Goal: Task Accomplishment & Management: Use online tool/utility

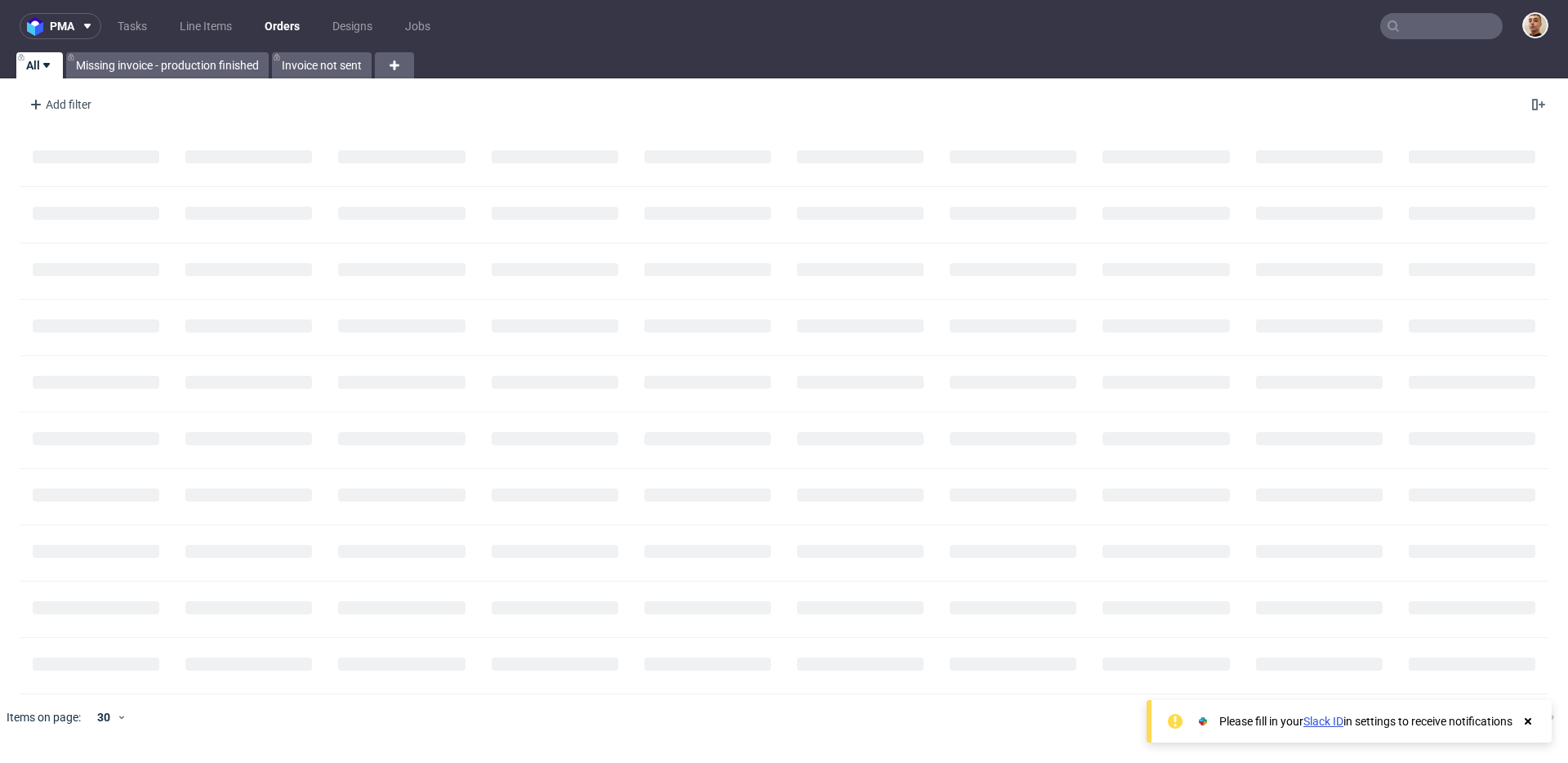
click at [1436, 17] on input "text" at bounding box center [1442, 26] width 123 height 26
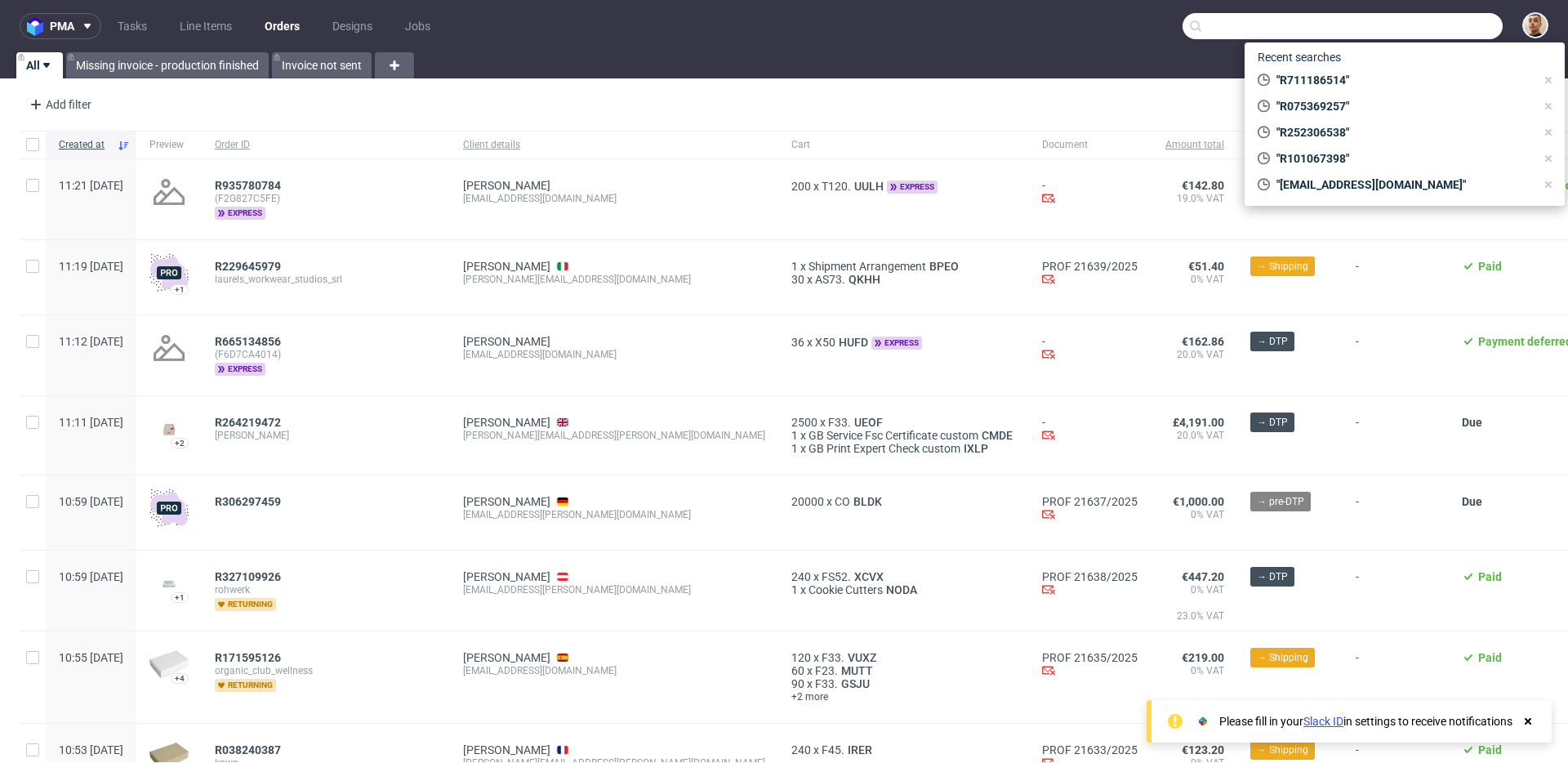
paste input "R573009002"
type input "R573009002"
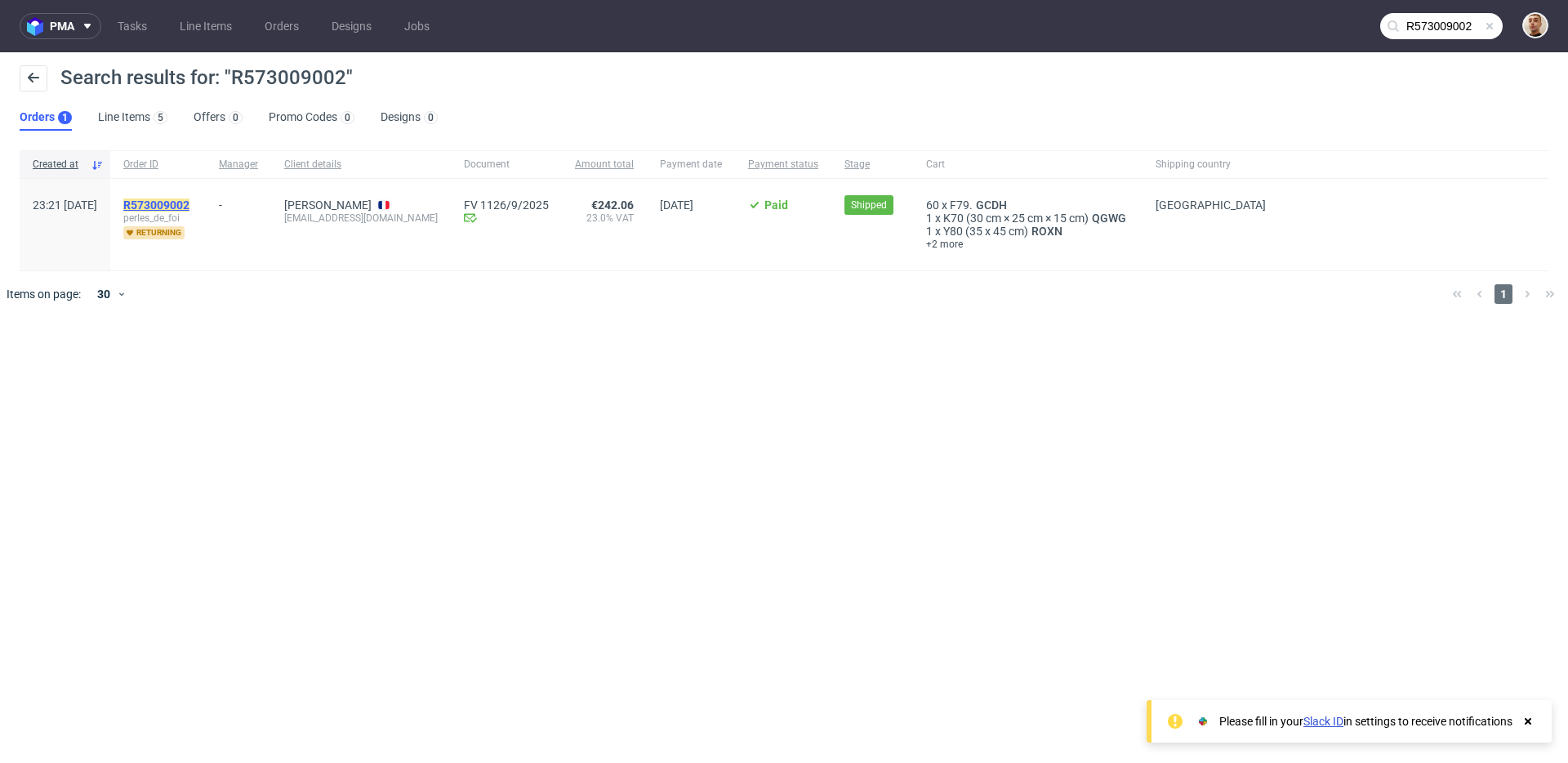
click at [190, 205] on mark "R573009002" at bounding box center [156, 205] width 66 height 13
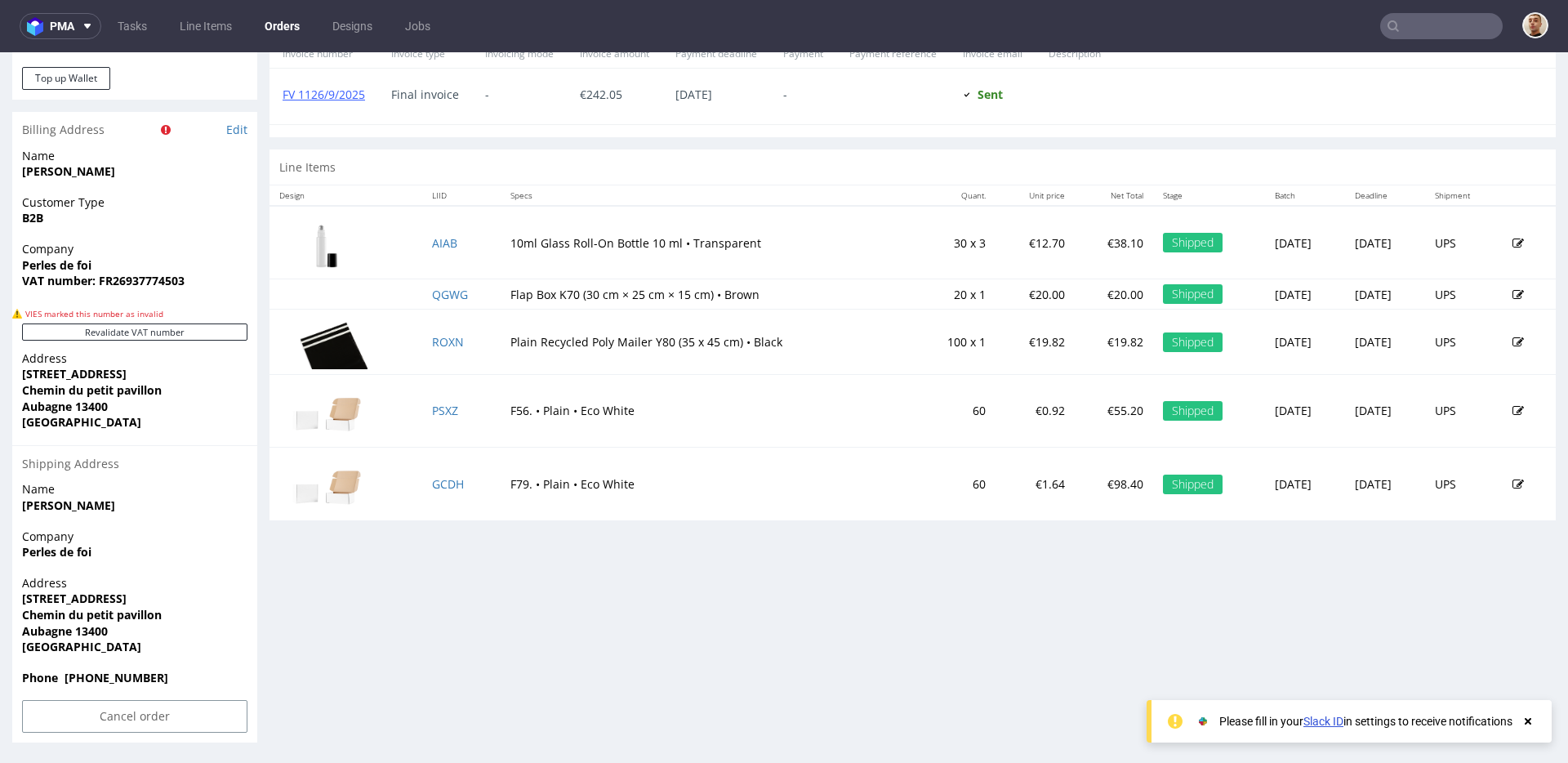
scroll to position [4, 0]
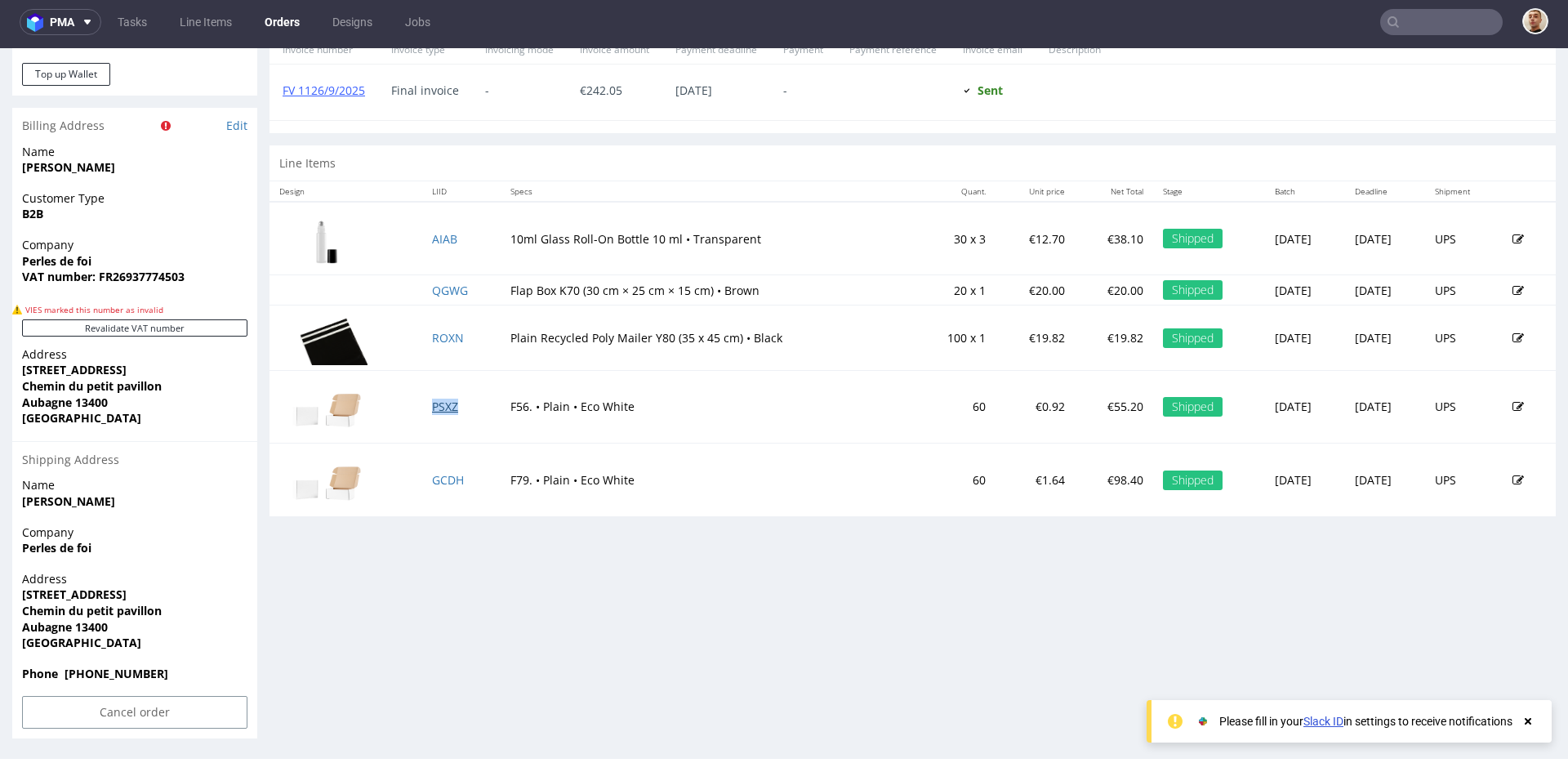
click at [436, 405] on link "PSXZ" at bounding box center [445, 406] width 26 height 16
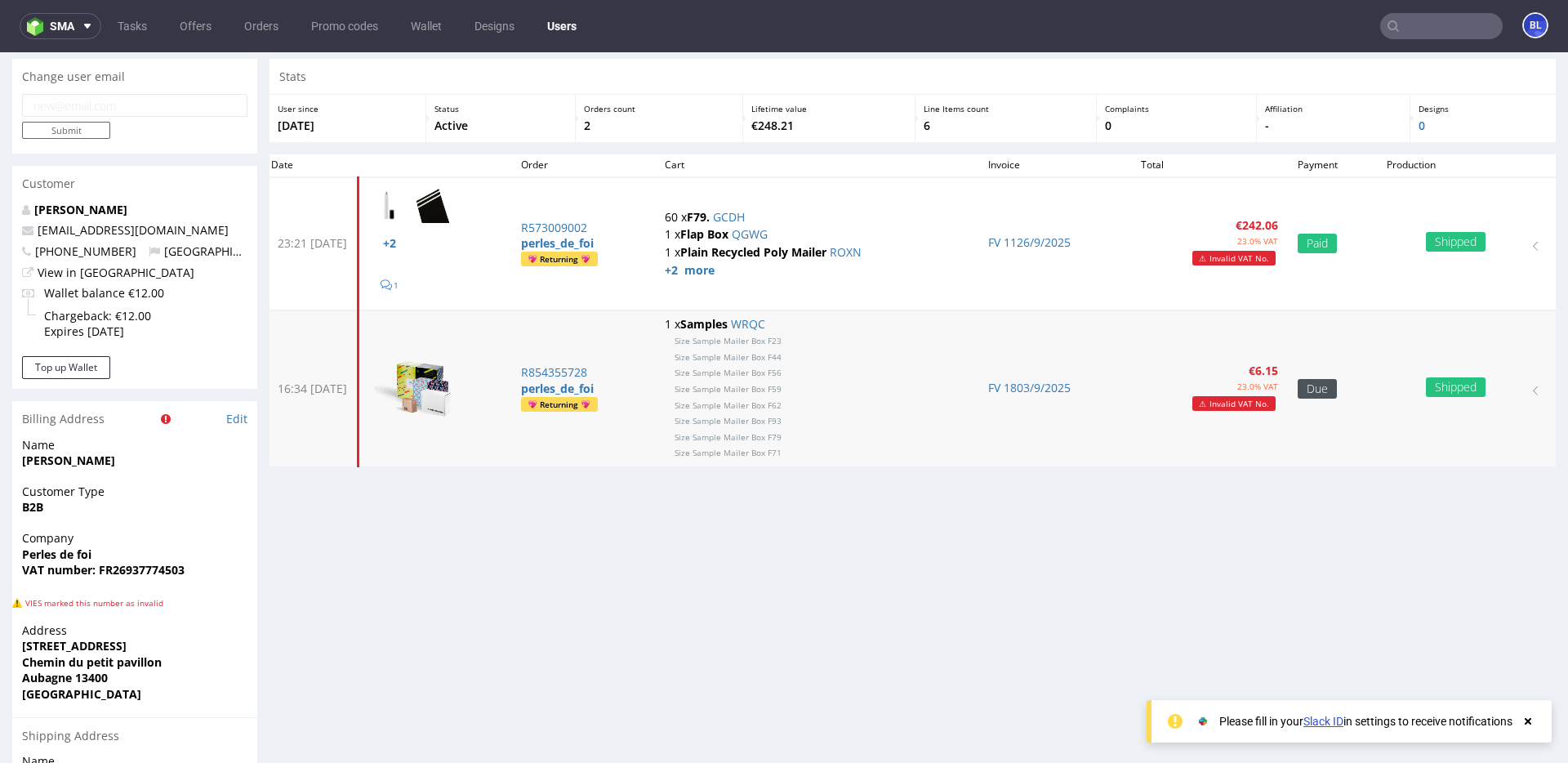
scroll to position [45, 0]
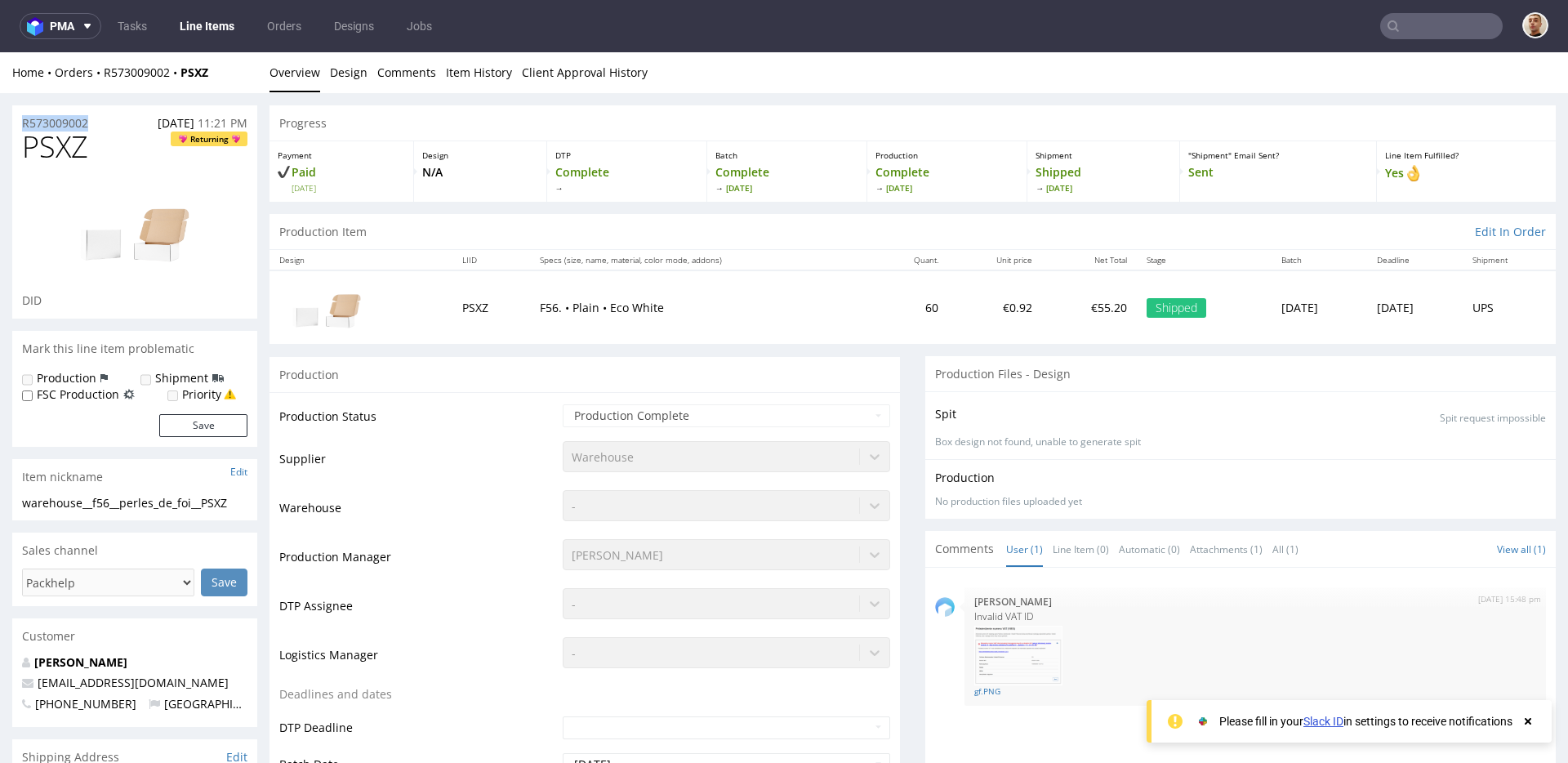
drag, startPoint x: 101, startPoint y: 122, endPoint x: 1, endPoint y: 122, distance: 100.0
copy p "R573009002"
click at [109, 119] on div "R573009002 17.09.2025 11:21 PM" at bounding box center [134, 119] width 245 height 26
drag, startPoint x: 104, startPoint y: 121, endPoint x: 0, endPoint y: 125, distance: 104.1
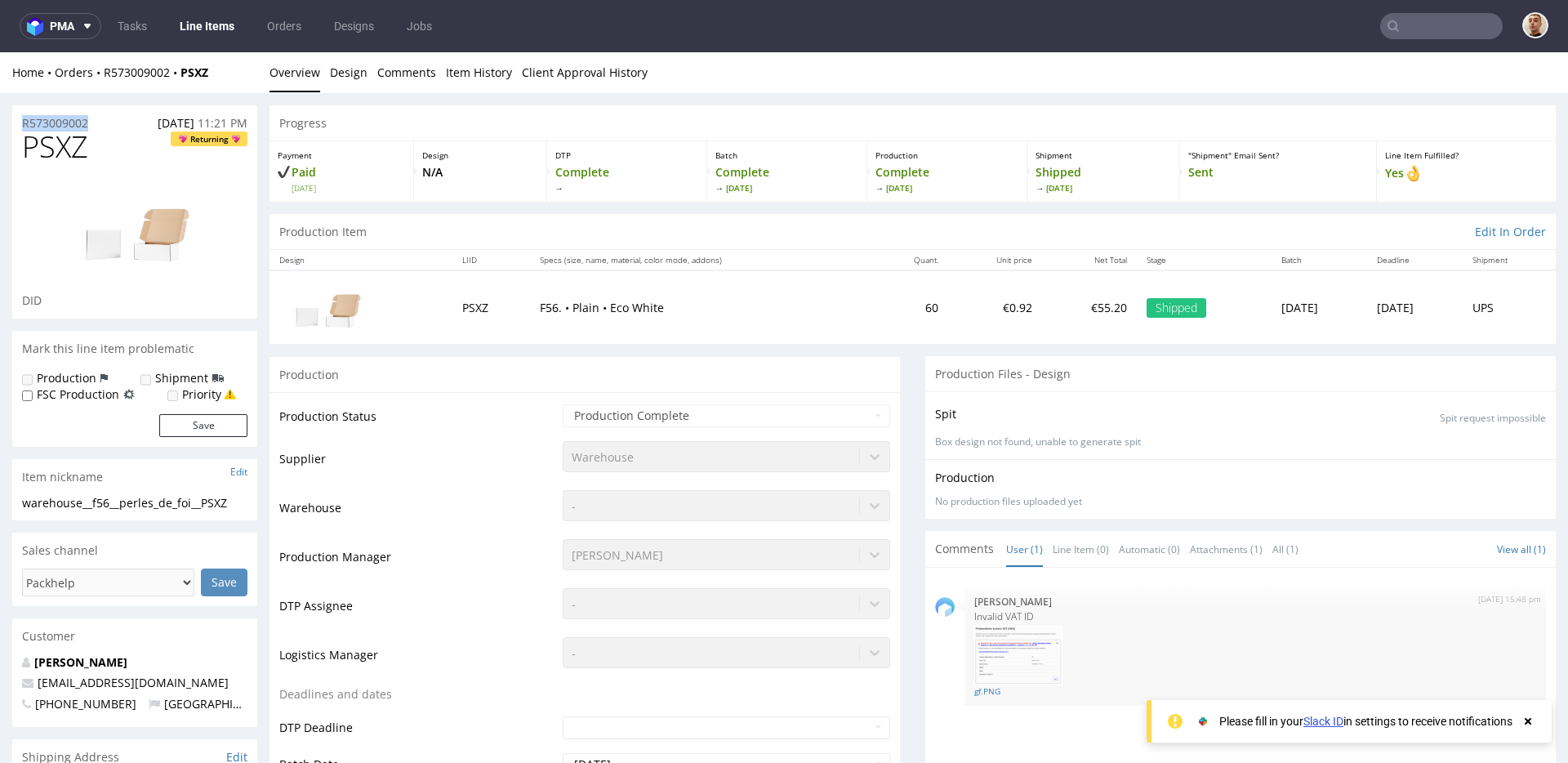
copy p "R573009002"
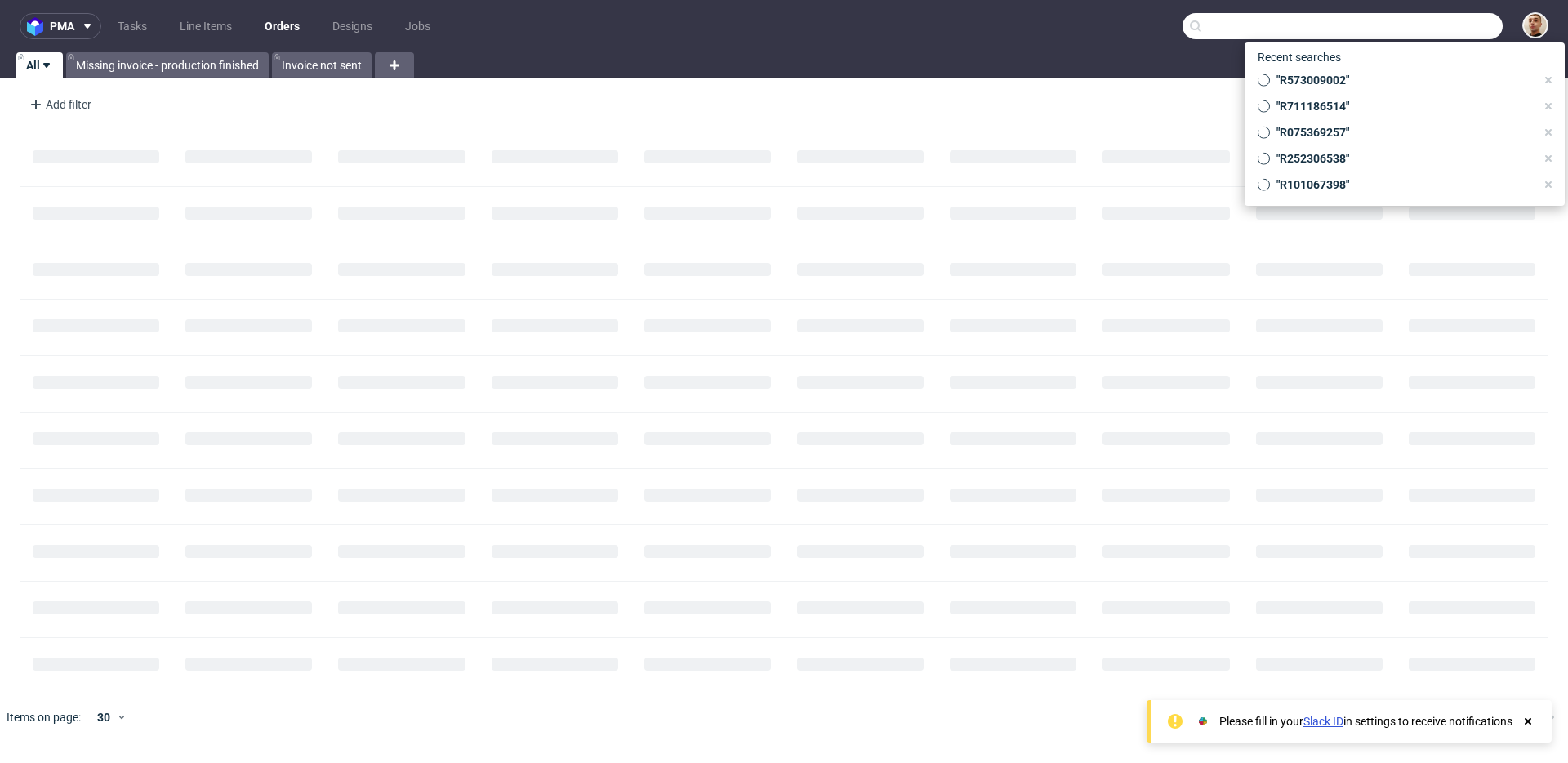
click at [1472, 28] on input "text" at bounding box center [1343, 26] width 320 height 26
paste input "R902106036"
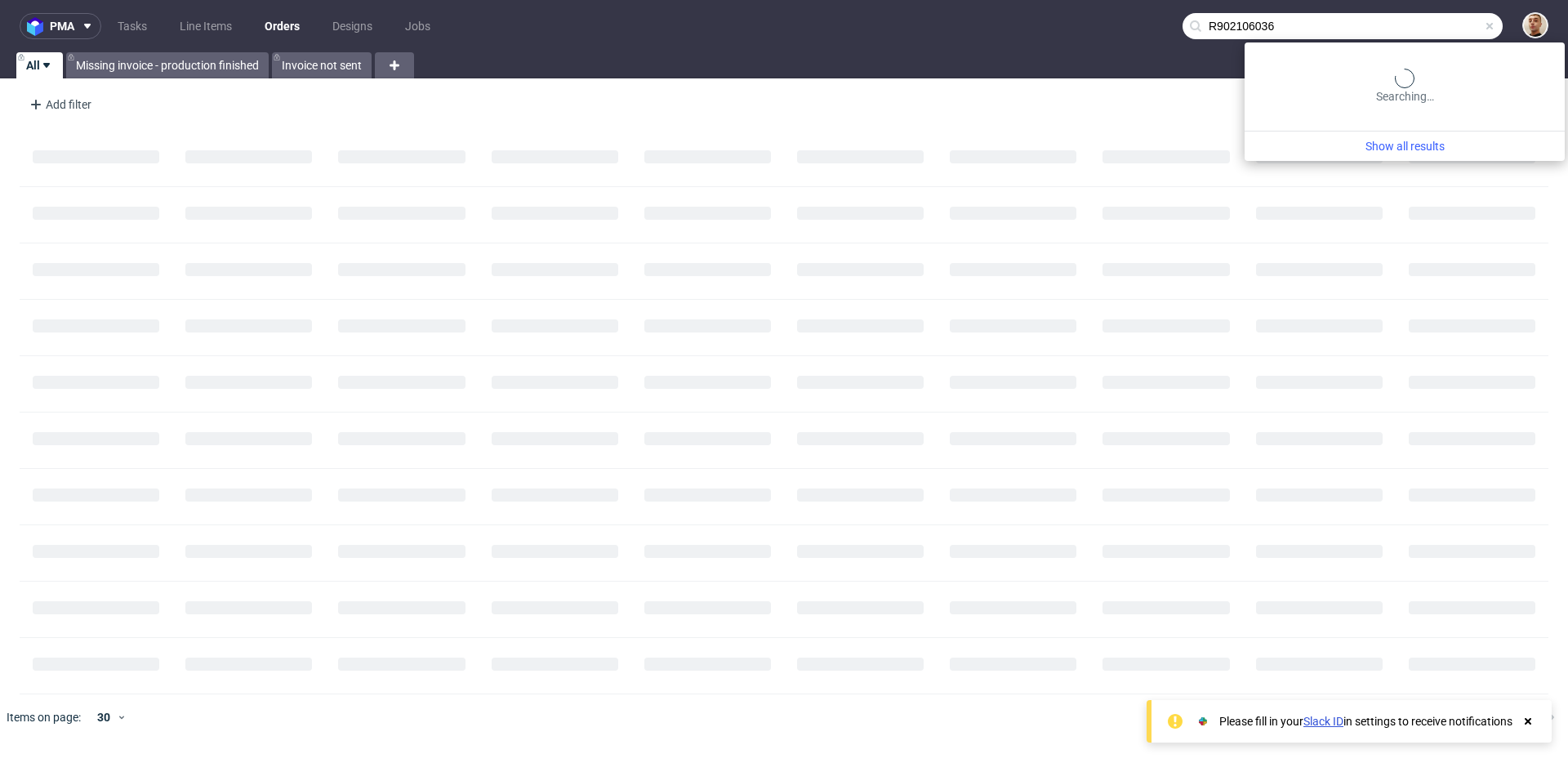
type input "R902106036"
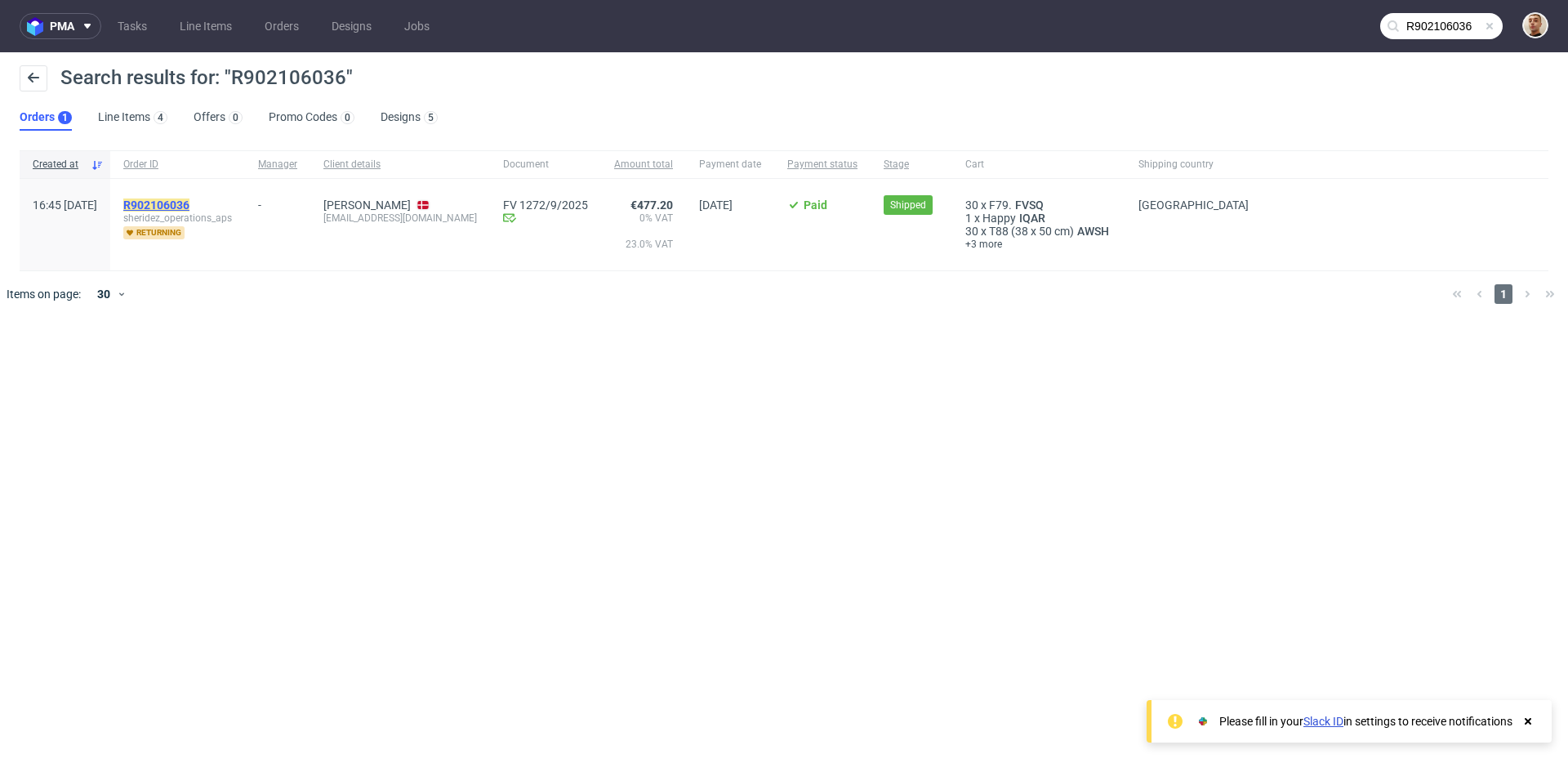
click at [190, 207] on mark "R902106036" at bounding box center [156, 205] width 66 height 13
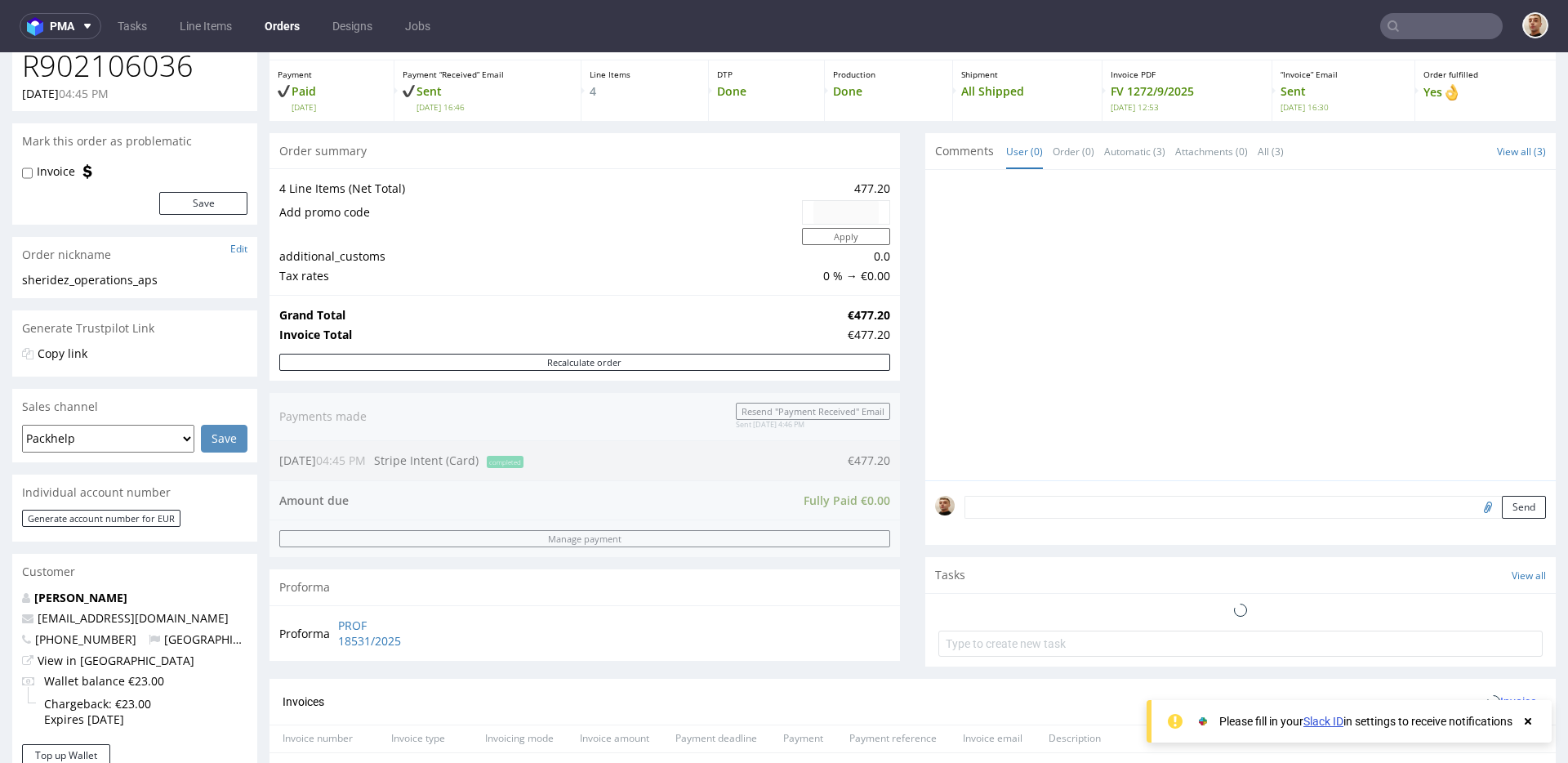
scroll to position [707, 0]
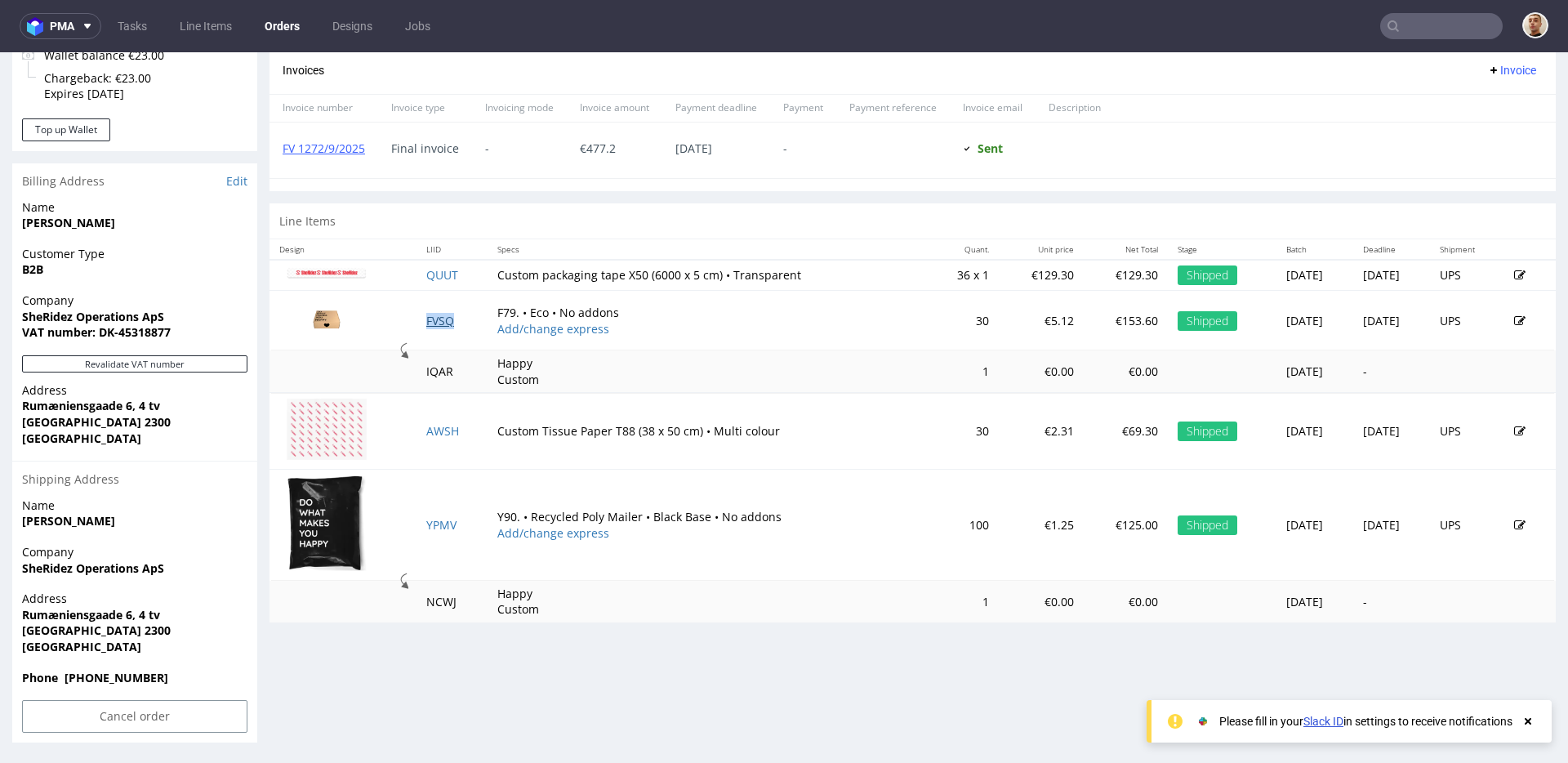
click at [435, 318] on link "FVSQ" at bounding box center [440, 321] width 28 height 16
click at [435, 519] on link "YPMV" at bounding box center [441, 525] width 31 height 16
click at [434, 429] on link "AWSH" at bounding box center [442, 431] width 33 height 16
click at [441, 274] on link "QUUT" at bounding box center [442, 275] width 32 height 16
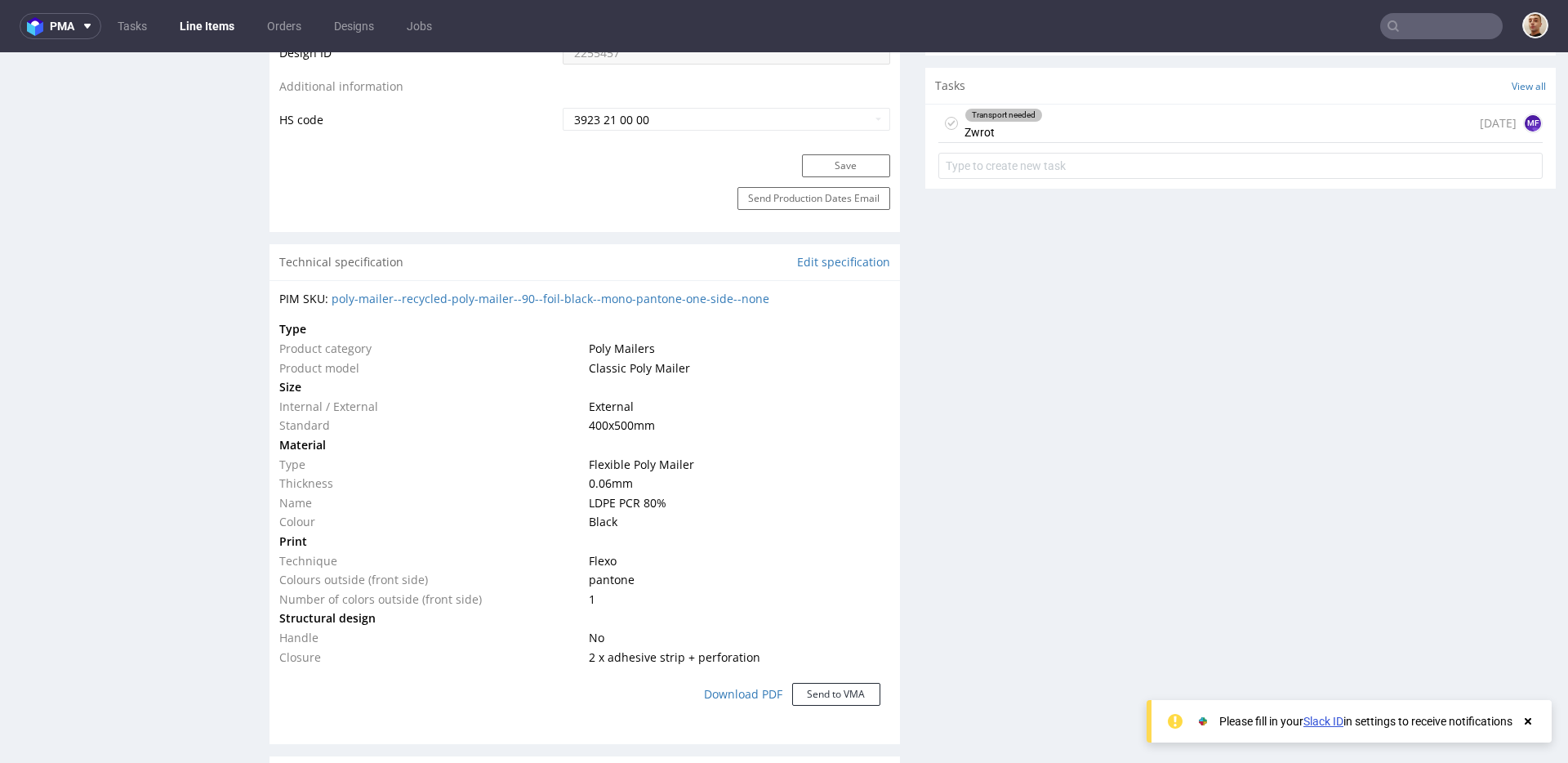
scroll to position [1094, 0]
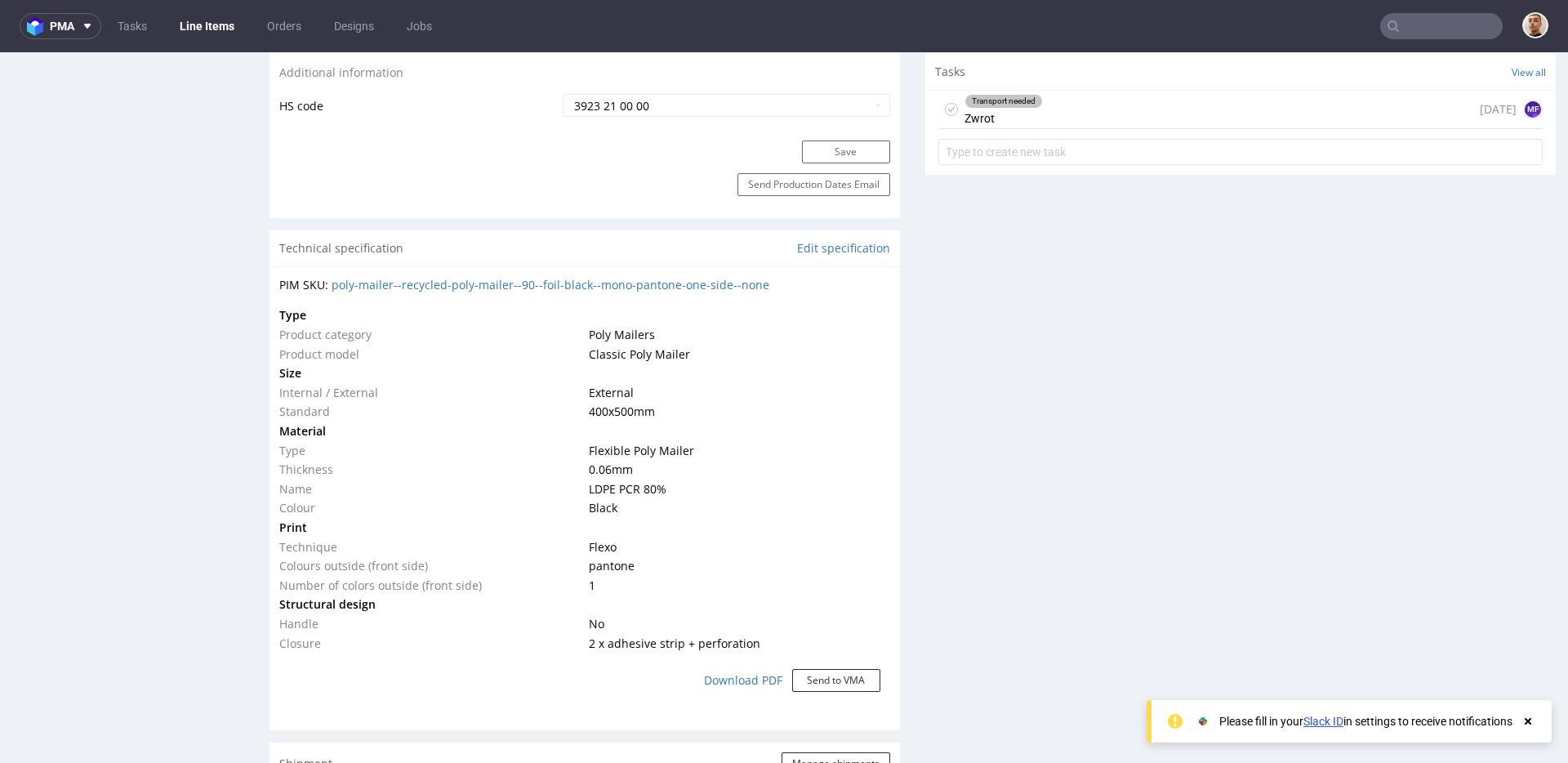
click at [1040, 116] on div "Transport needed Zwrot [DATE] MF" at bounding box center [1241, 110] width 605 height 39
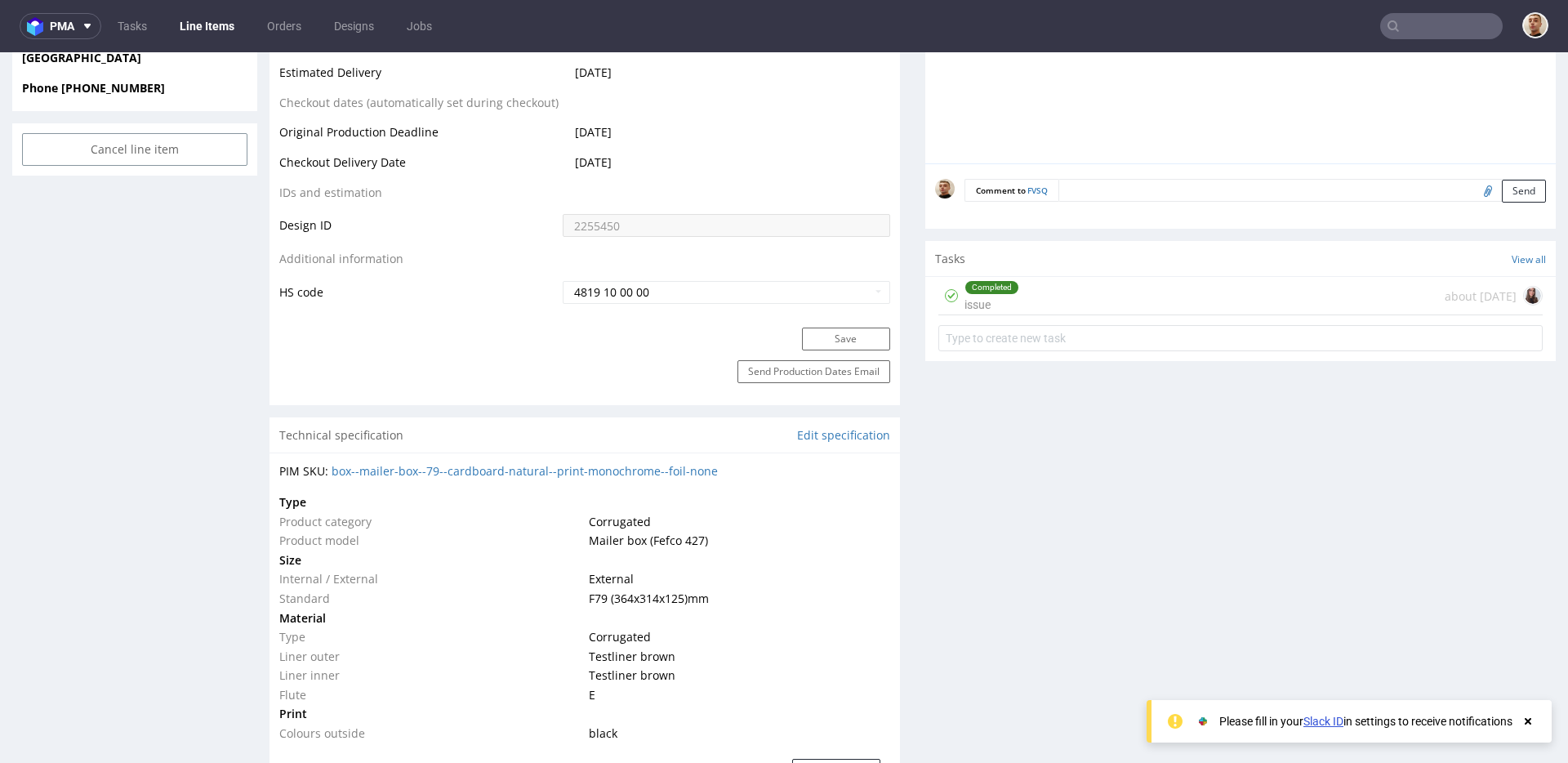
scroll to position [339, 0]
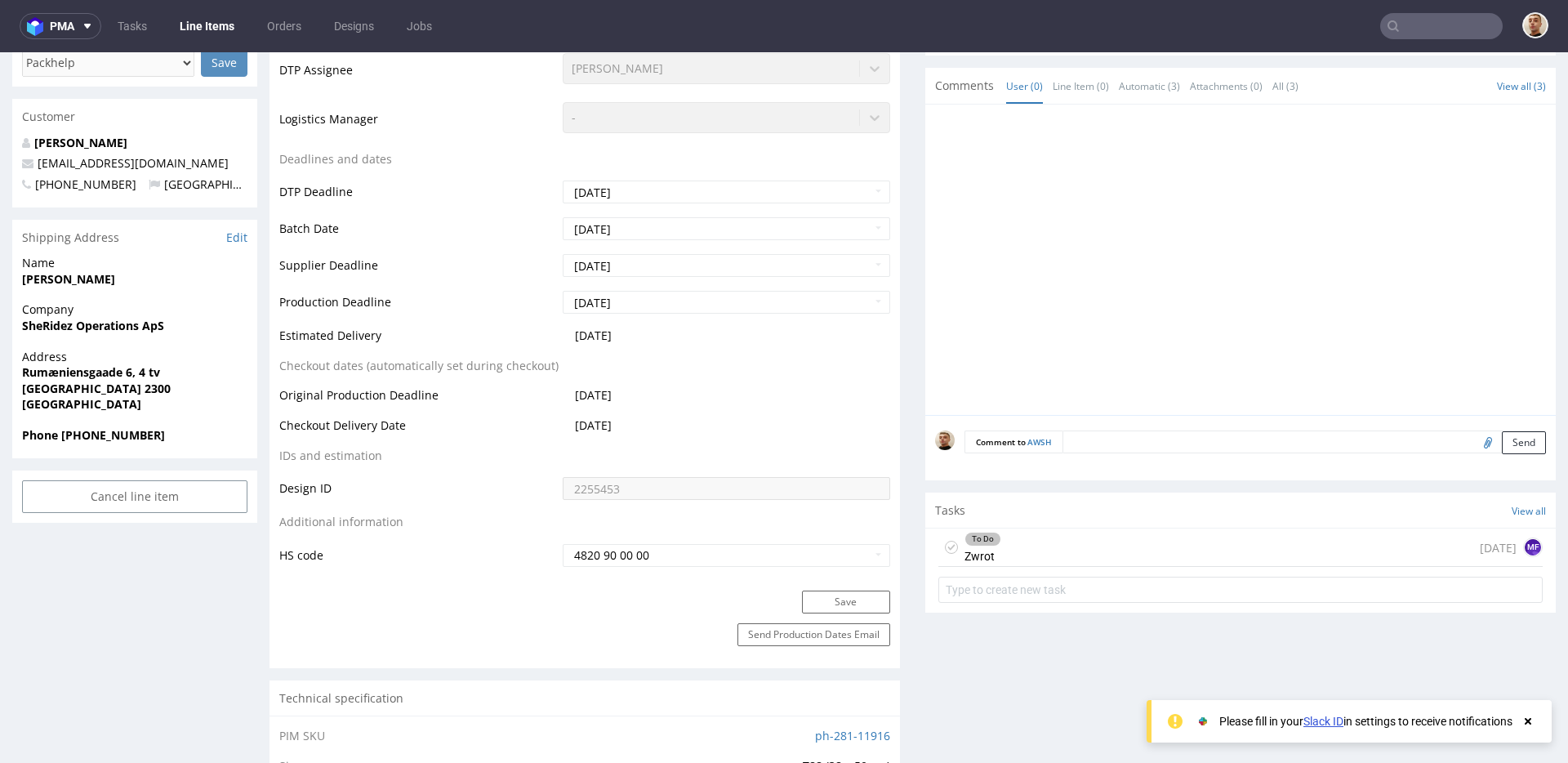
scroll to position [538, 0]
click at [1123, 537] on div "To Do Zwrot 8 days ago MF" at bounding box center [1241, 546] width 605 height 39
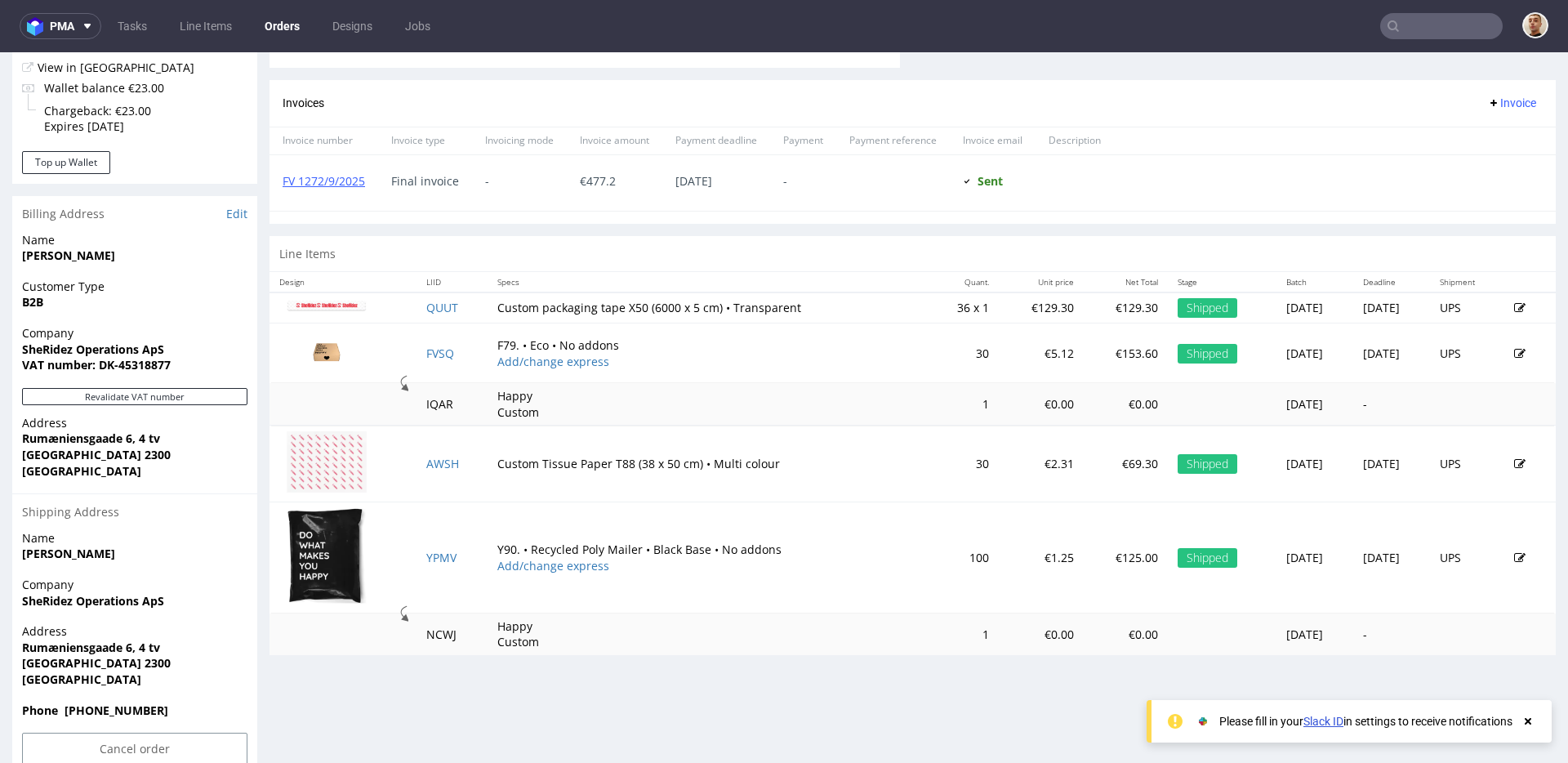
scroll to position [707, 0]
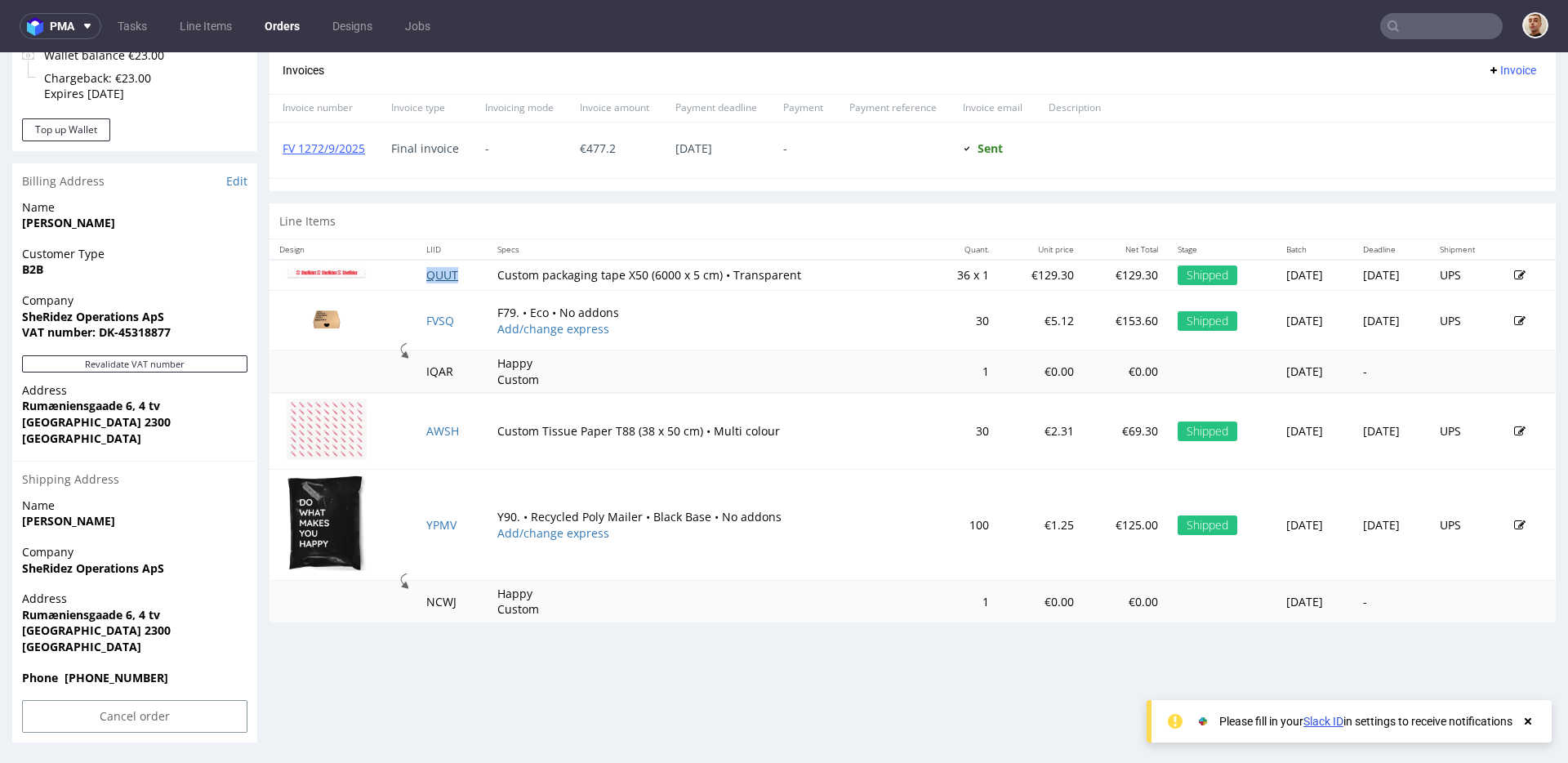
click at [442, 279] on link "QUUT" at bounding box center [442, 275] width 32 height 16
click at [436, 312] on td "FVSQ" at bounding box center [453, 320] width 71 height 59
click at [436, 318] on link "FVSQ" at bounding box center [440, 321] width 28 height 16
click at [438, 436] on link "AWSH" at bounding box center [442, 431] width 33 height 16
click at [441, 524] on link "YPMV" at bounding box center [441, 525] width 31 height 16
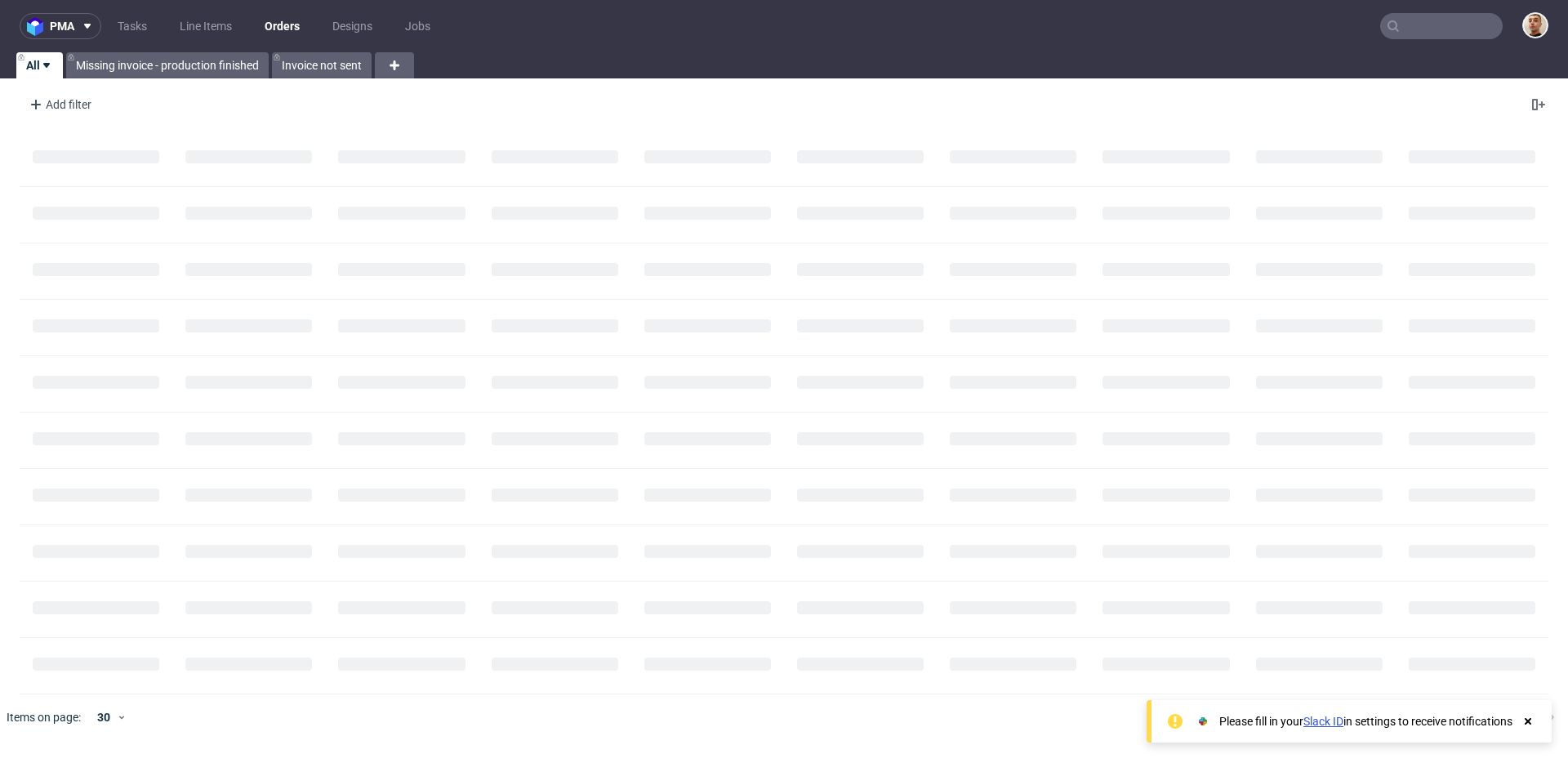
click at [1459, 35] on input "text" at bounding box center [1442, 26] width 123 height 26
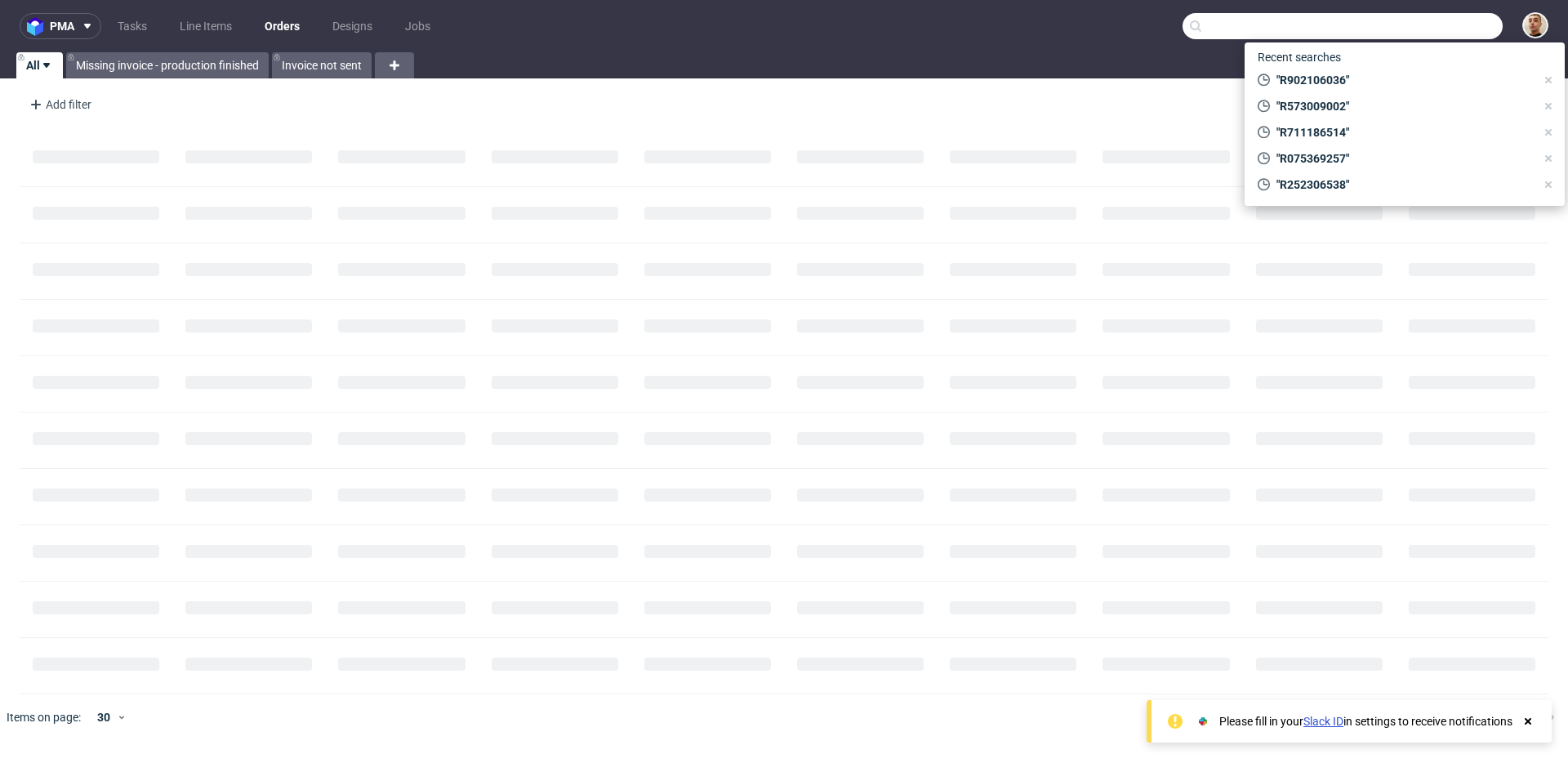
paste input "1Z5A15806896673337"
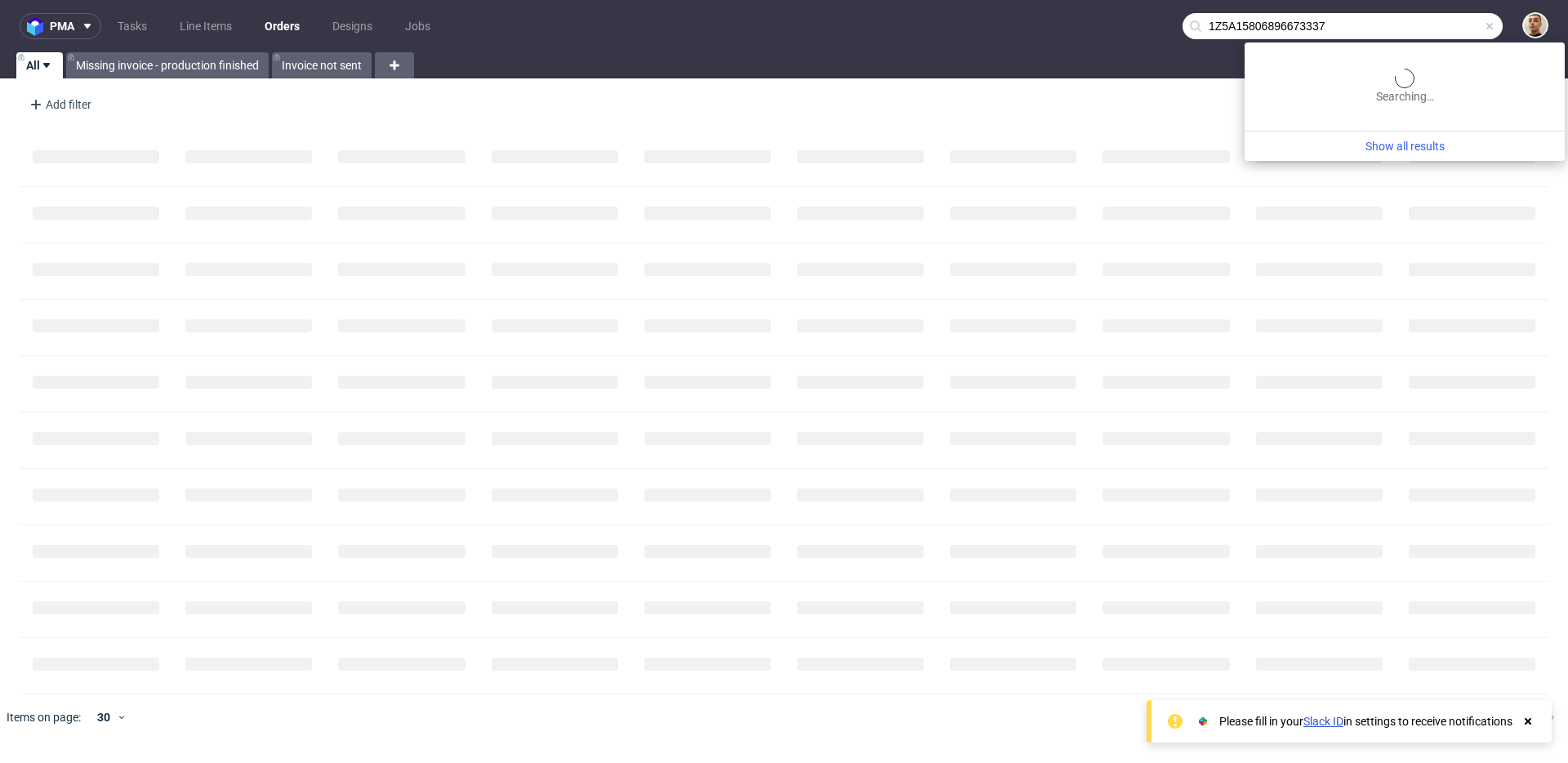
type input "1Z5A15806896673337"
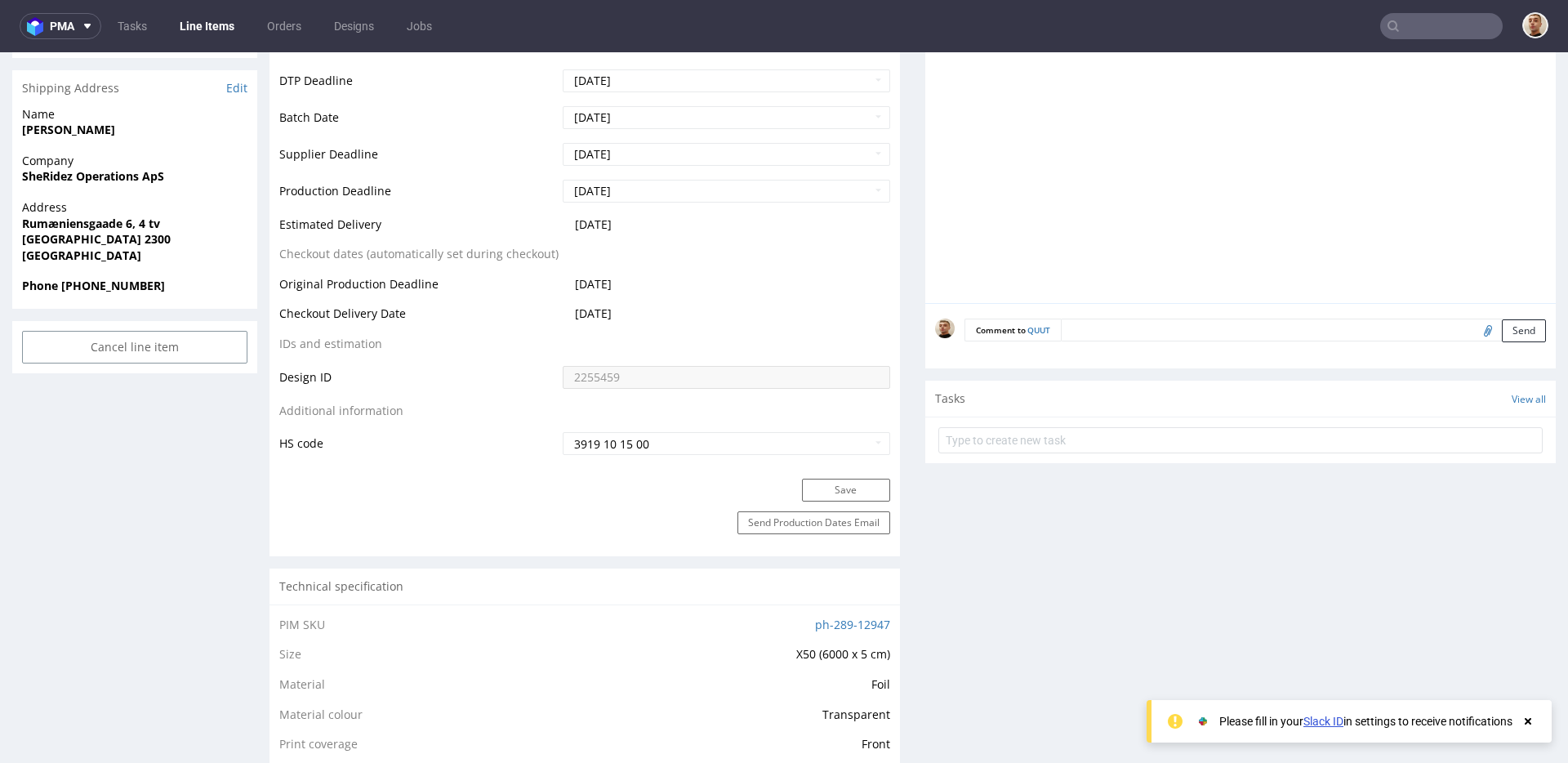
scroll to position [698, 0]
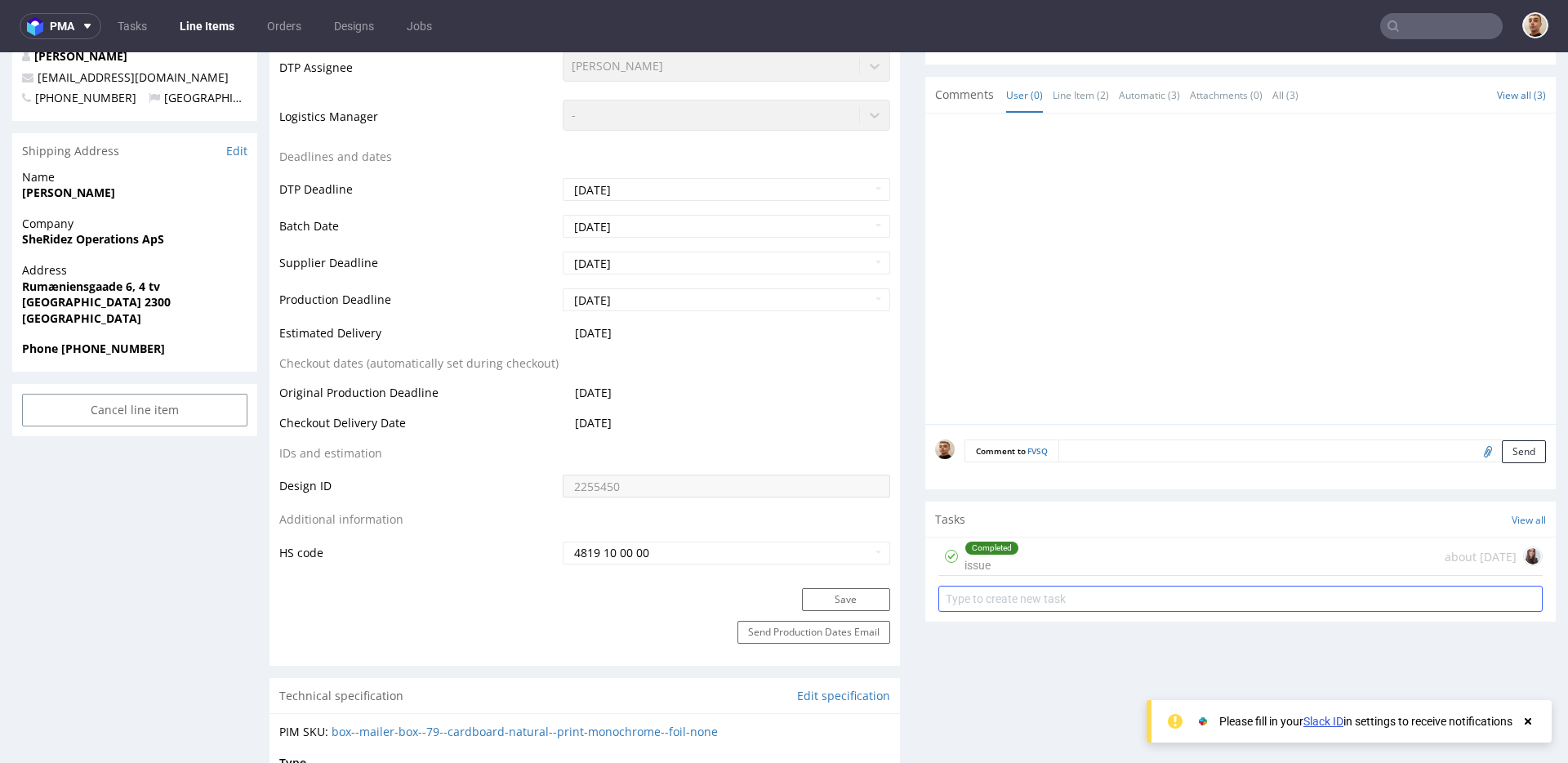
scroll to position [615, 0]
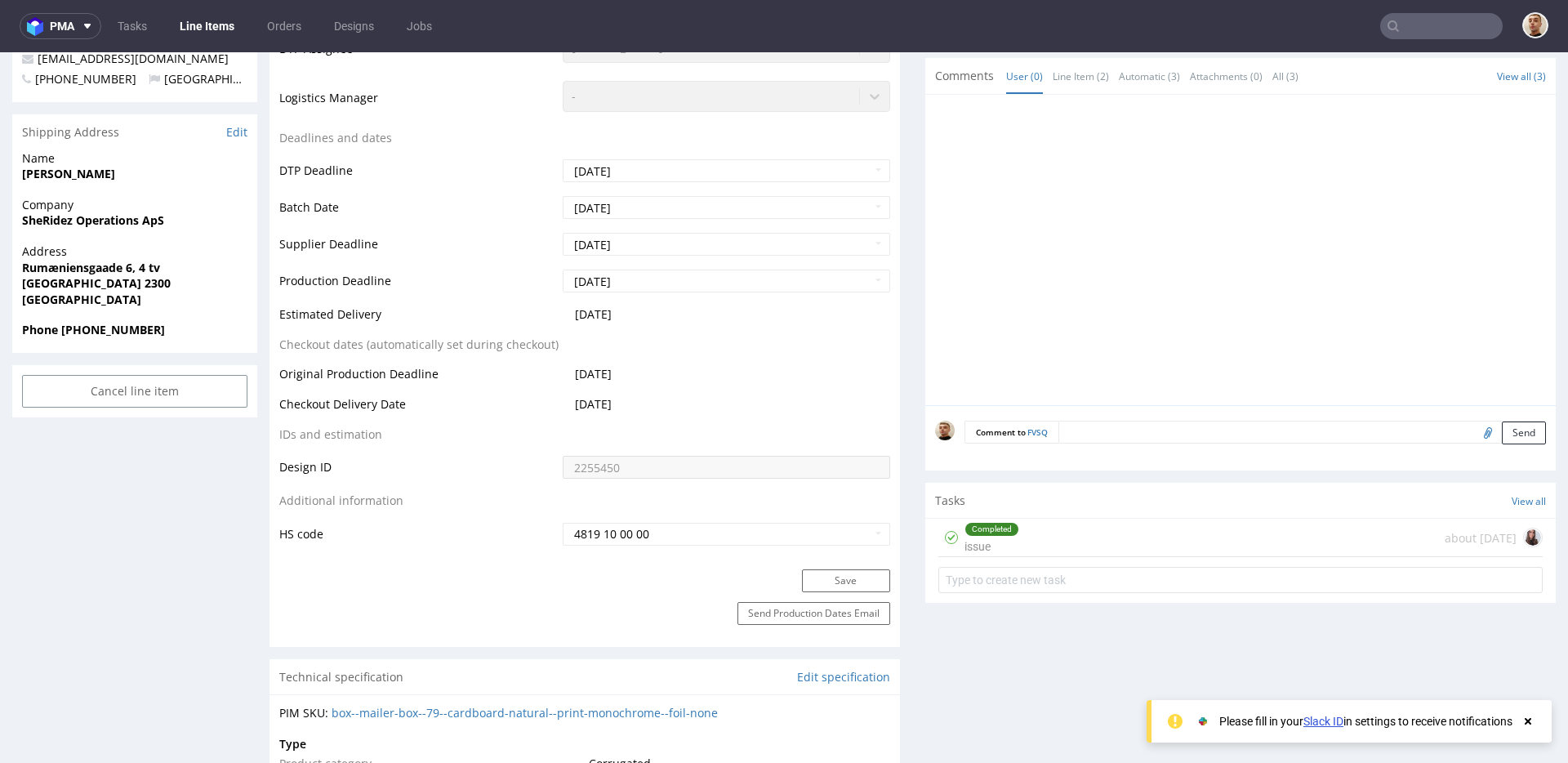
click at [1171, 529] on div "Completed issue about [DATE]" at bounding box center [1241, 538] width 605 height 39
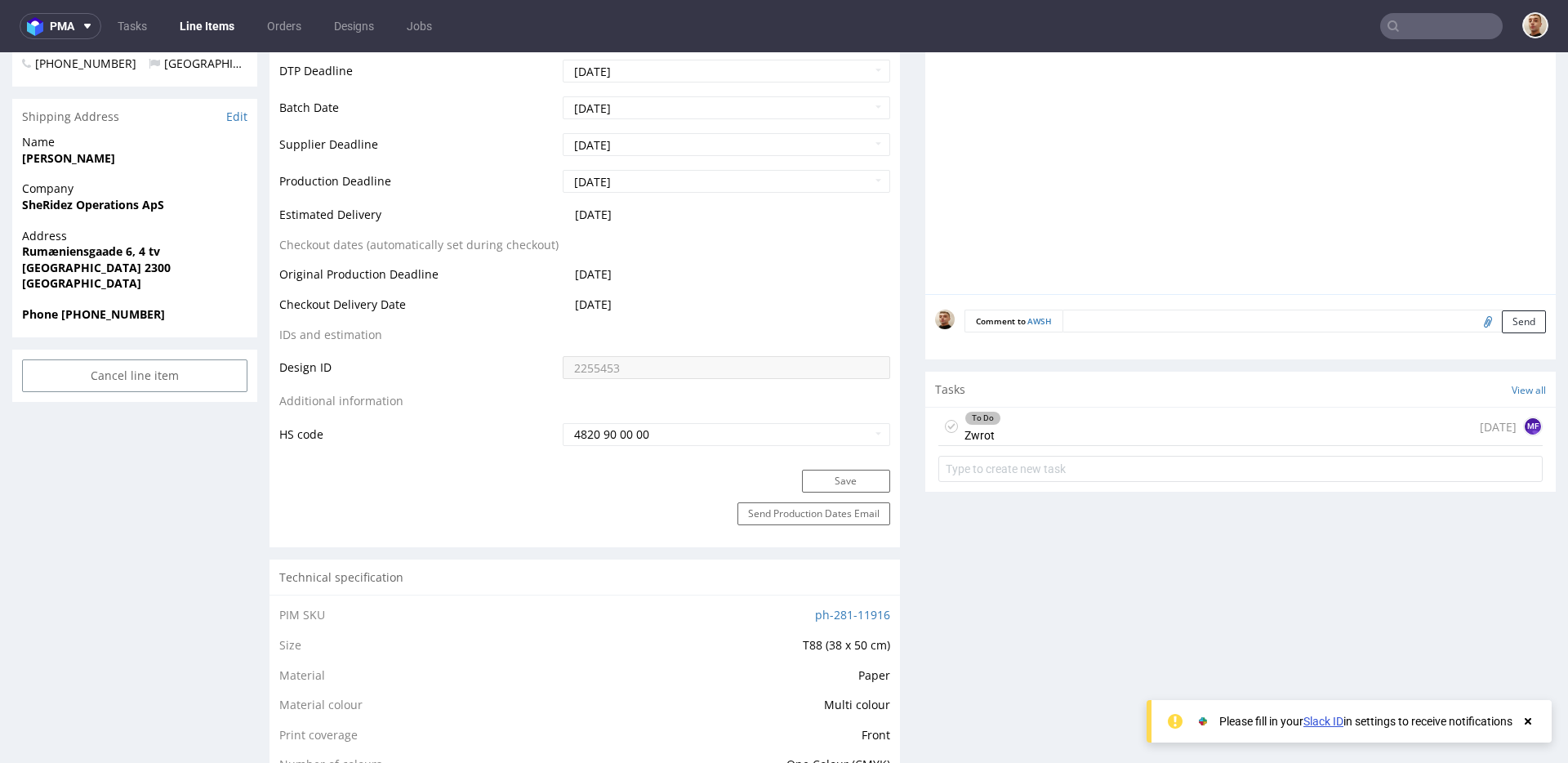
scroll to position [669, 0]
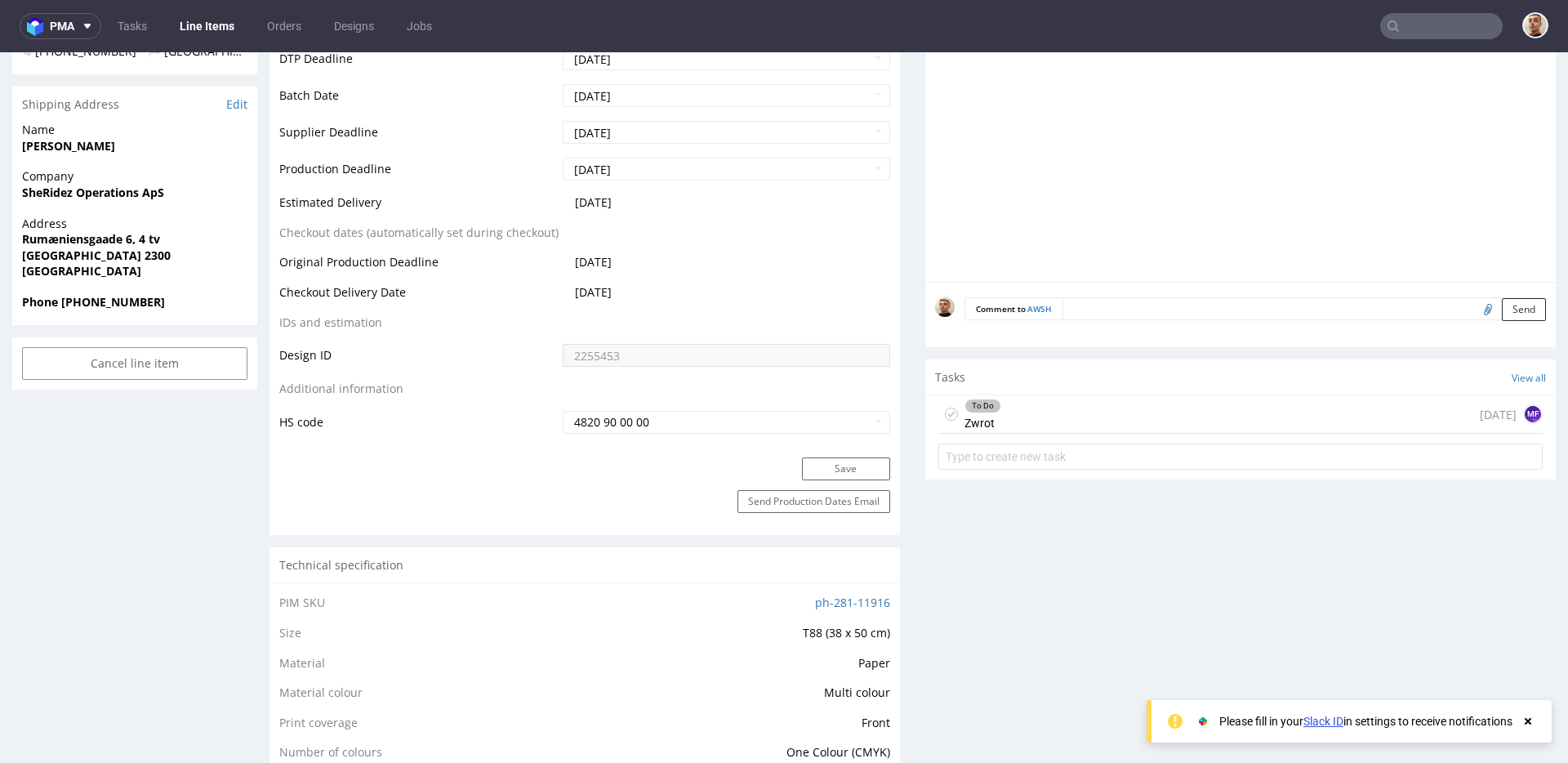
click at [1015, 406] on div "To Do Zwrot 8 days ago MF" at bounding box center [1241, 414] width 605 height 39
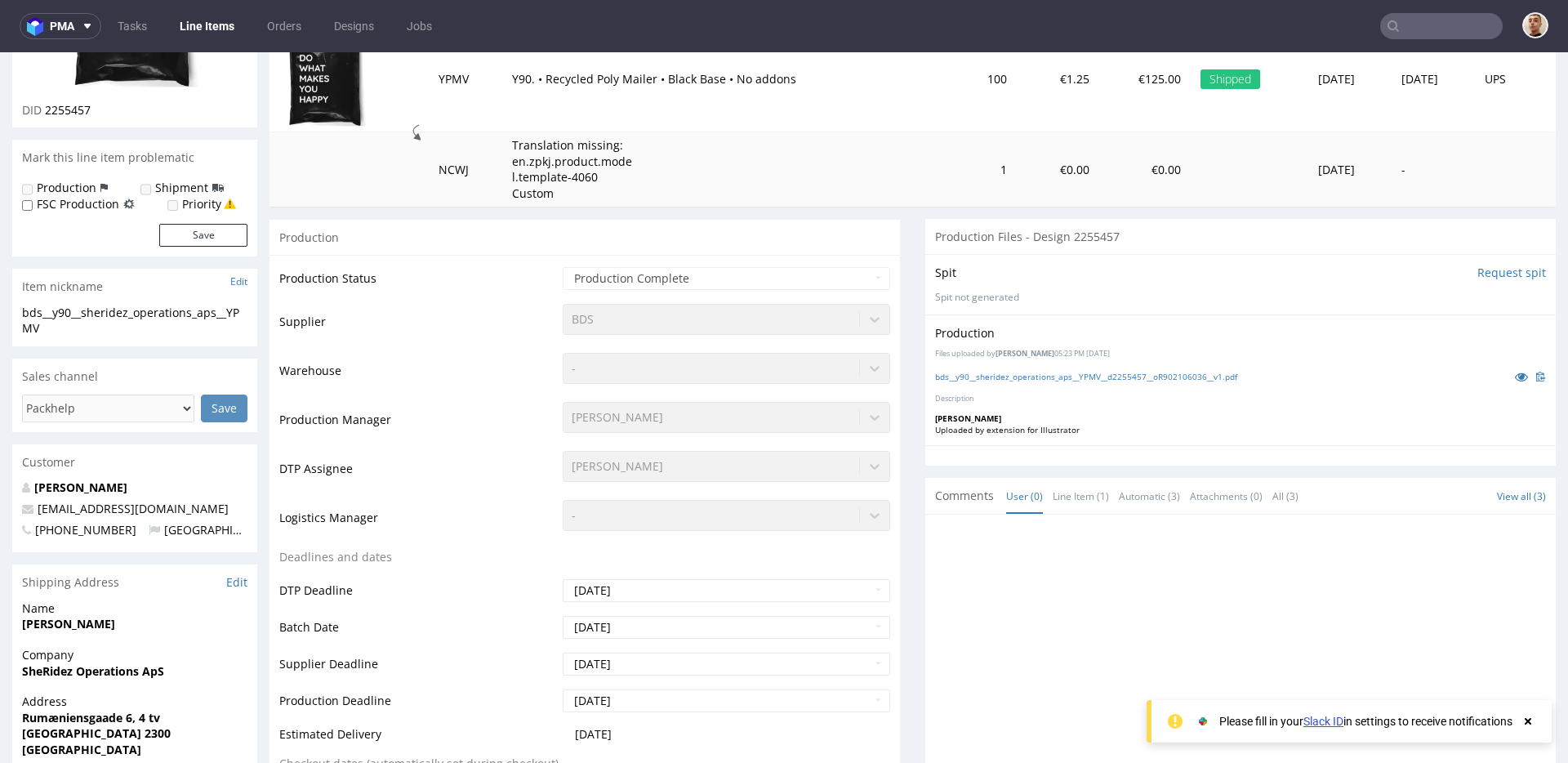
scroll to position [617, 0]
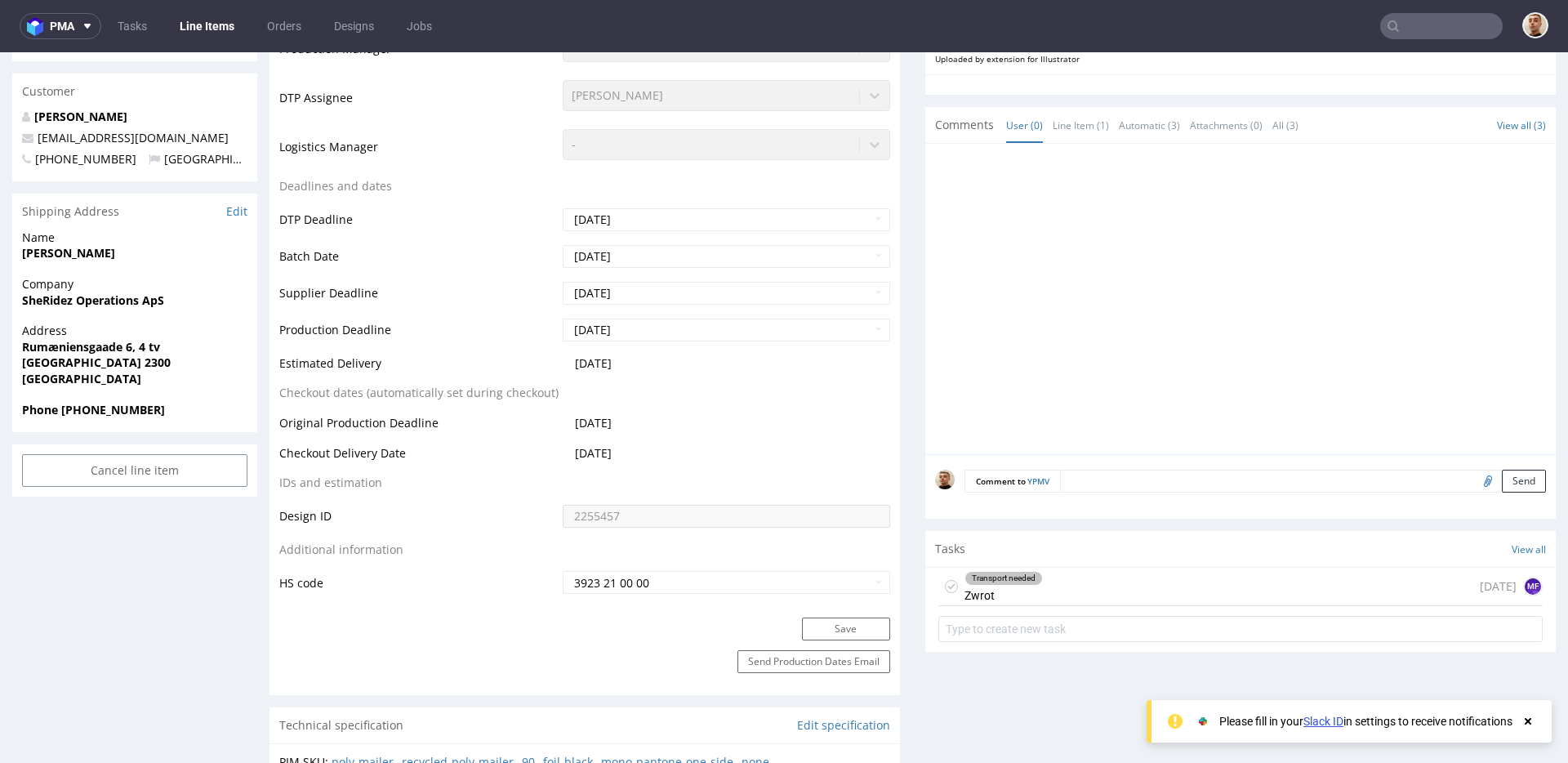
click at [1075, 582] on div "Transport needed Zwrot 8 days ago MF" at bounding box center [1241, 586] width 605 height 39
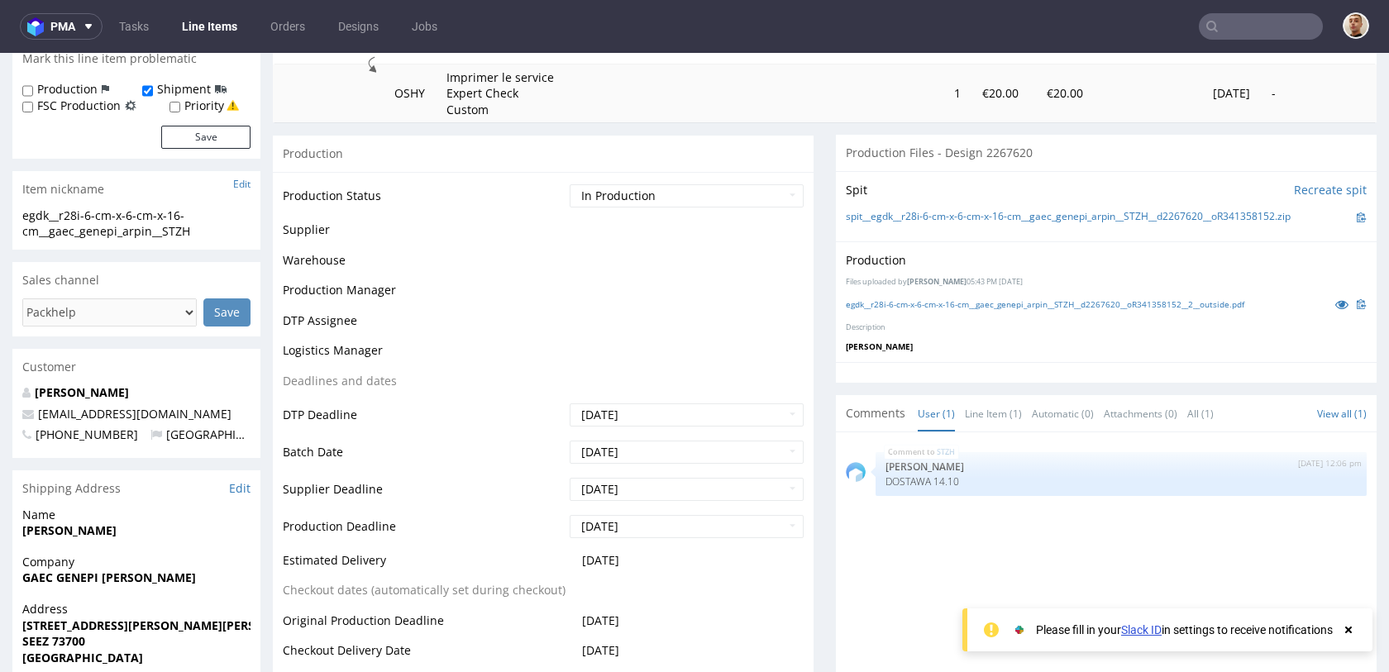
scroll to position [261, 0]
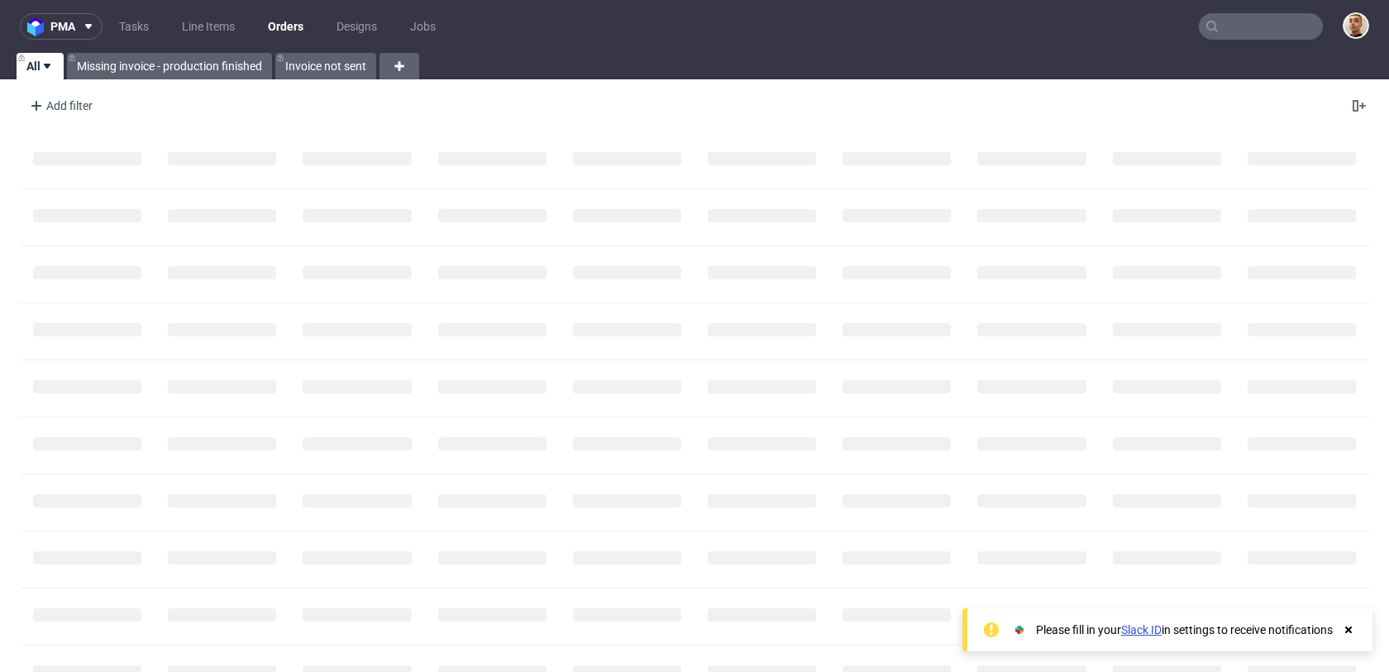
click at [1297, 36] on input "text" at bounding box center [1261, 26] width 124 height 26
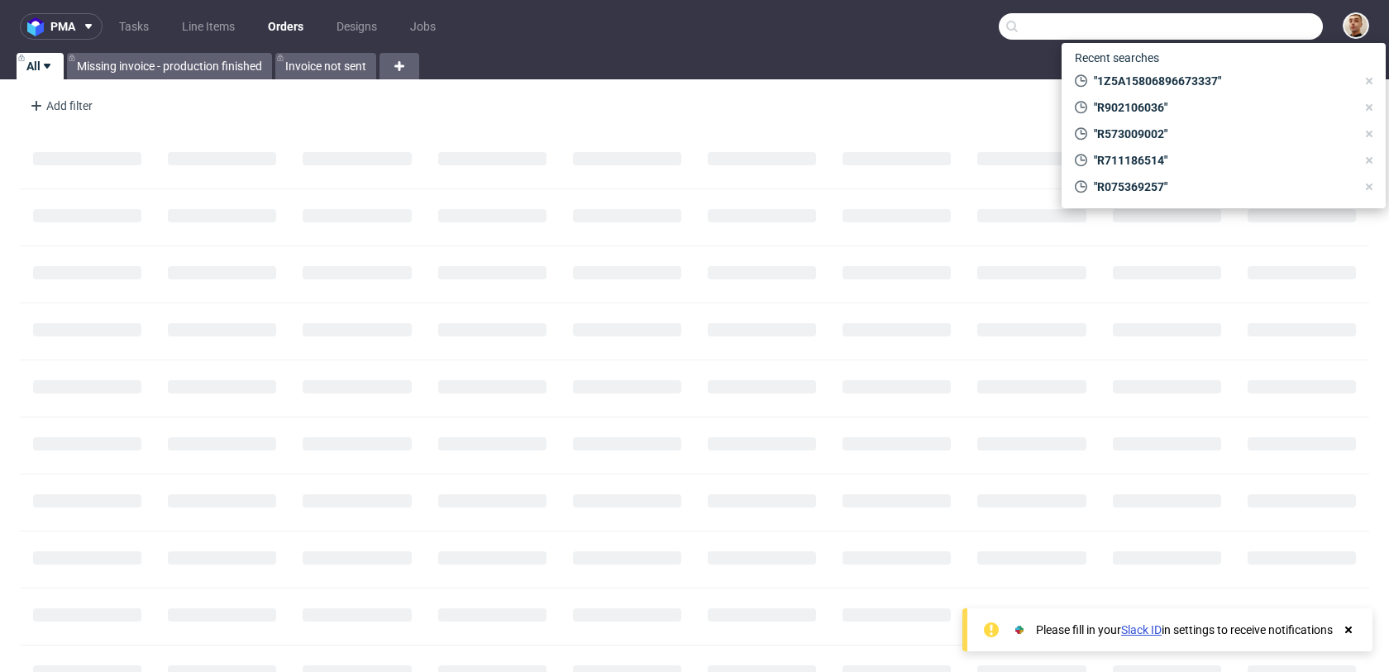
paste input "R264219472"
type input "R264219472"
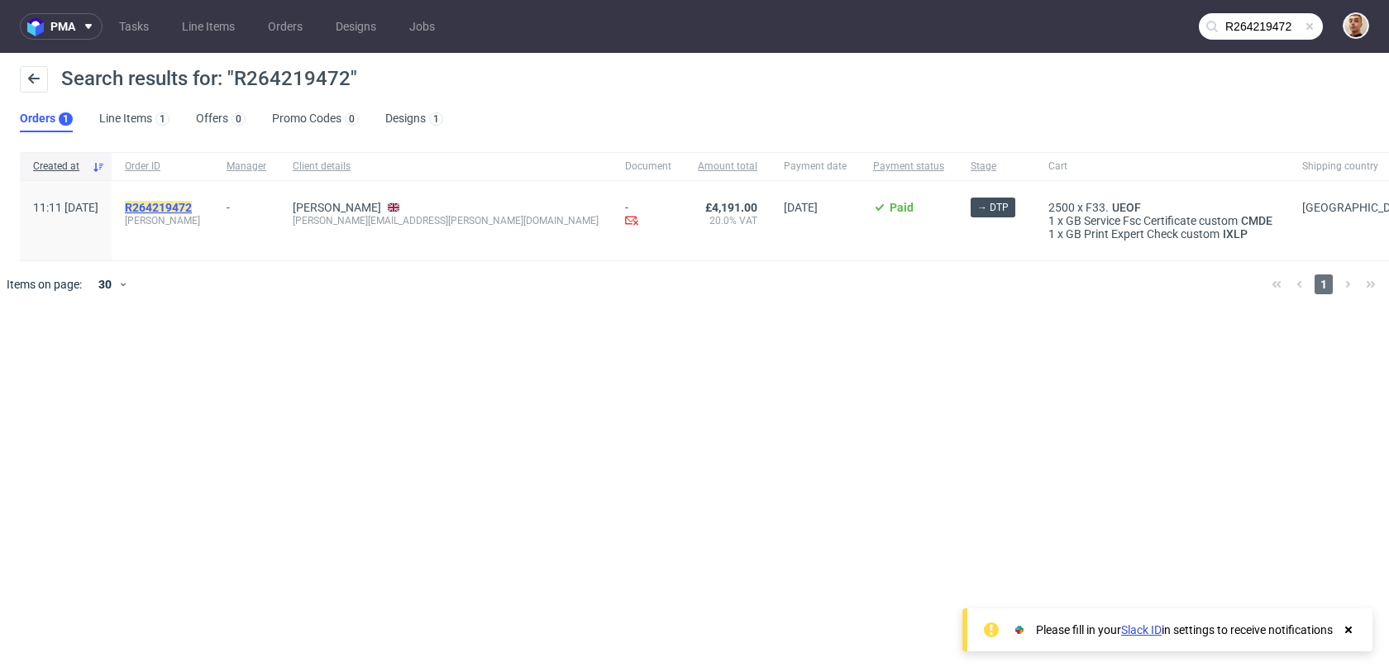
click at [192, 209] on mark "R264219472" at bounding box center [158, 207] width 67 height 13
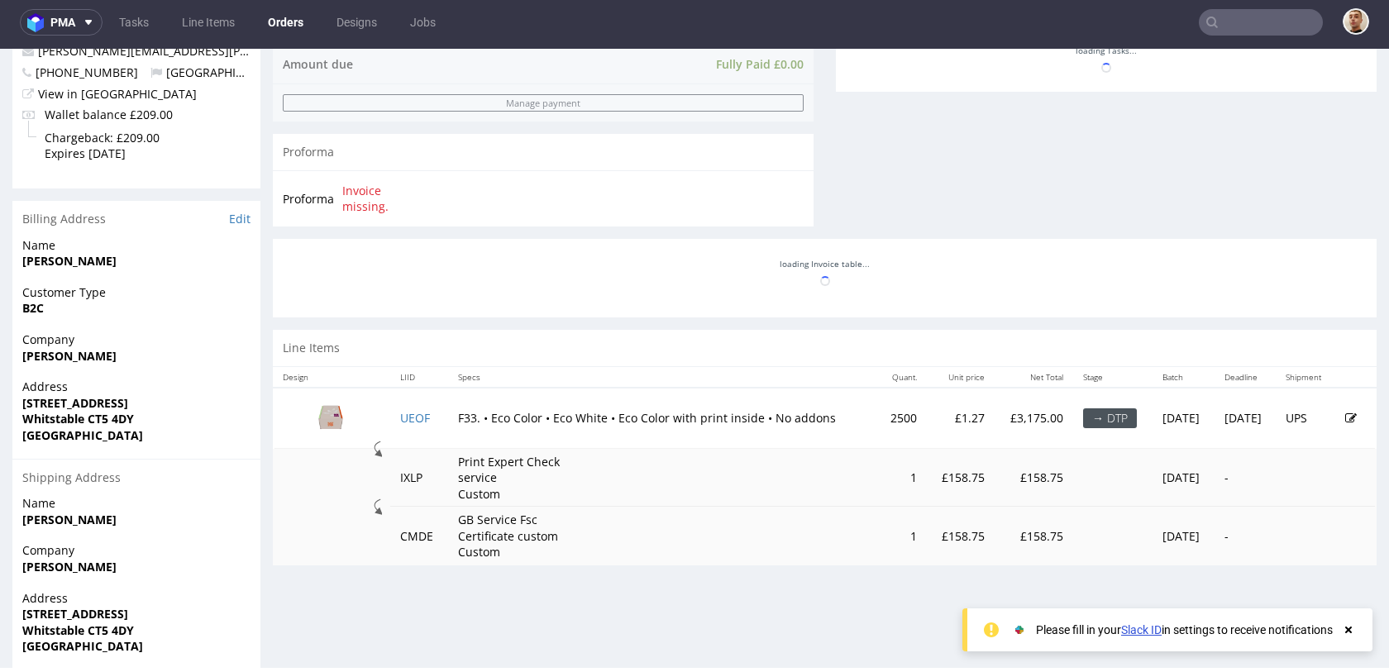
scroll to position [655, 0]
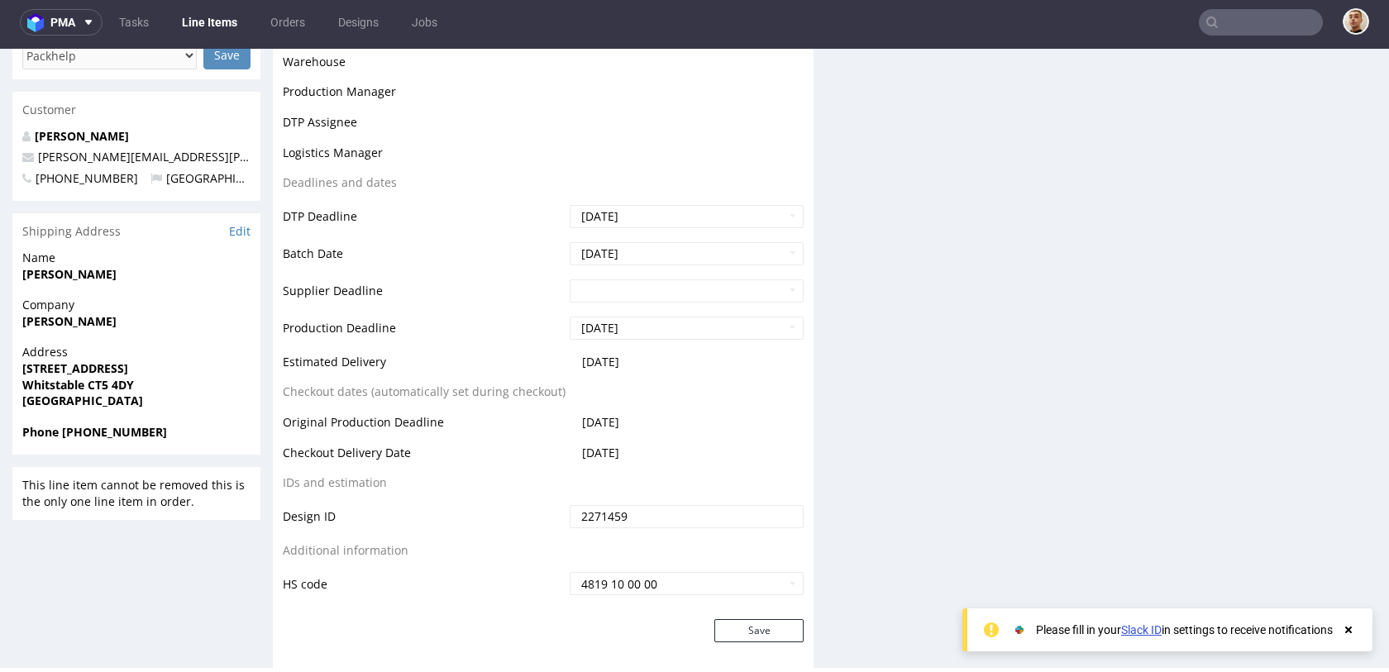
scroll to position [508, 0]
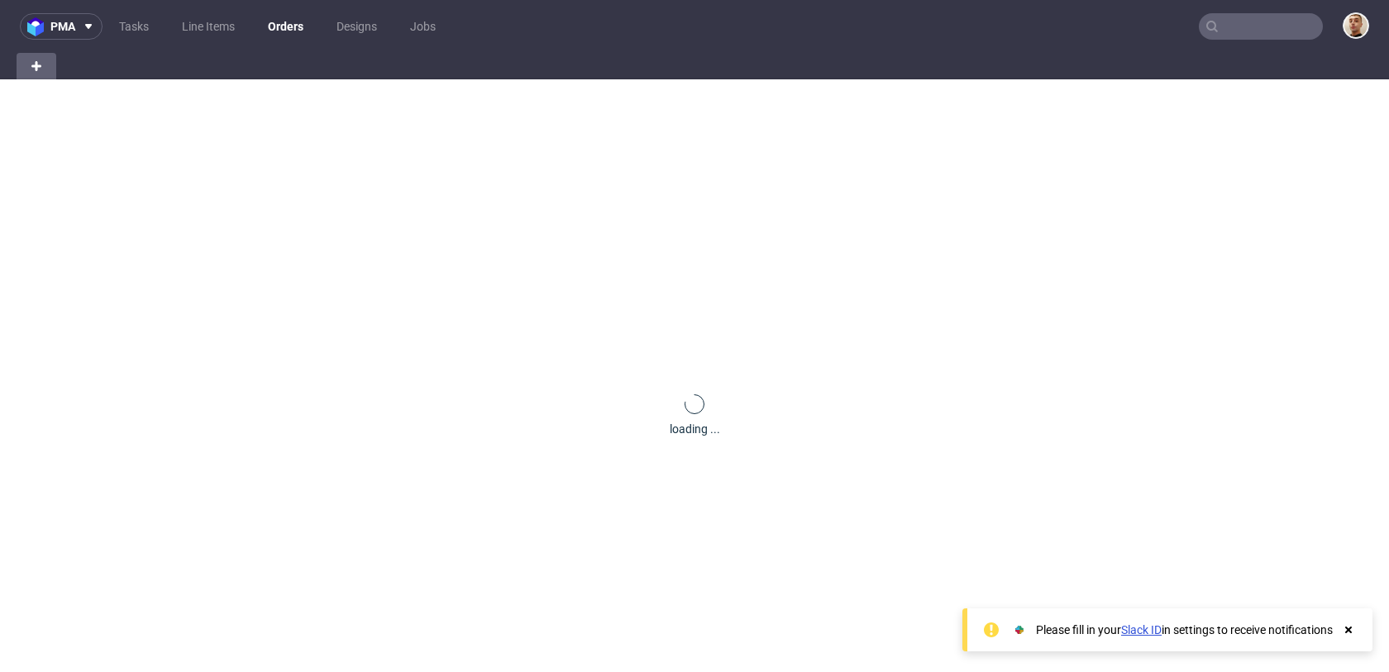
click at [1254, 37] on input "text" at bounding box center [1261, 26] width 124 height 26
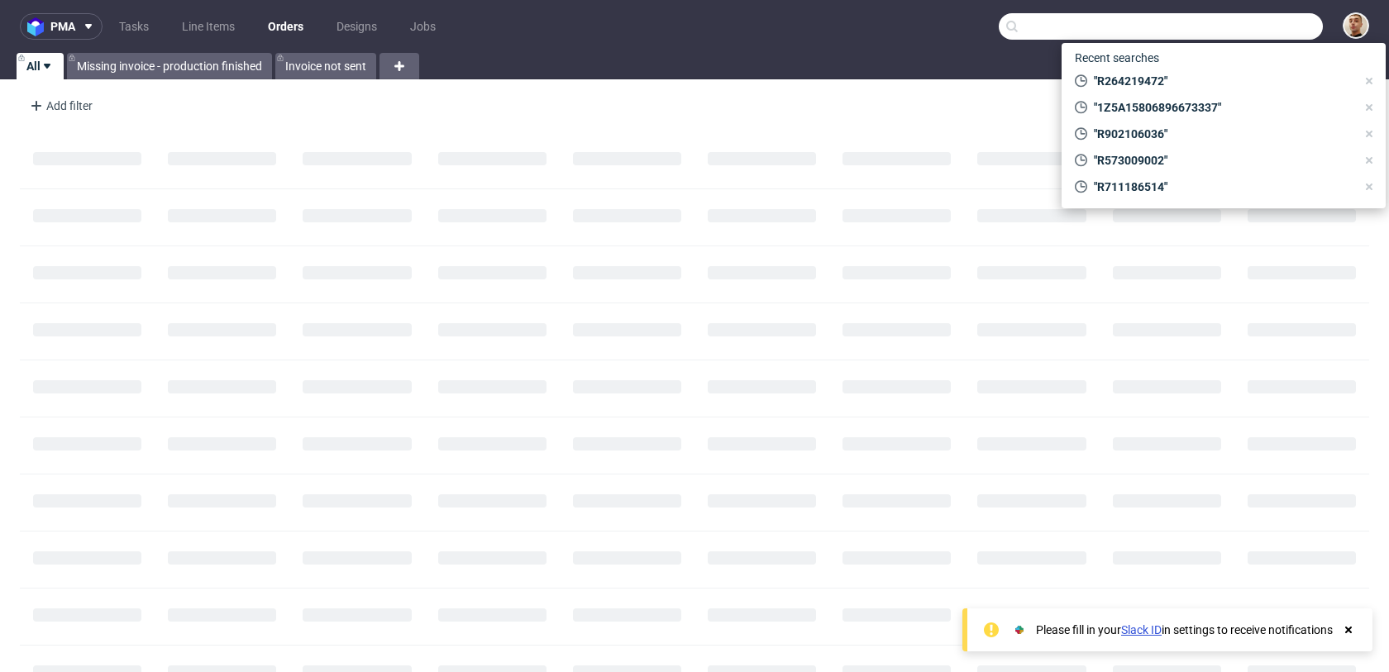
paste input "R902106036"
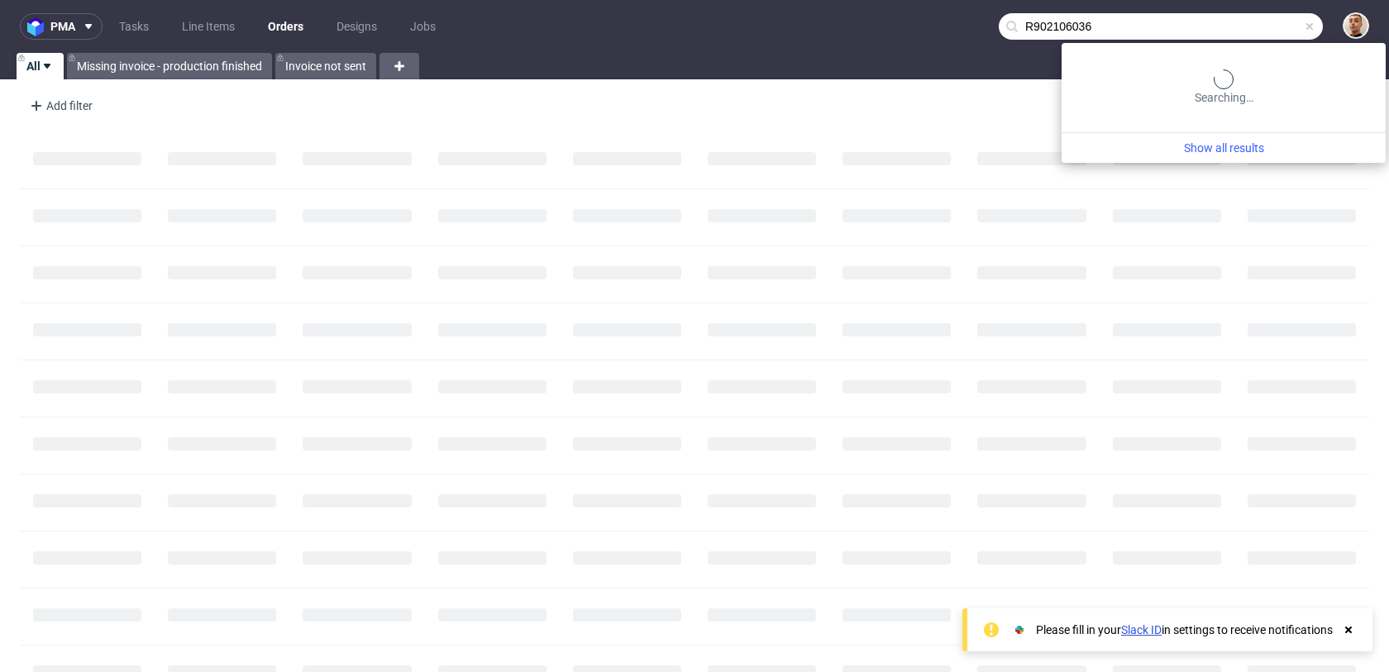
type input "R902106036"
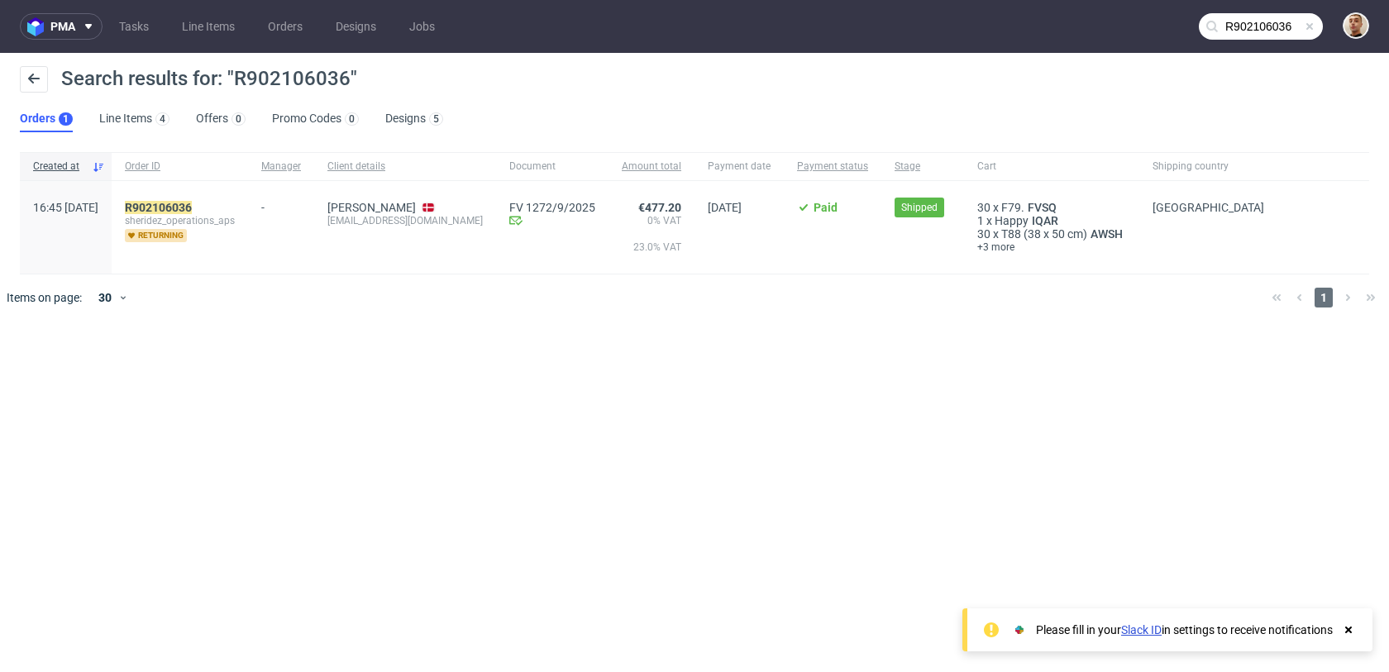
click at [220, 198] on div "R902106036 sheridez_operations_aps returning" at bounding box center [180, 227] width 136 height 93
click at [192, 202] on mark "R902106036" at bounding box center [158, 207] width 67 height 13
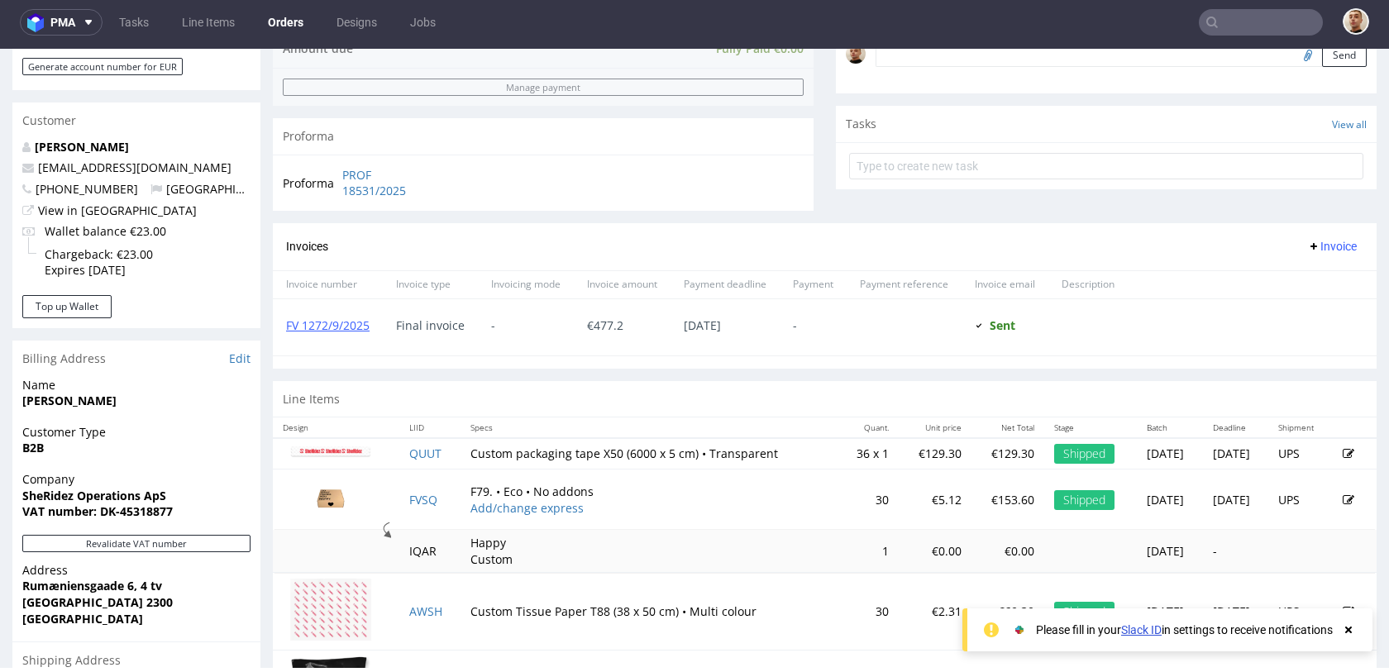
scroll to position [815, 0]
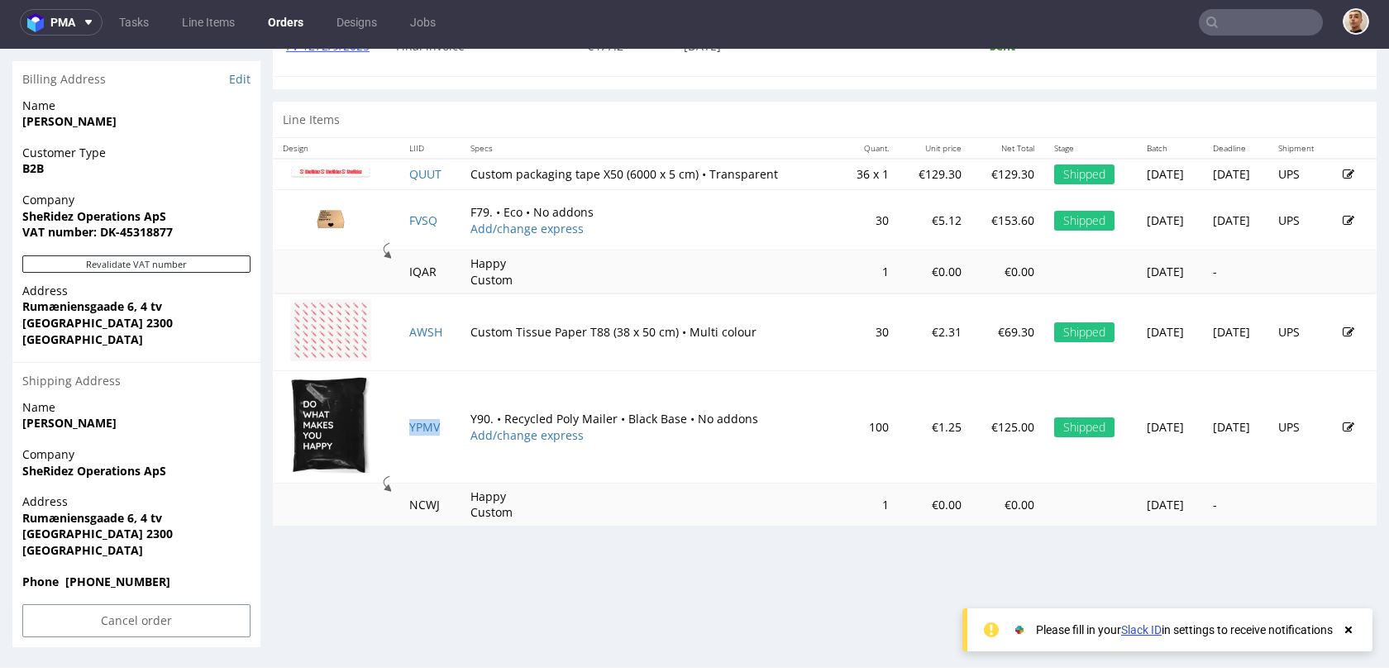
click at [418, 434] on td "YPMV" at bounding box center [429, 427] width 61 height 112
click at [415, 429] on link "YPMV" at bounding box center [424, 427] width 31 height 16
click at [417, 331] on link "AWSH" at bounding box center [425, 332] width 33 height 16
click at [412, 220] on link "FVSQ" at bounding box center [423, 220] width 28 height 16
click at [413, 175] on link "QUUT" at bounding box center [425, 174] width 32 height 16
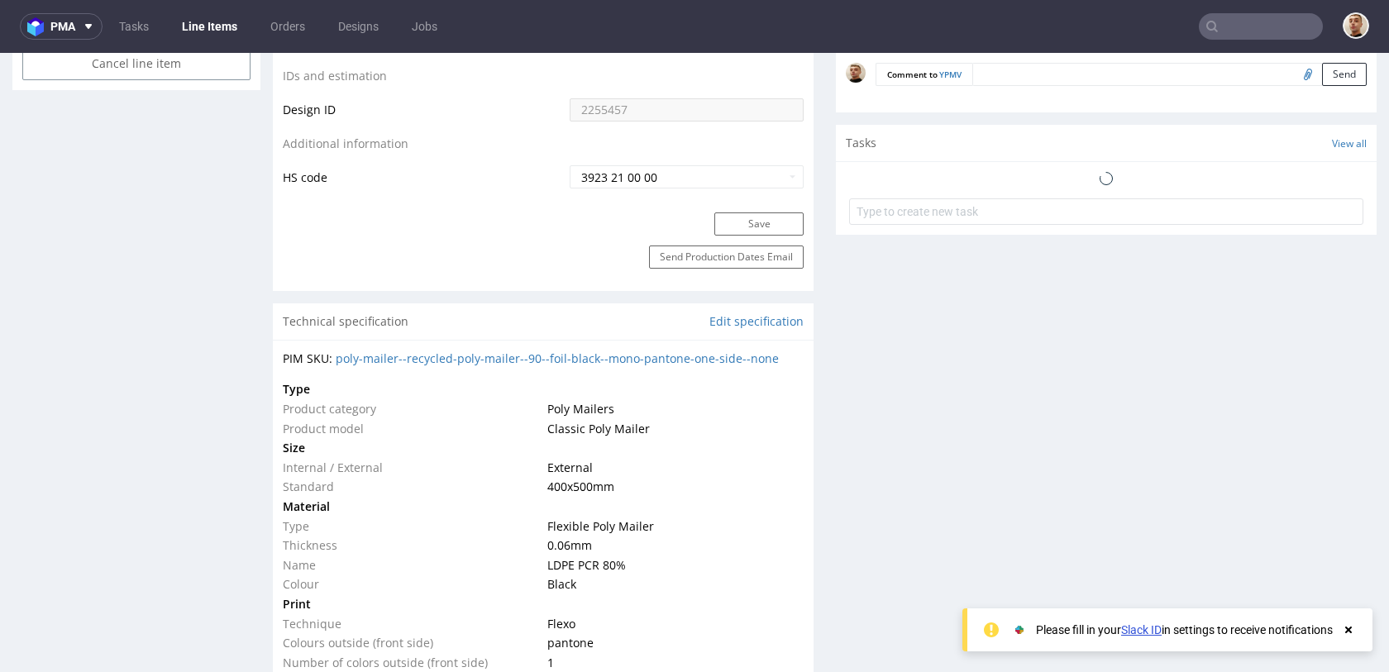
scroll to position [1047, 0]
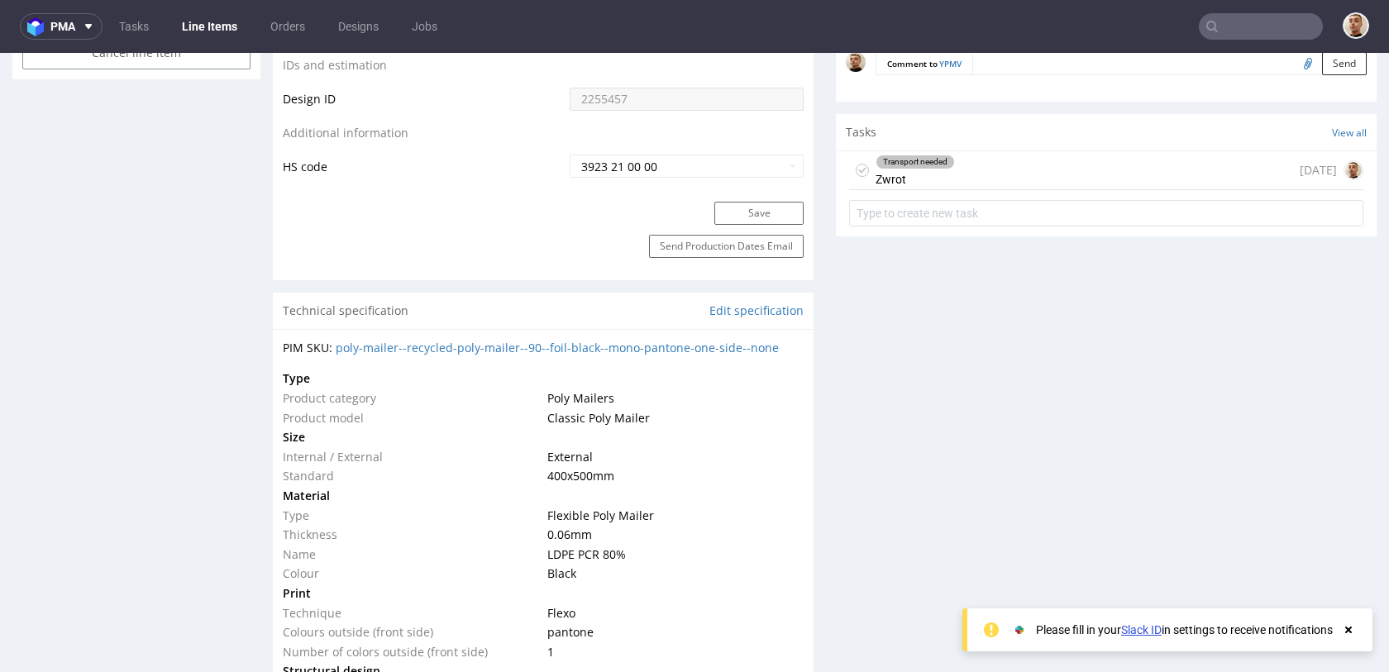
click at [908, 179] on div "Transport needed Zwrot" at bounding box center [914, 170] width 79 height 38
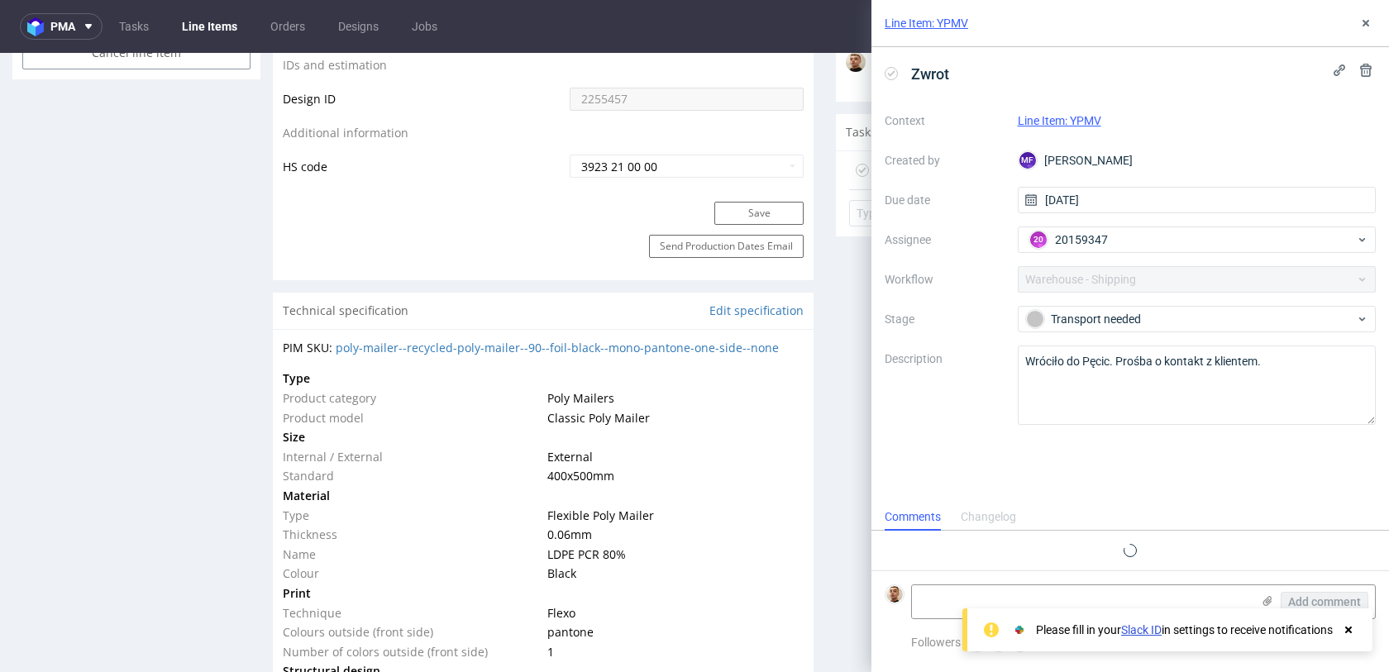
scroll to position [12, 0]
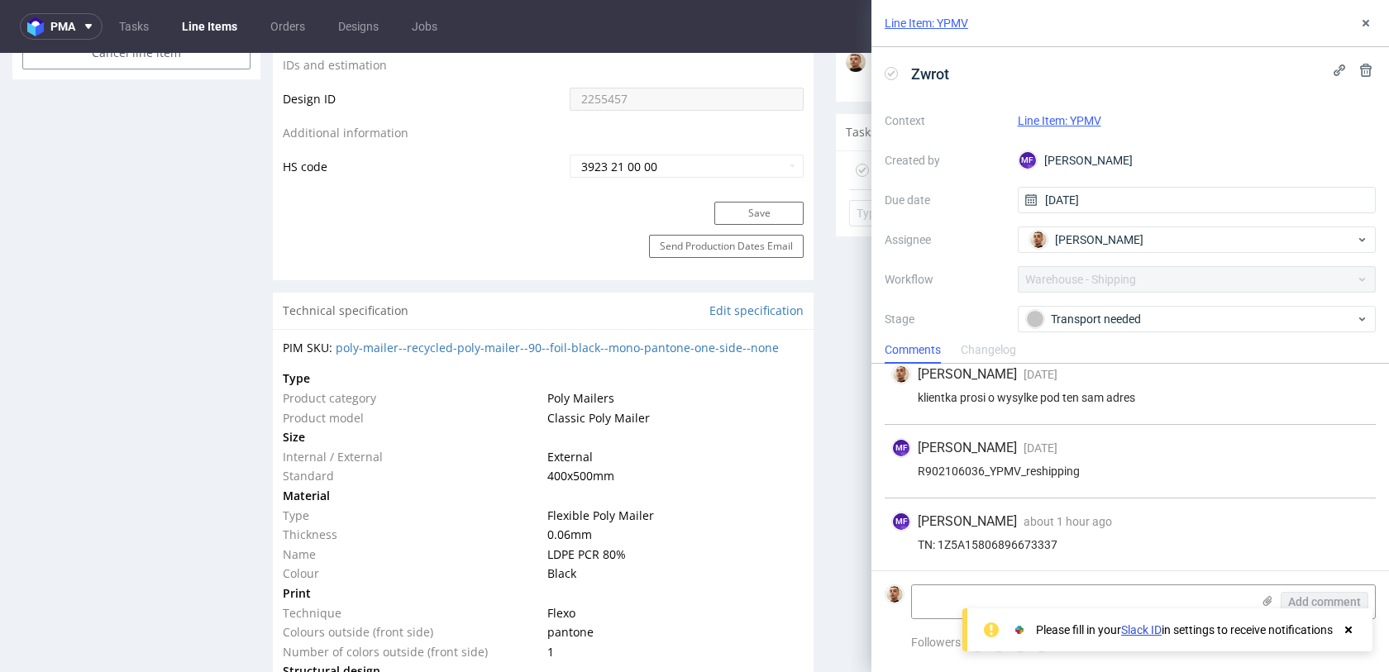
click at [960, 545] on div "TN: 1Z5A15806896673337" at bounding box center [1130, 544] width 478 height 13
copy div "1Z5A15806896673337"
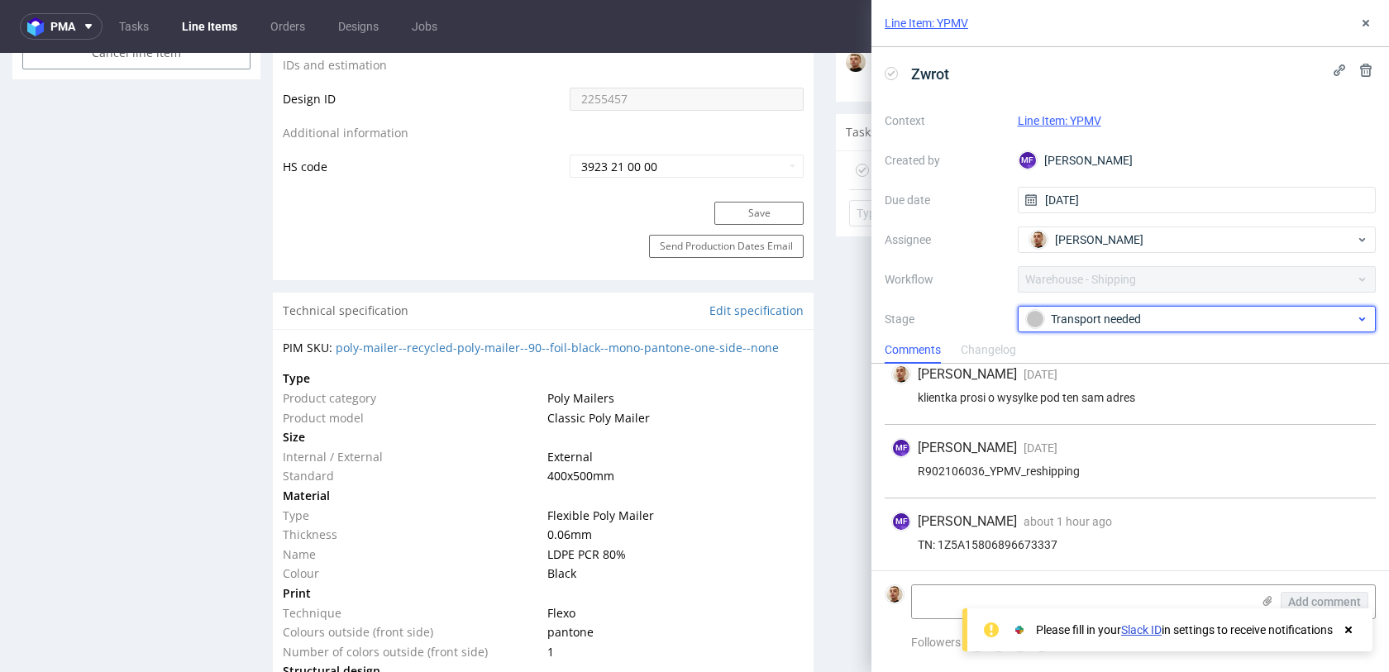
click at [1047, 307] on div "Transport needed" at bounding box center [1197, 319] width 359 height 26
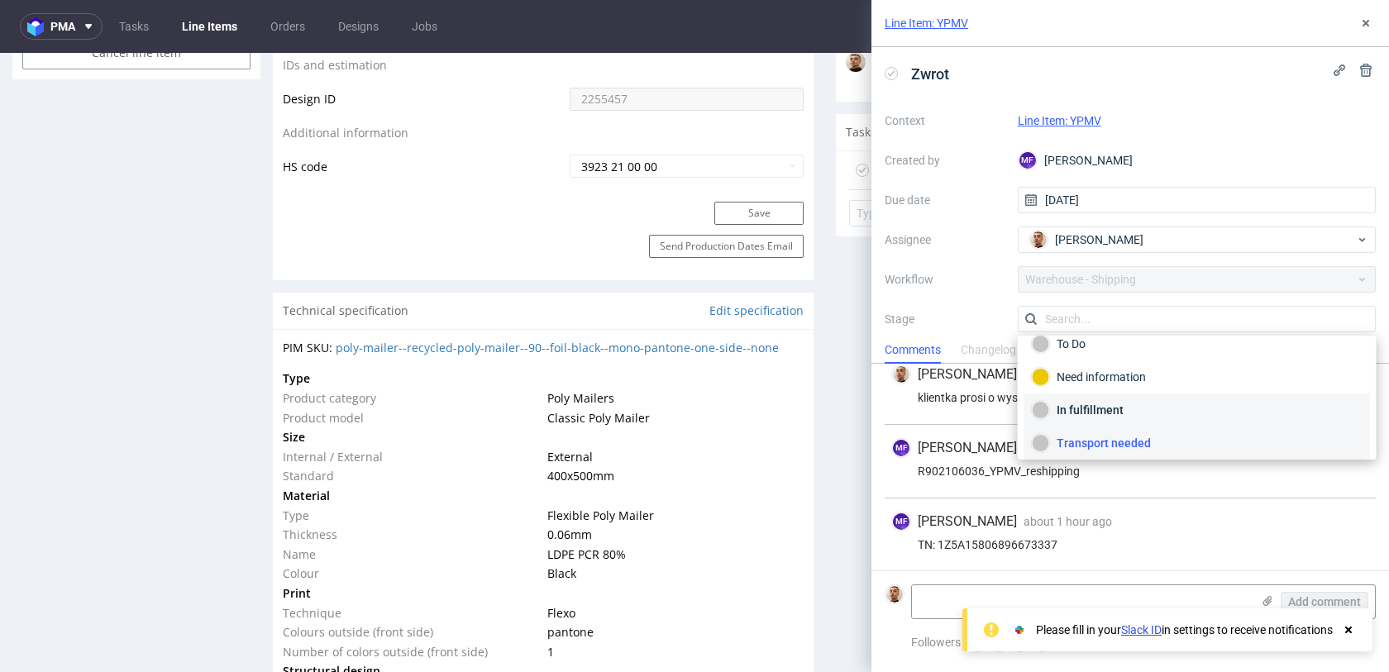
scroll to position [88, 0]
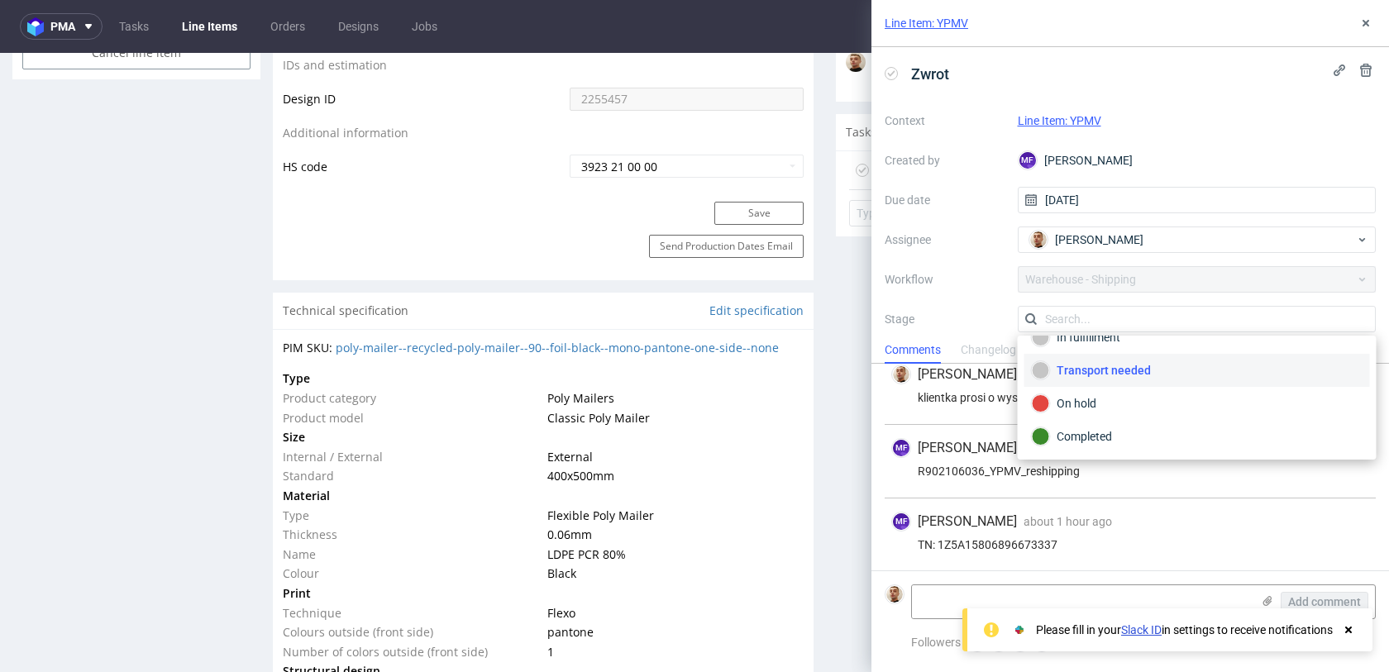
click at [1008, 322] on div "Context Line Item: YPMV Created by MF Michał Fedorowicz Due date 30/09/2025 Ass…" at bounding box center [1129, 265] width 491 height 317
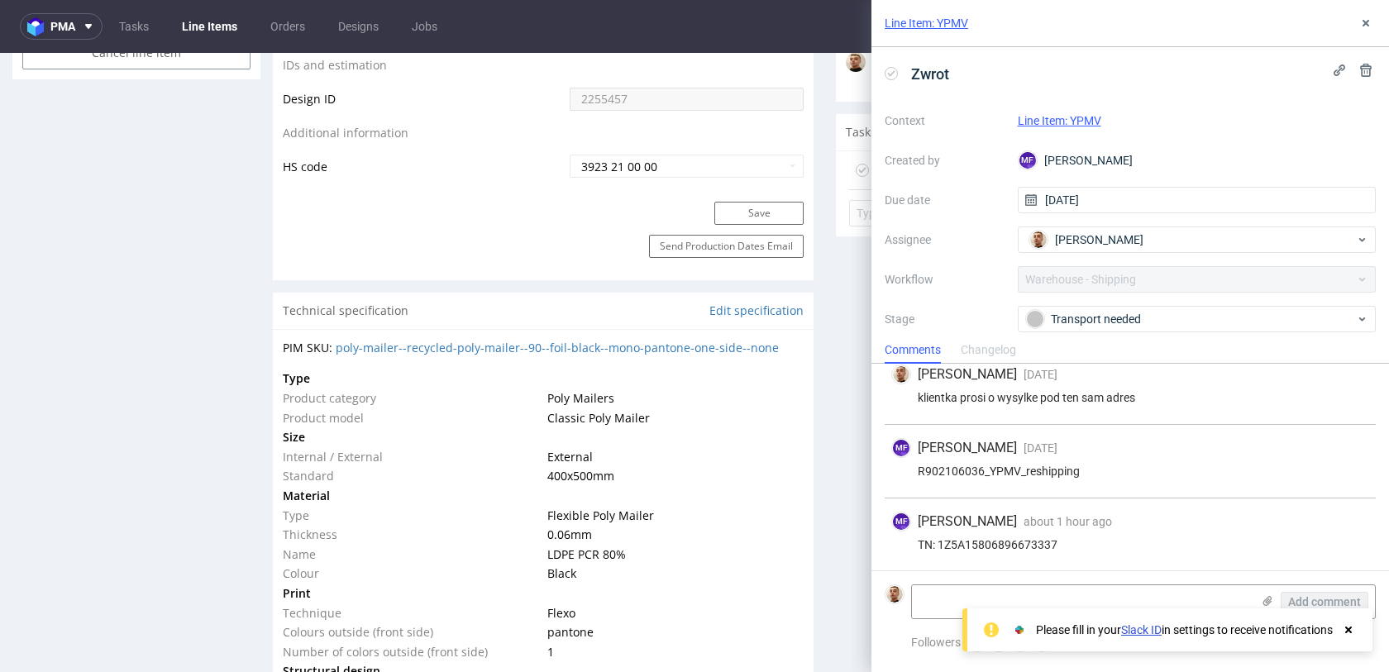
click at [992, 283] on label "Workflow" at bounding box center [944, 279] width 120 height 20
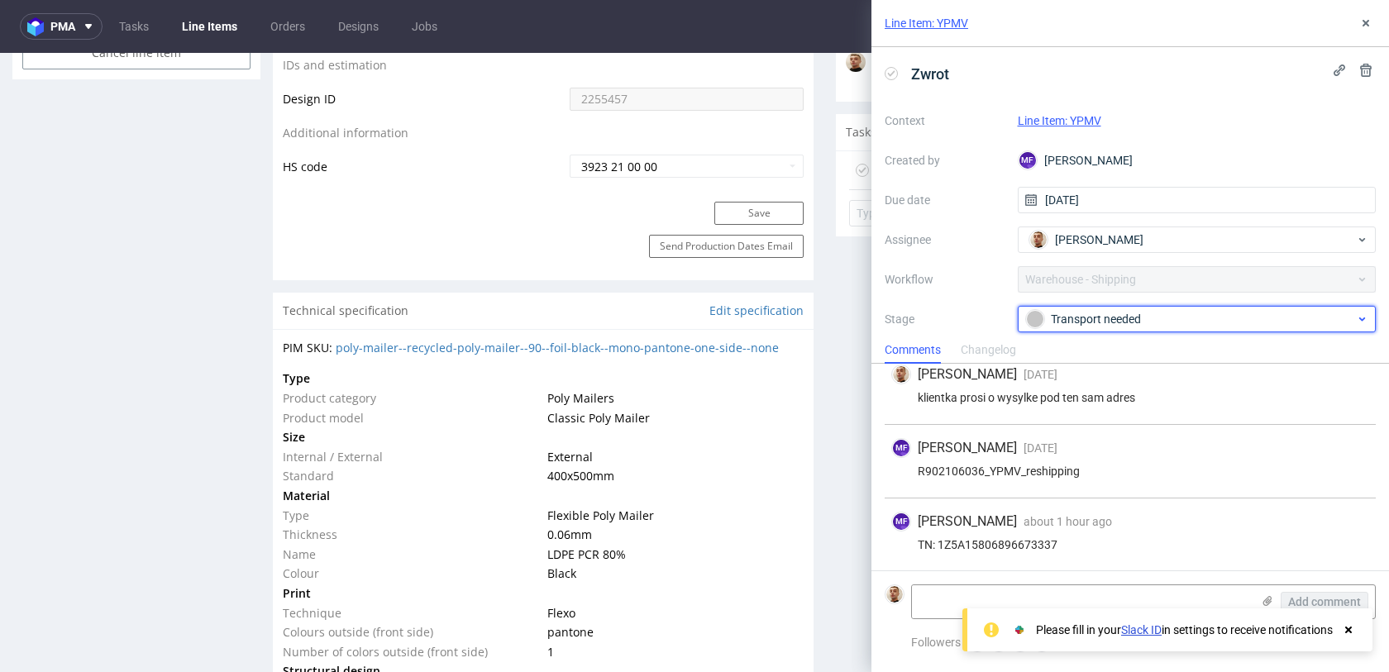
click at [1045, 310] on div "Transport needed" at bounding box center [1190, 319] width 329 height 18
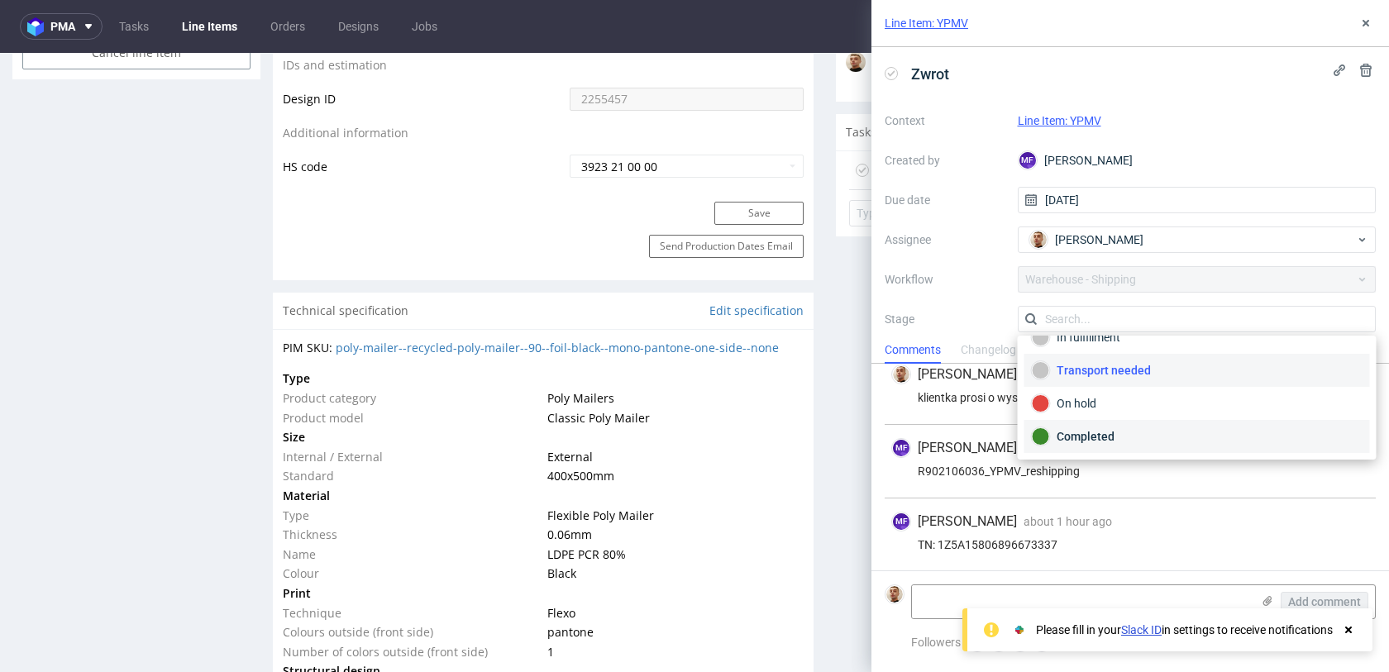
click at [1103, 441] on div "Completed" at bounding box center [1197, 436] width 331 height 18
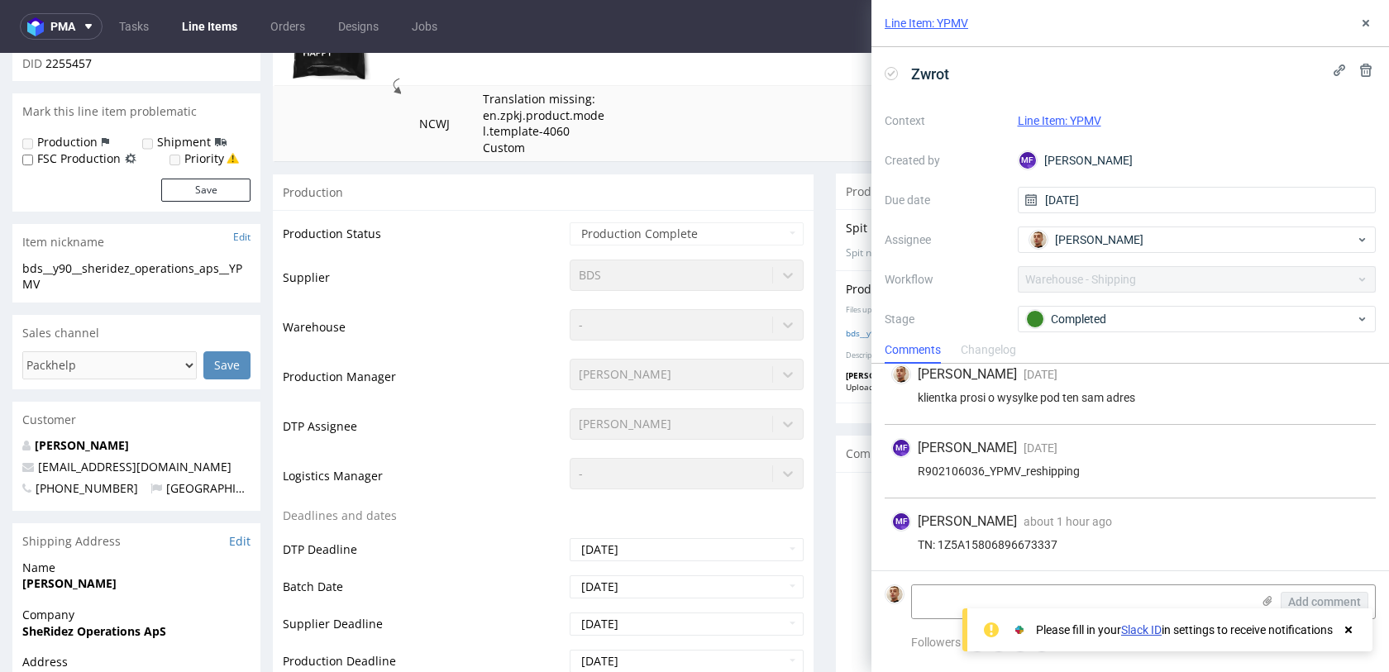
scroll to position [0, 0]
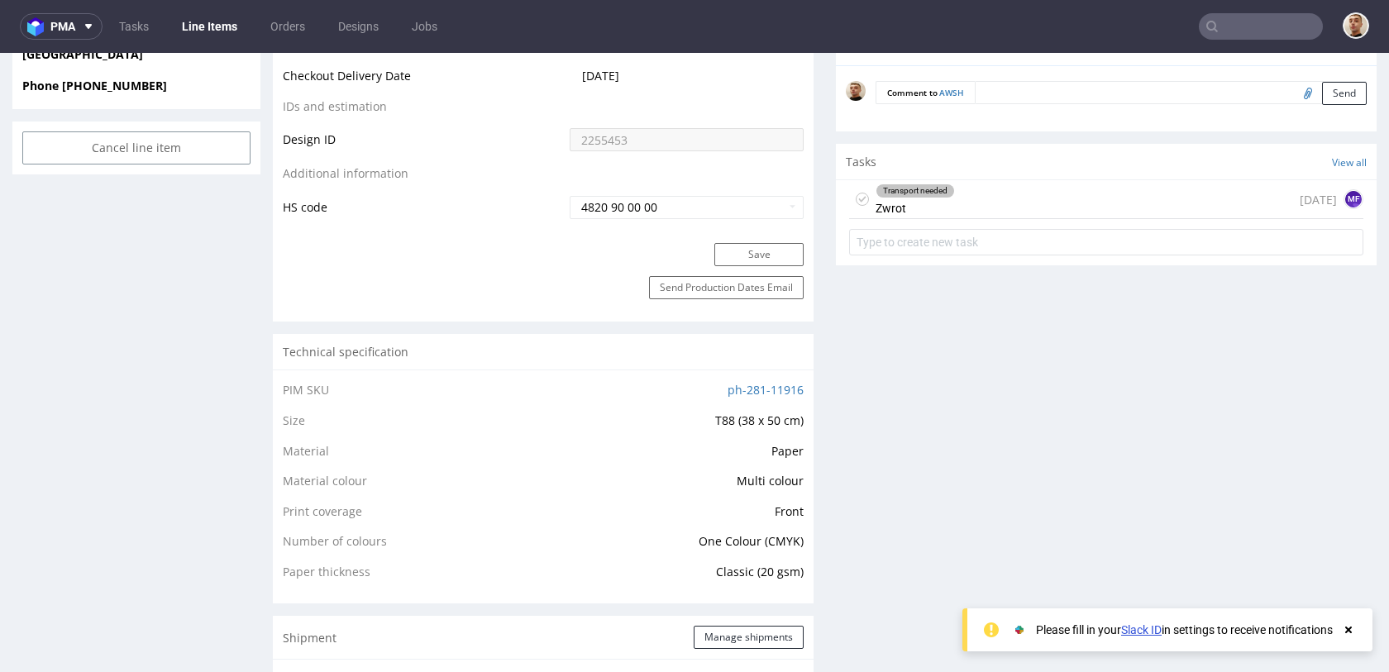
scroll to position [877, 0]
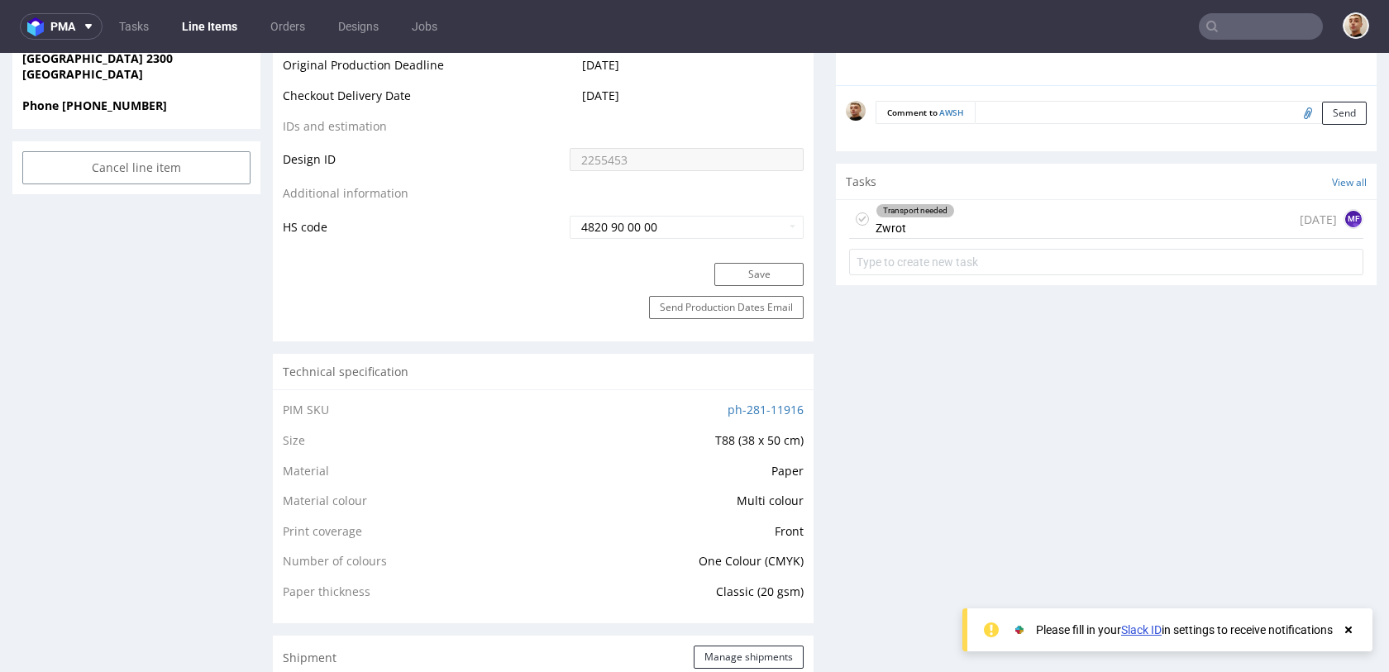
click at [903, 210] on div "Transport needed" at bounding box center [915, 210] width 78 height 13
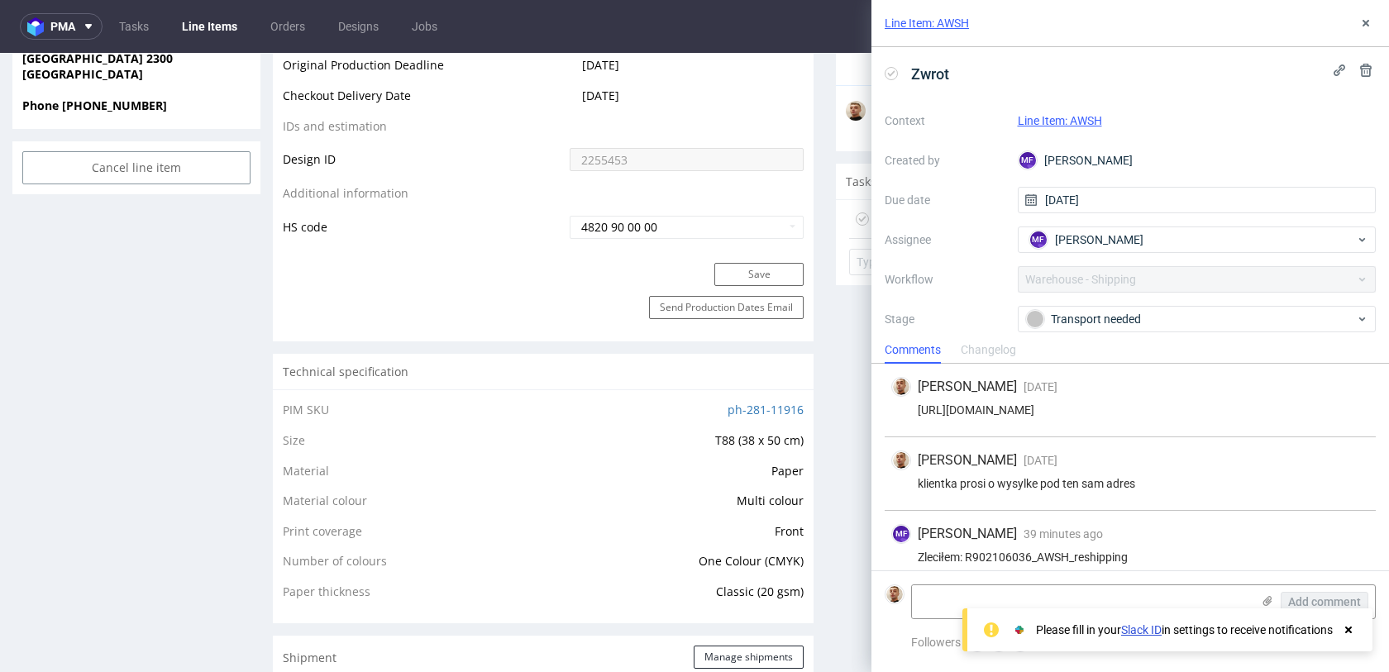
scroll to position [12, 0]
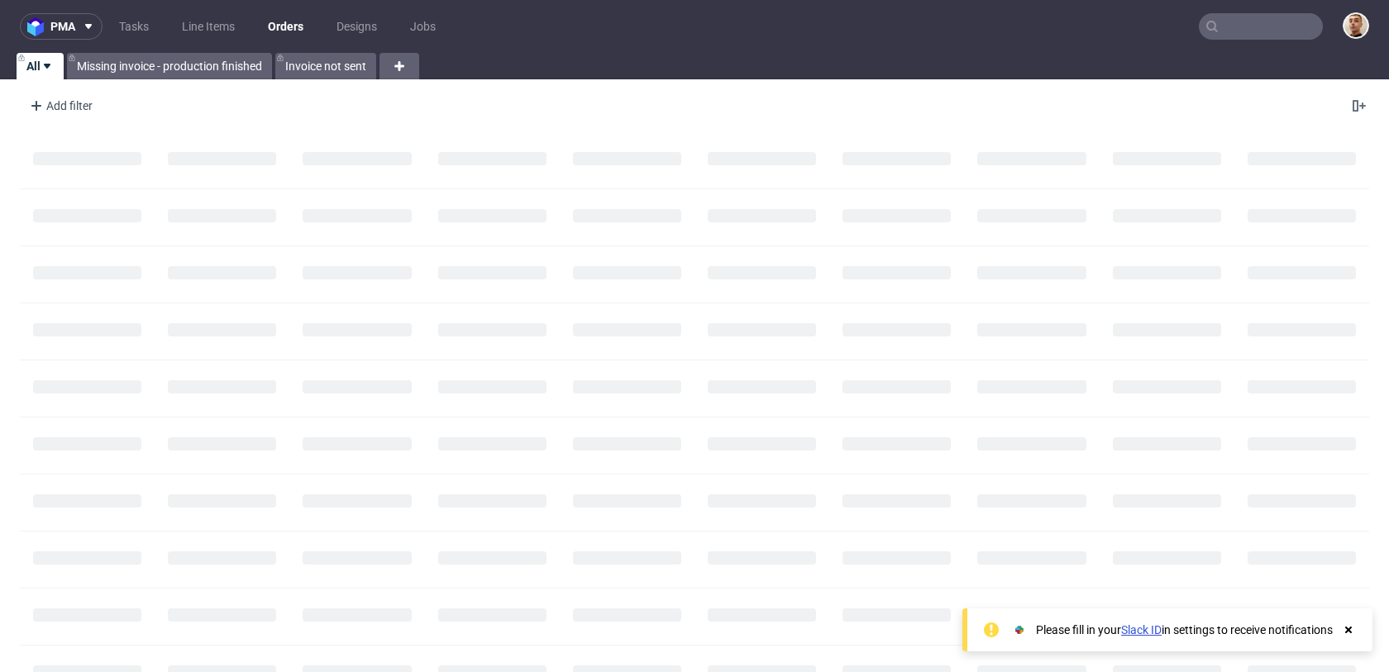
click at [1220, 23] on input "text" at bounding box center [1261, 26] width 124 height 26
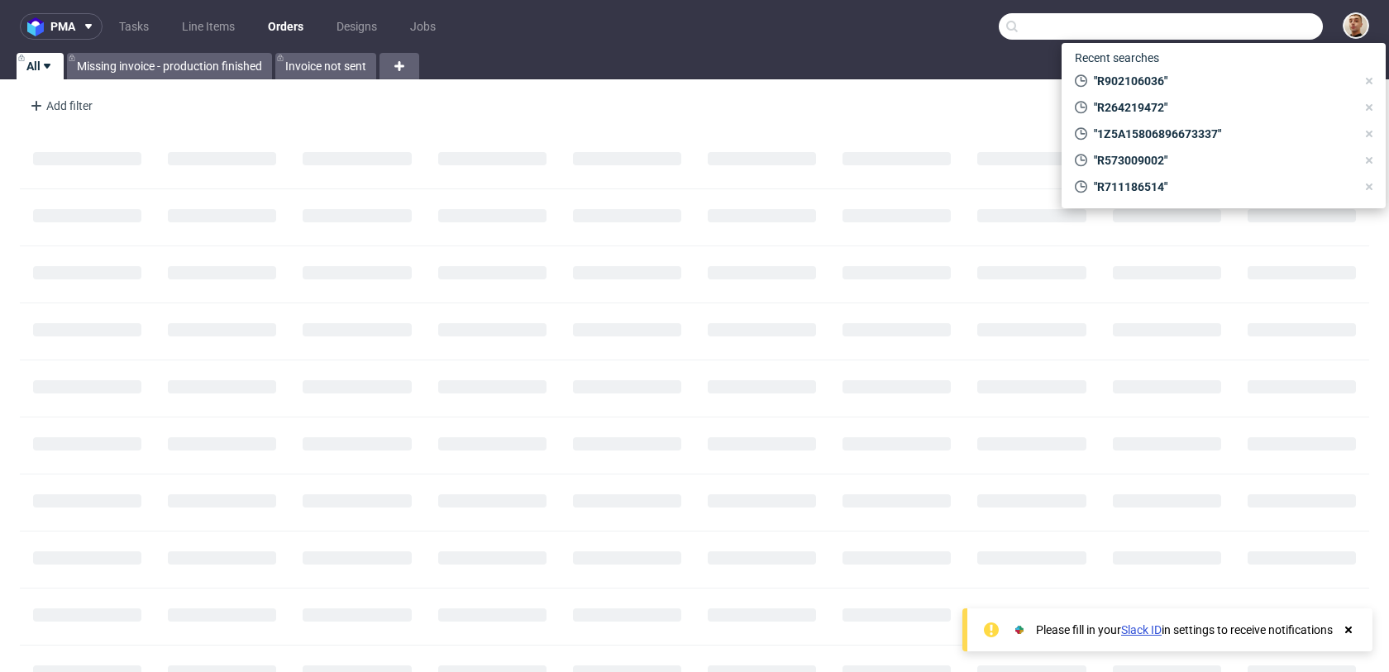
paste input "QWES"
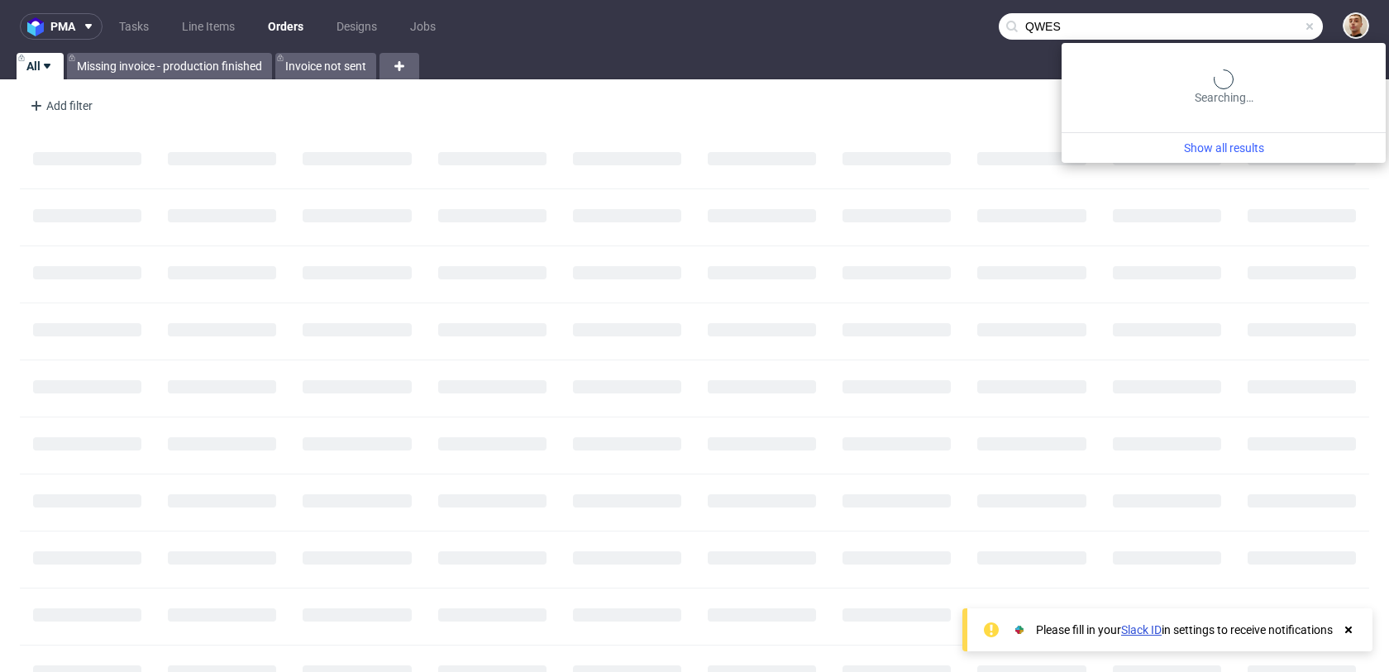
type input "QWES"
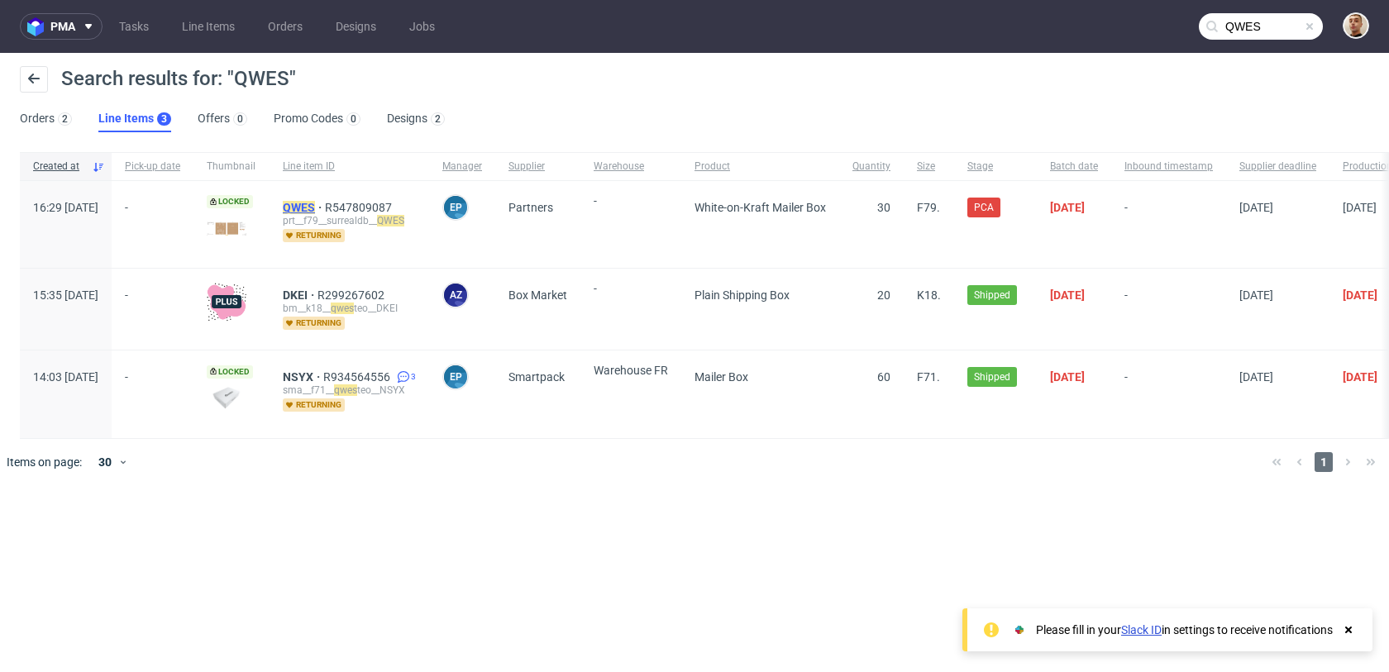
click at [315, 201] on mark "QWES" at bounding box center [299, 207] width 32 height 13
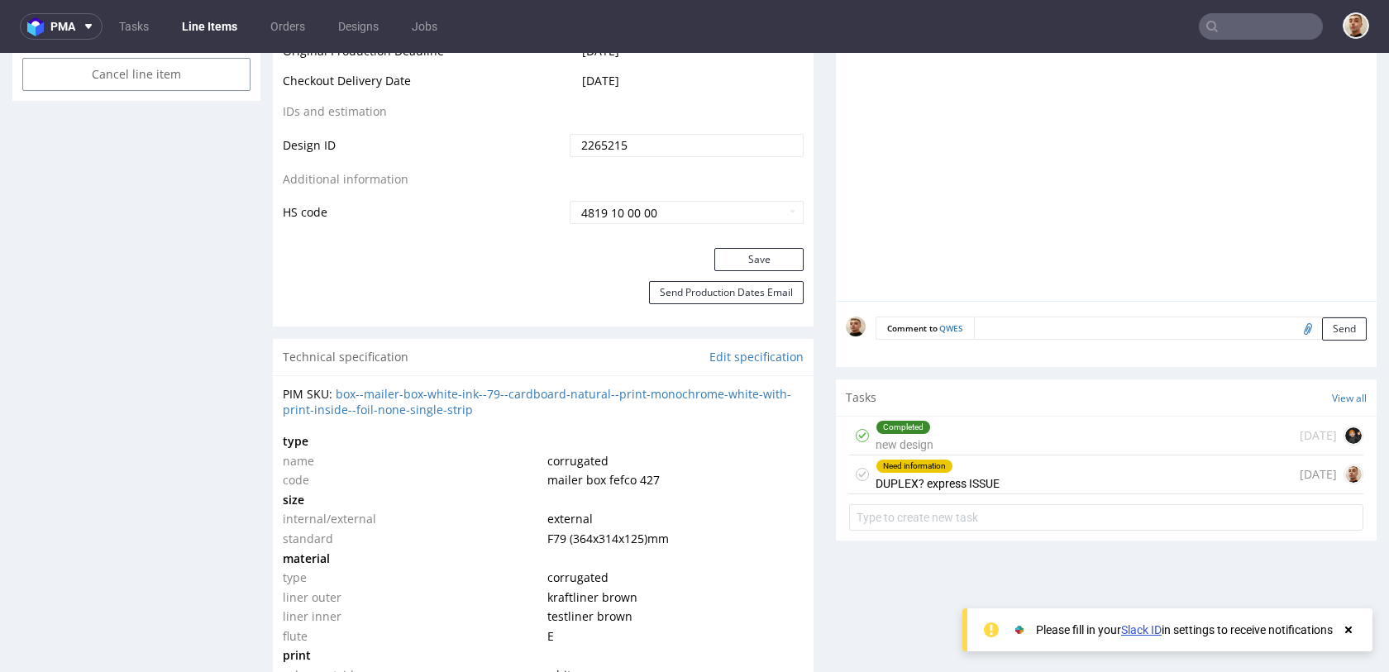
scroll to position [1135, 0]
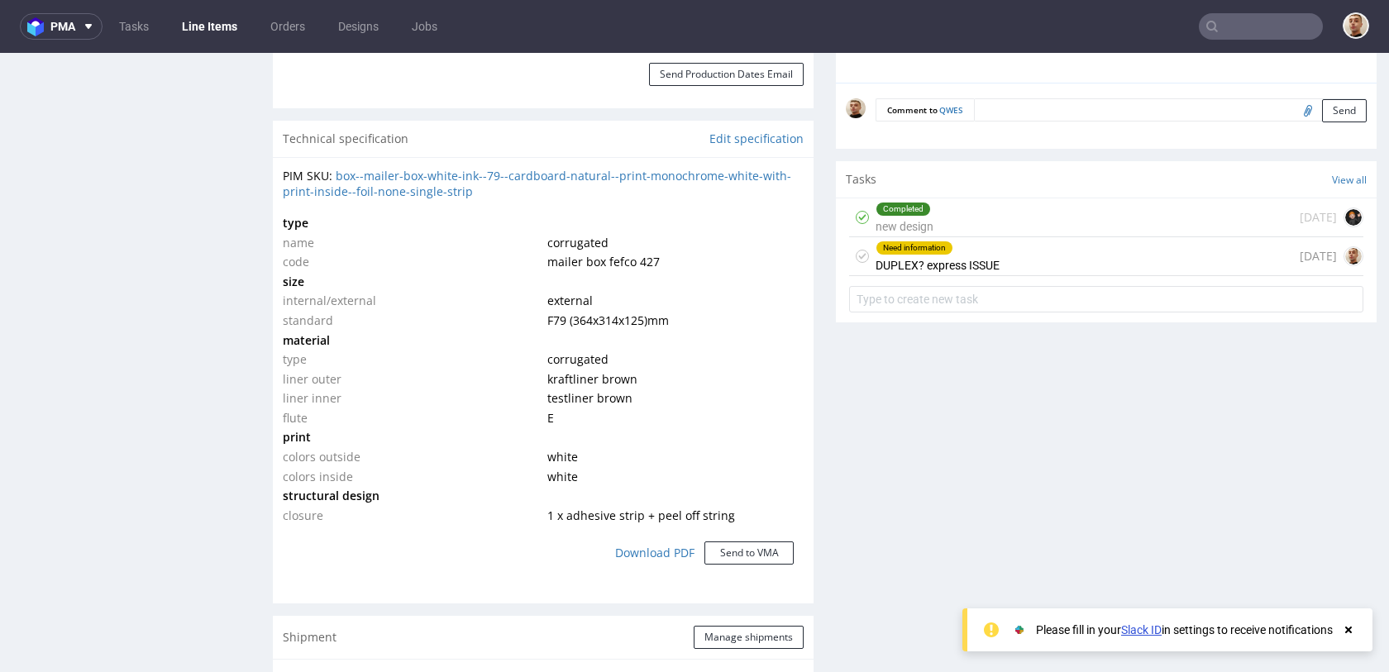
click at [1012, 262] on div "Need information DUPLEX? express ISSUE 1 day ago" at bounding box center [1106, 256] width 514 height 39
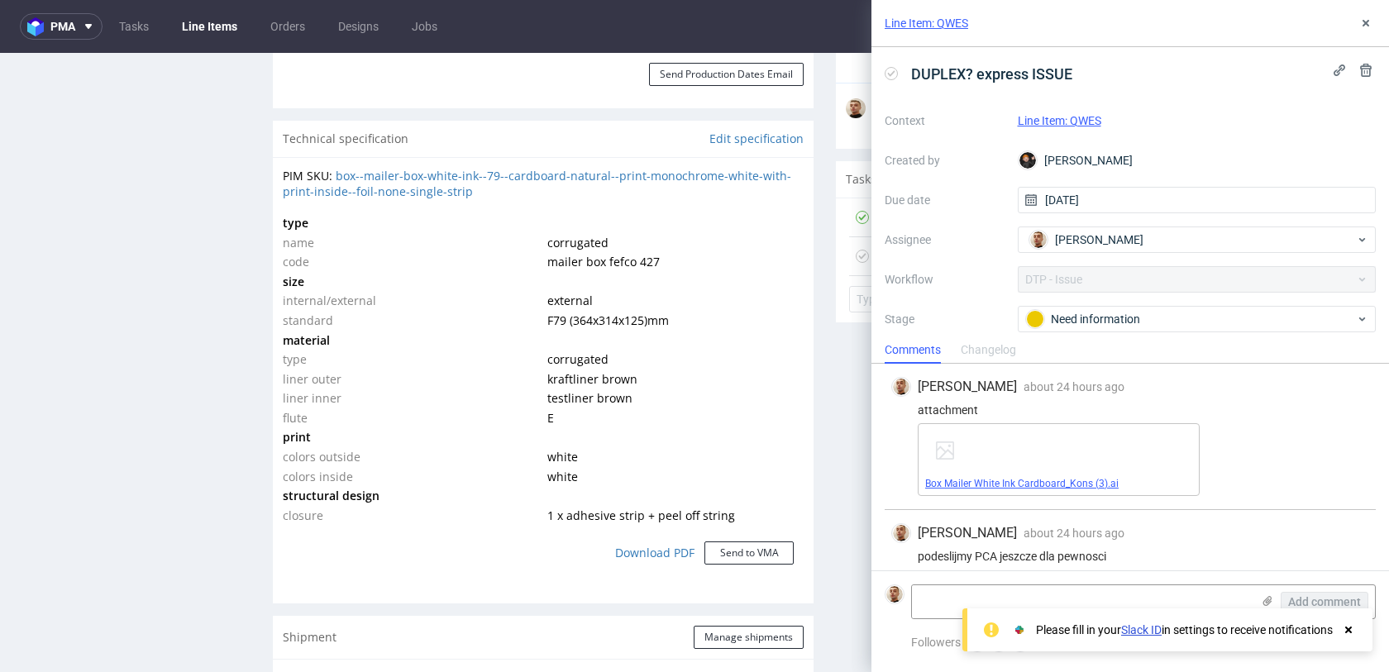
click at [1066, 479] on link "Box Mailer White Ink Cardboard_Kons (3).ai" at bounding box center [1021, 484] width 193 height 12
click at [940, 600] on textarea at bounding box center [1081, 601] width 339 height 33
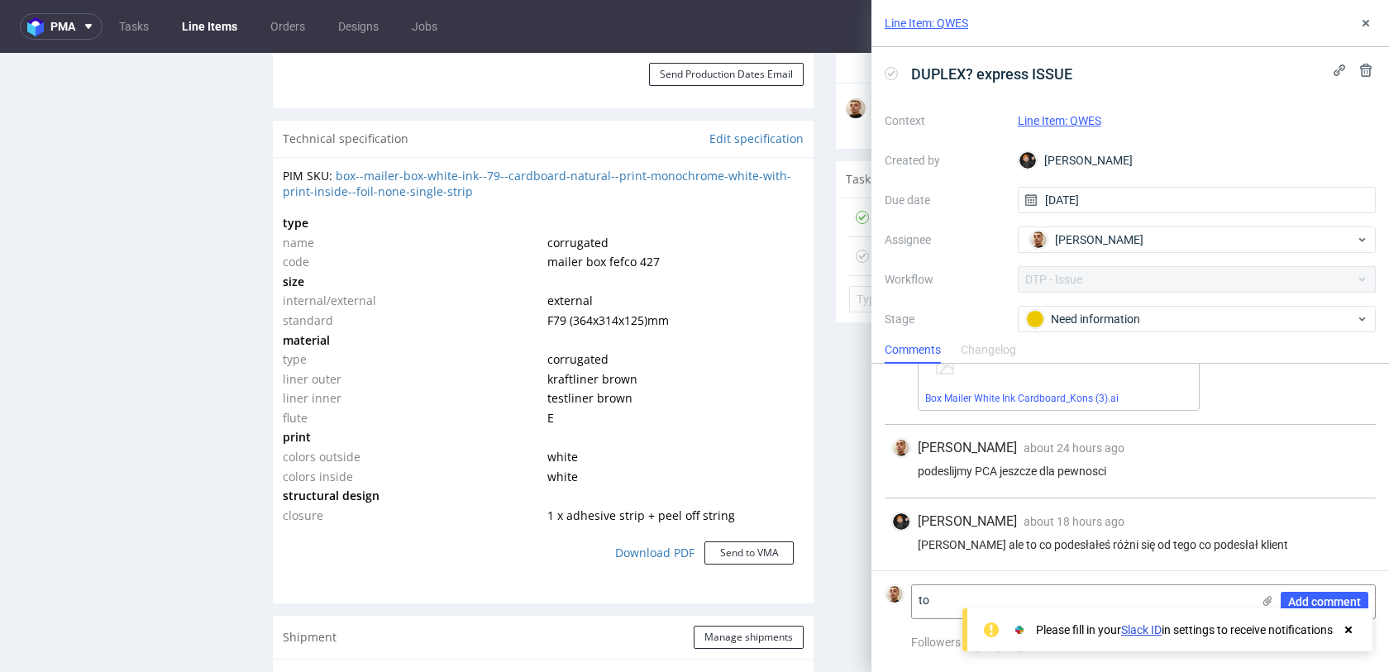
type textarea "t"
type textarea "c"
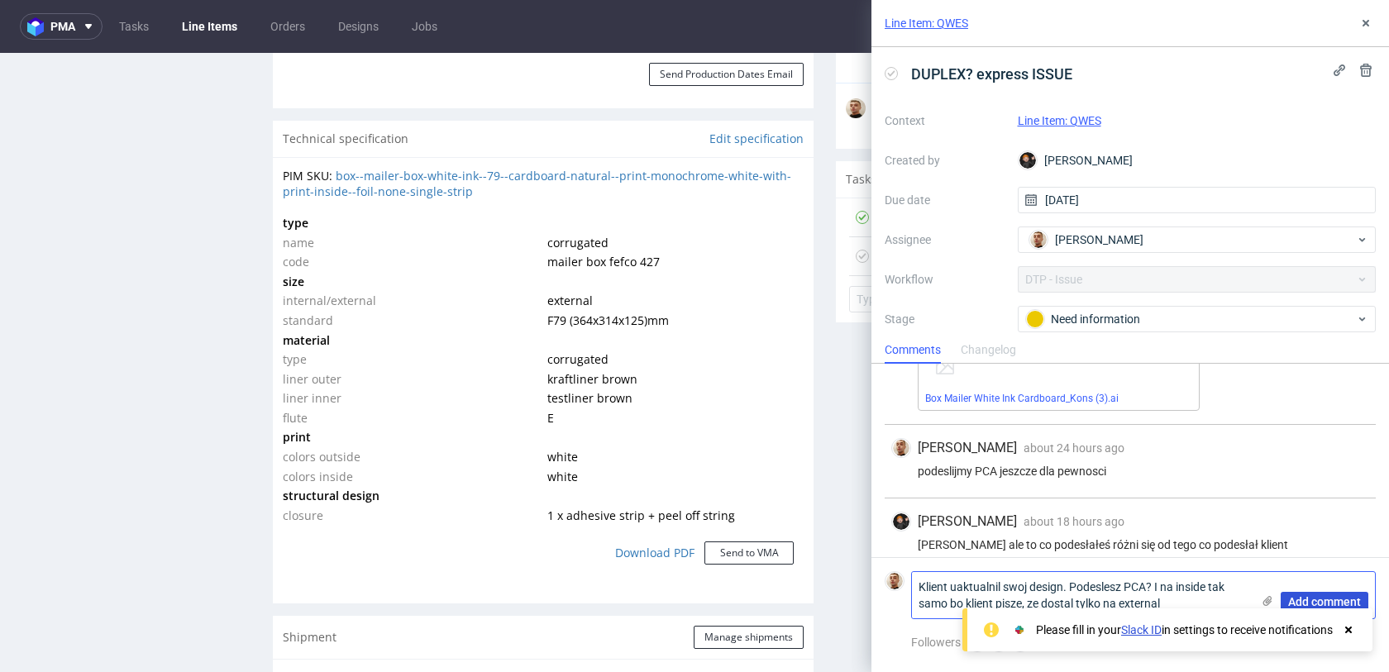
type textarea "Klient uaktualnil swoj design. Podeslesz PCA? I na inside tak samo bo klient pi…"
click at [1299, 607] on span "Add comment" at bounding box center [1324, 602] width 73 height 12
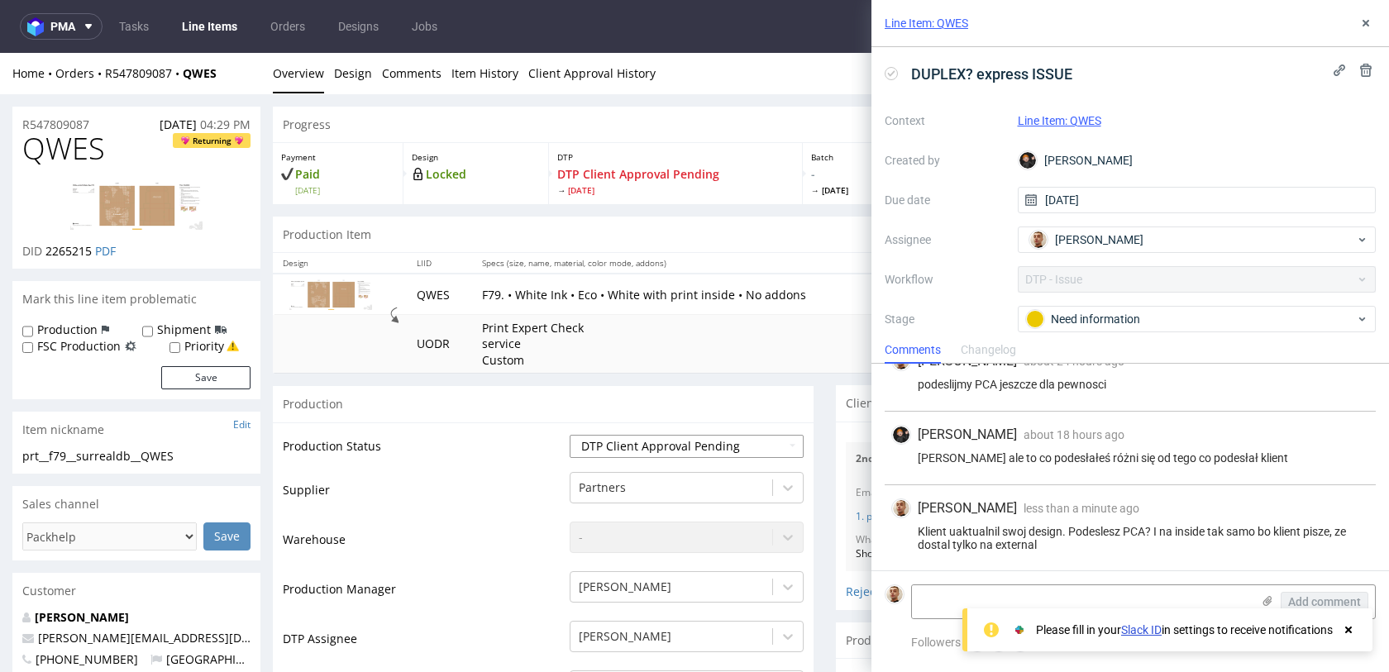
click at [618, 436] on select "Waiting for Artwork Waiting for Diecut Waiting for Mockup Waiting for DTP Waiti…" at bounding box center [687, 446] width 234 height 23
select select "back_for_dtp"
click at [570, 435] on select "Waiting for Artwork Waiting for Diecut Waiting for Mockup Waiting for DTP Waiti…" at bounding box center [687, 446] width 234 height 23
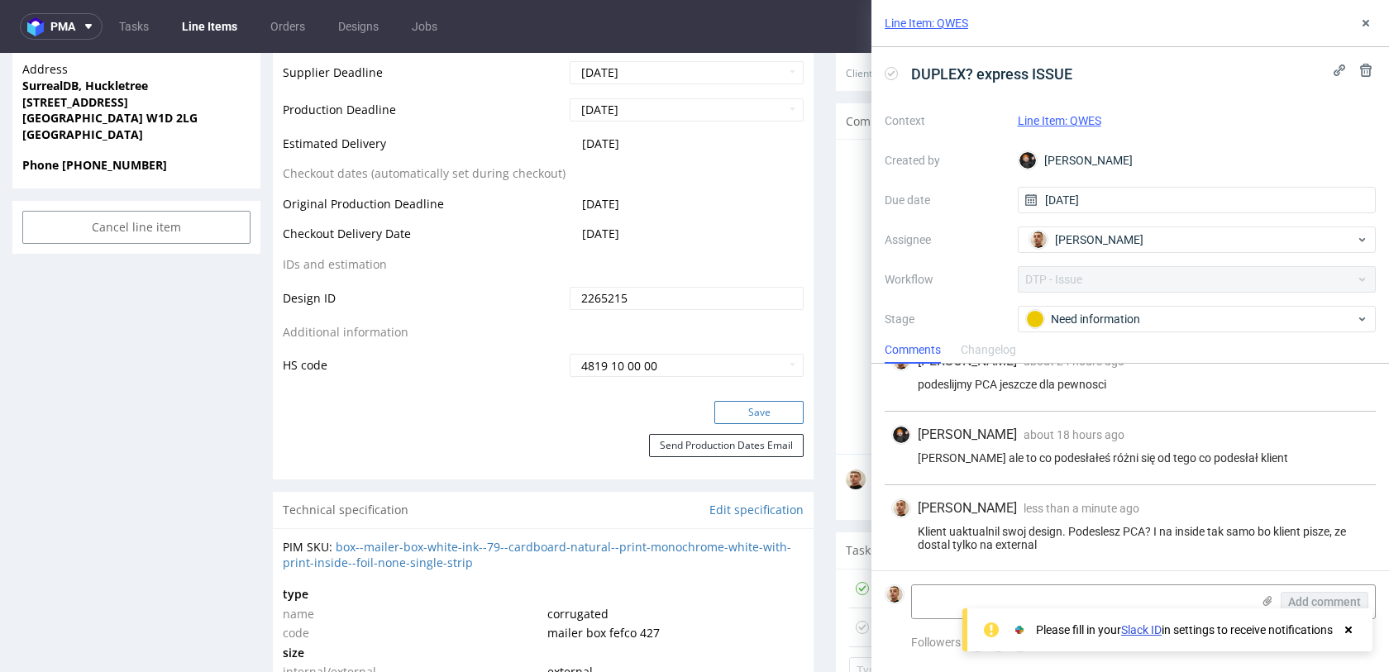
click at [761, 408] on button "Save" at bounding box center [758, 412] width 89 height 23
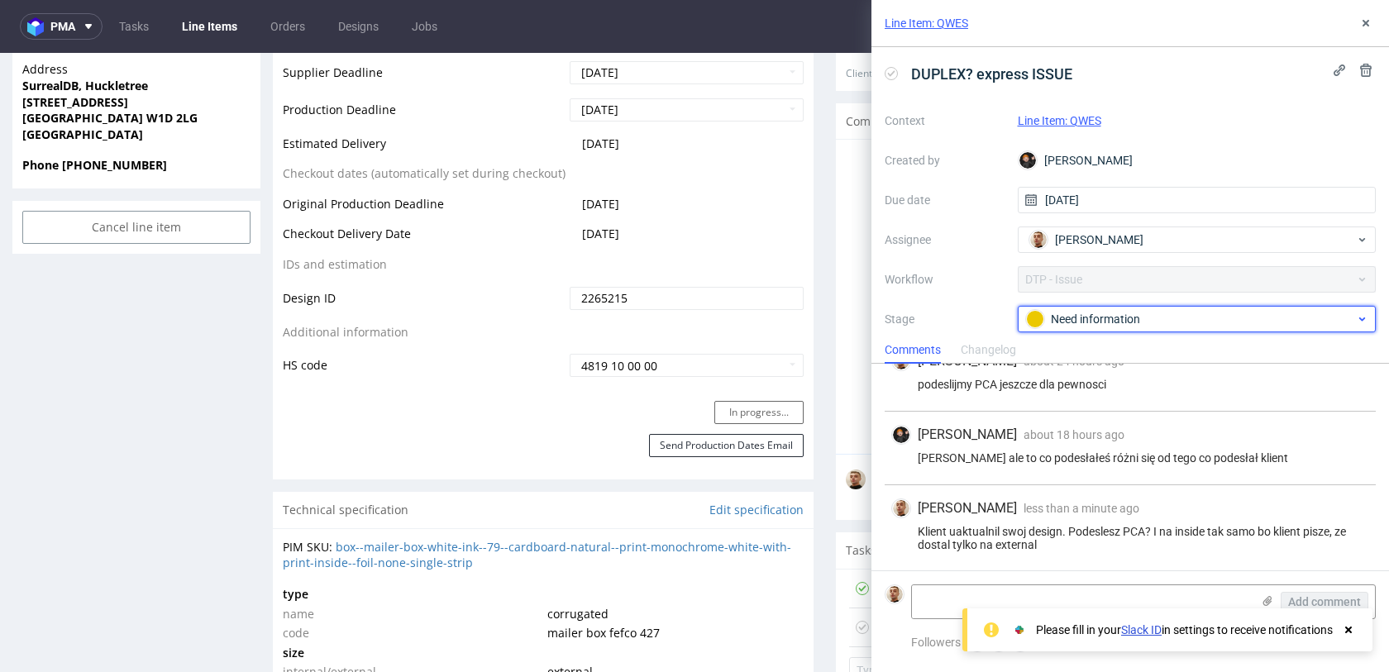
click at [1151, 329] on div "Need information" at bounding box center [1197, 319] width 359 height 26
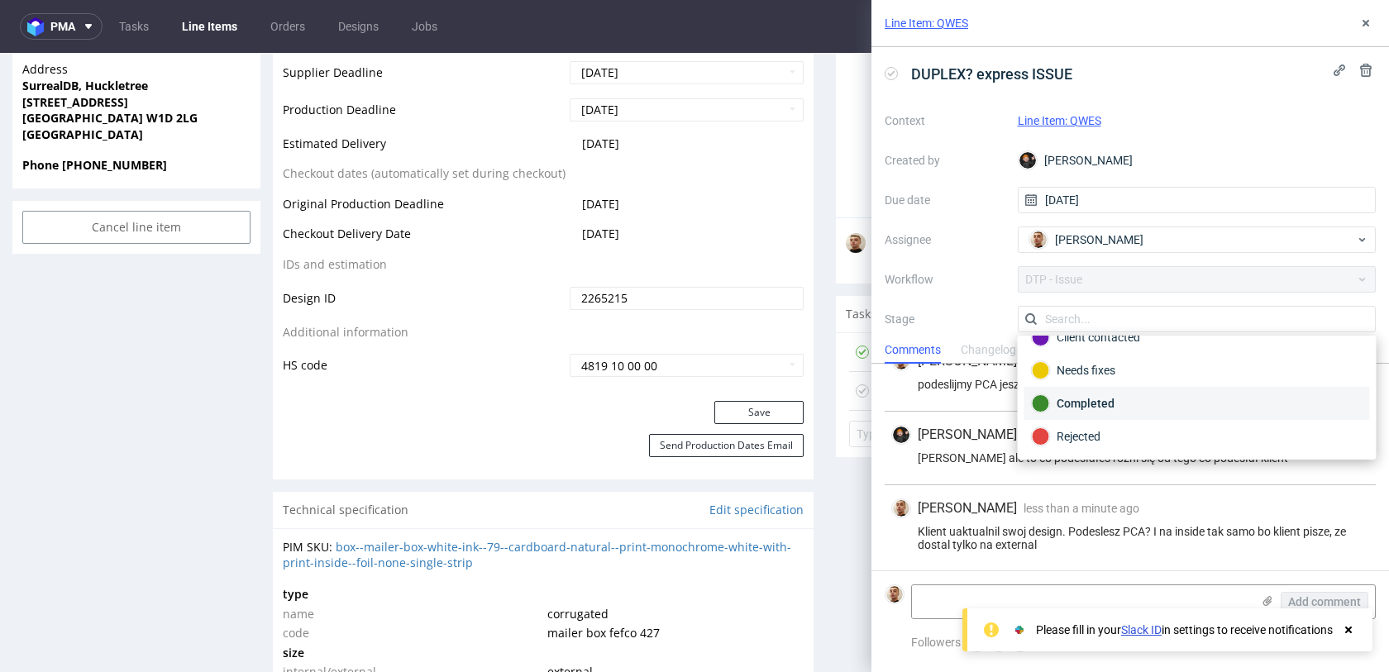
click at [1101, 390] on div "Completed" at bounding box center [1197, 403] width 346 height 33
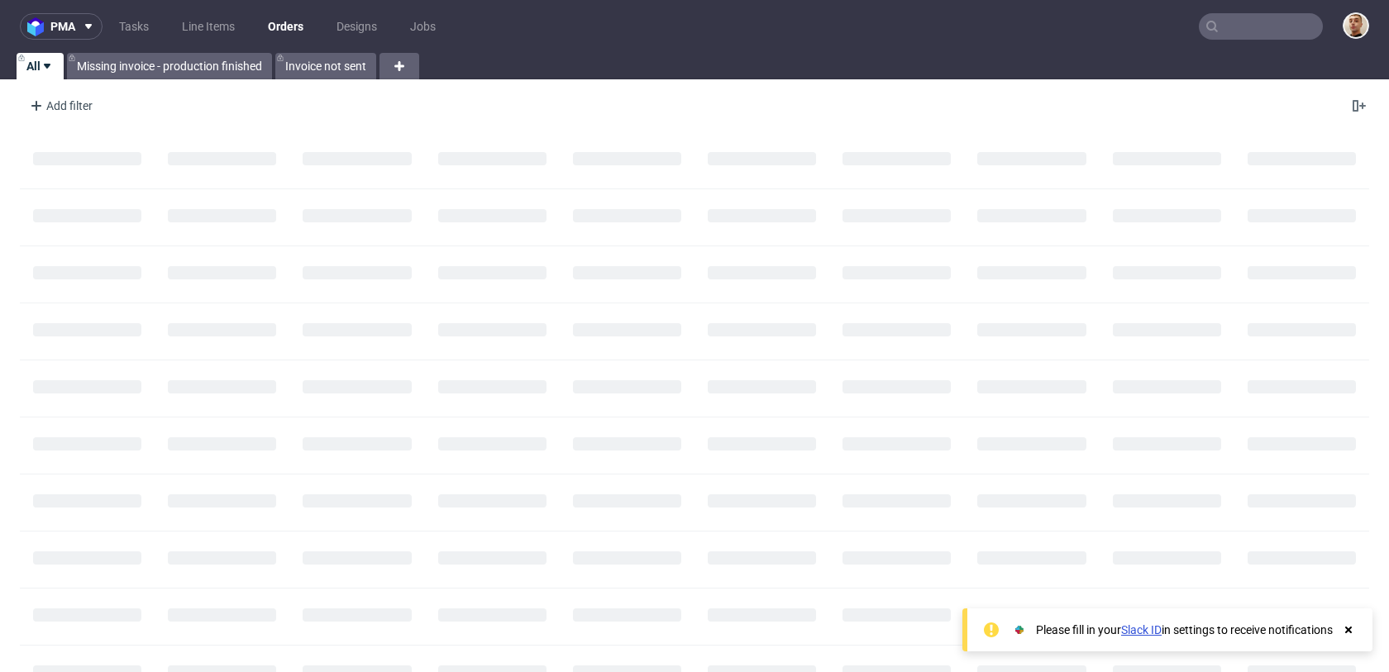
click at [1261, 13] on input "text" at bounding box center [1261, 26] width 124 height 26
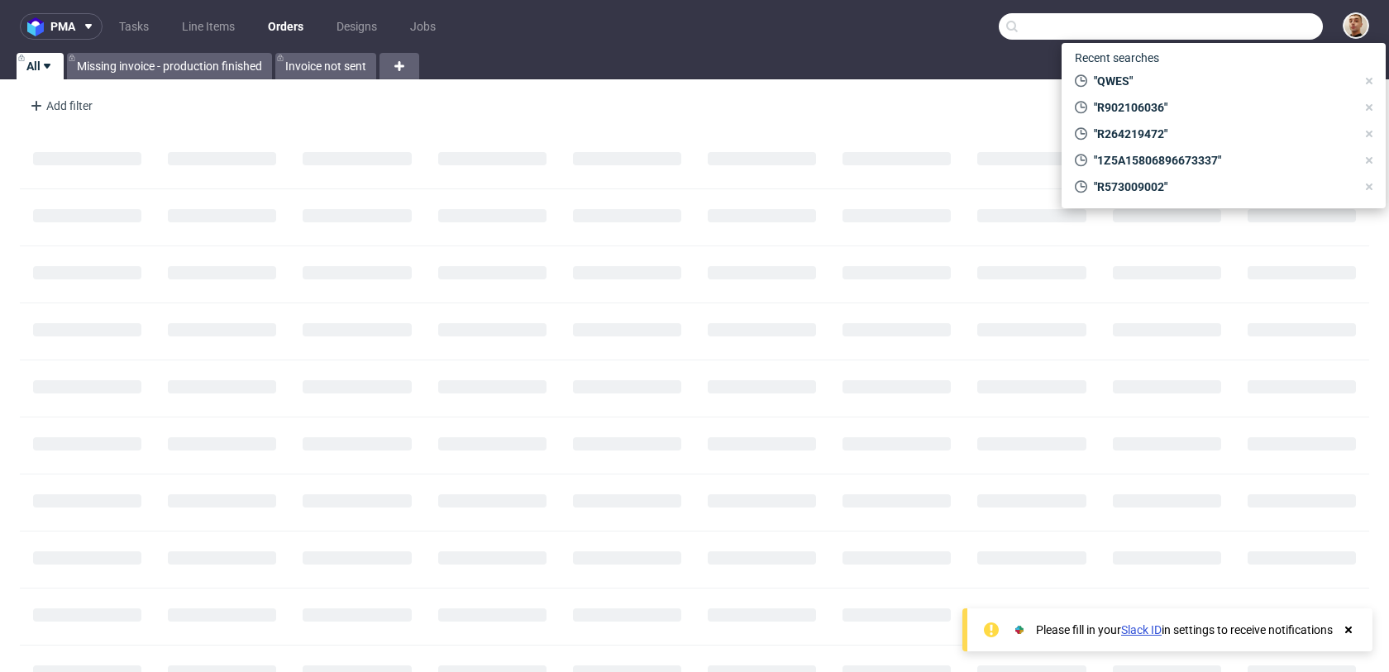
paste input "R264219472"
type input "R264219472"
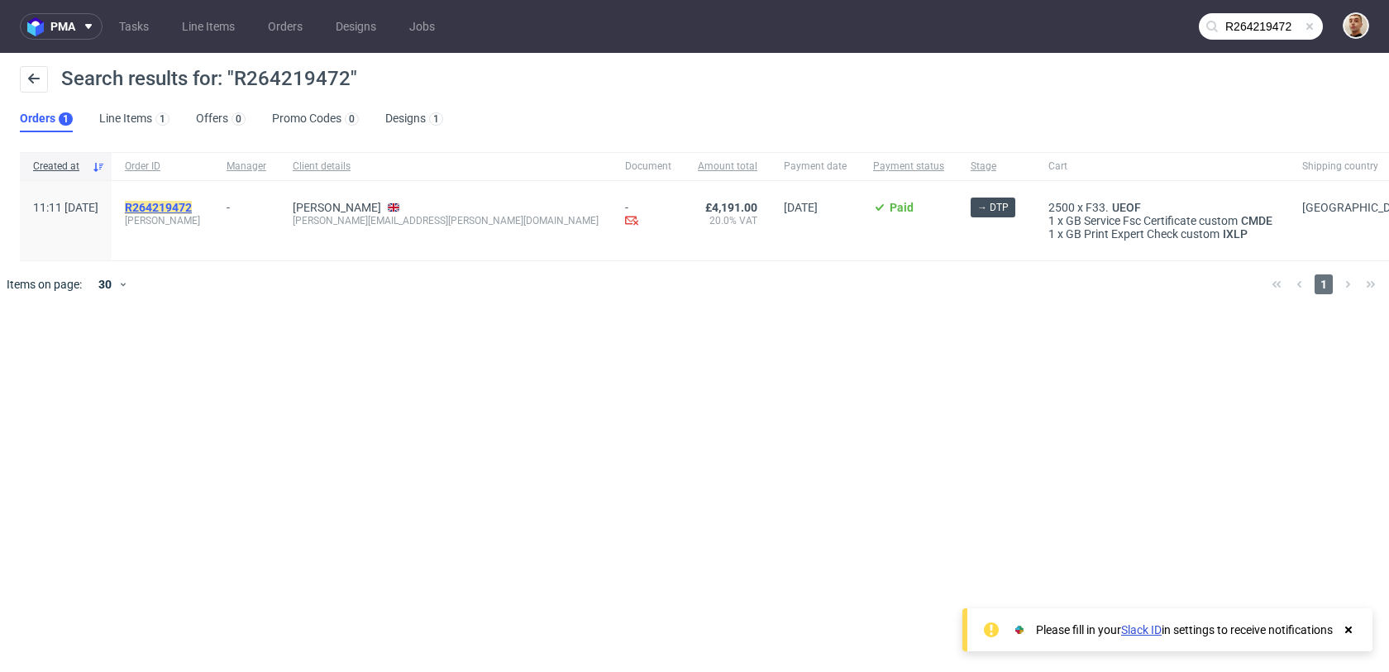
click at [192, 207] on mark "R264219472" at bounding box center [158, 207] width 67 height 13
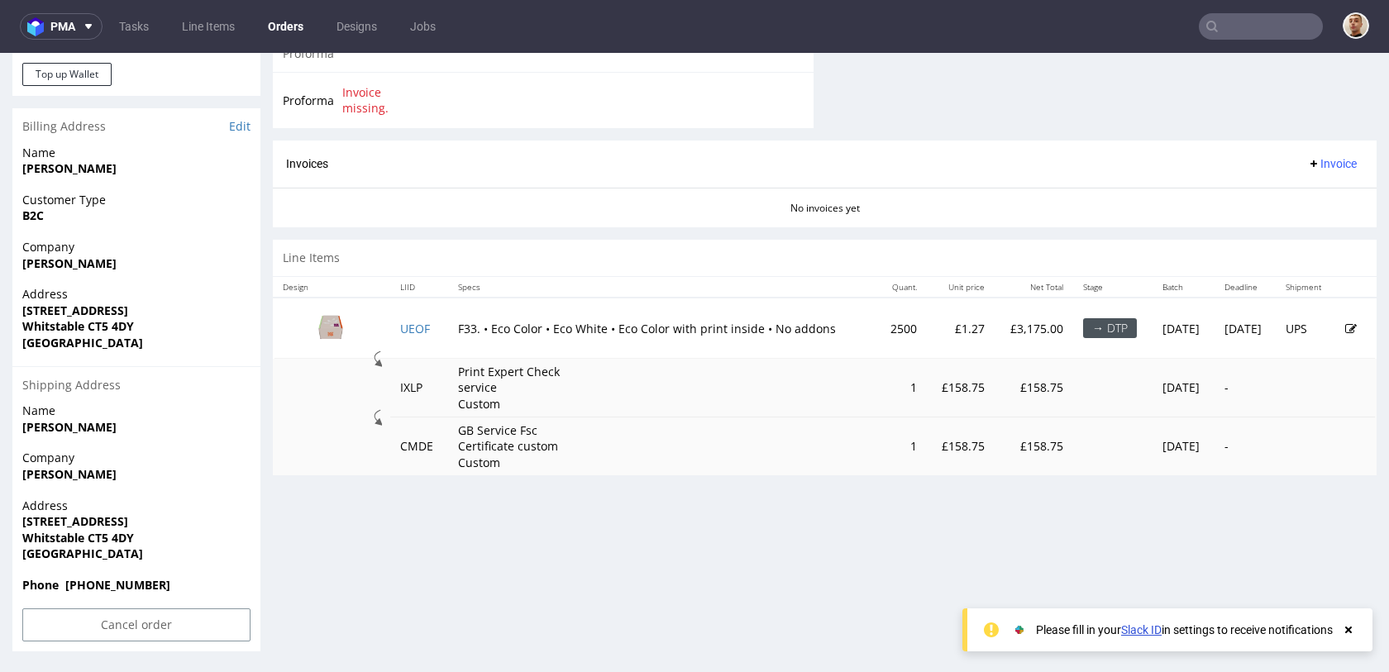
scroll to position [4, 0]
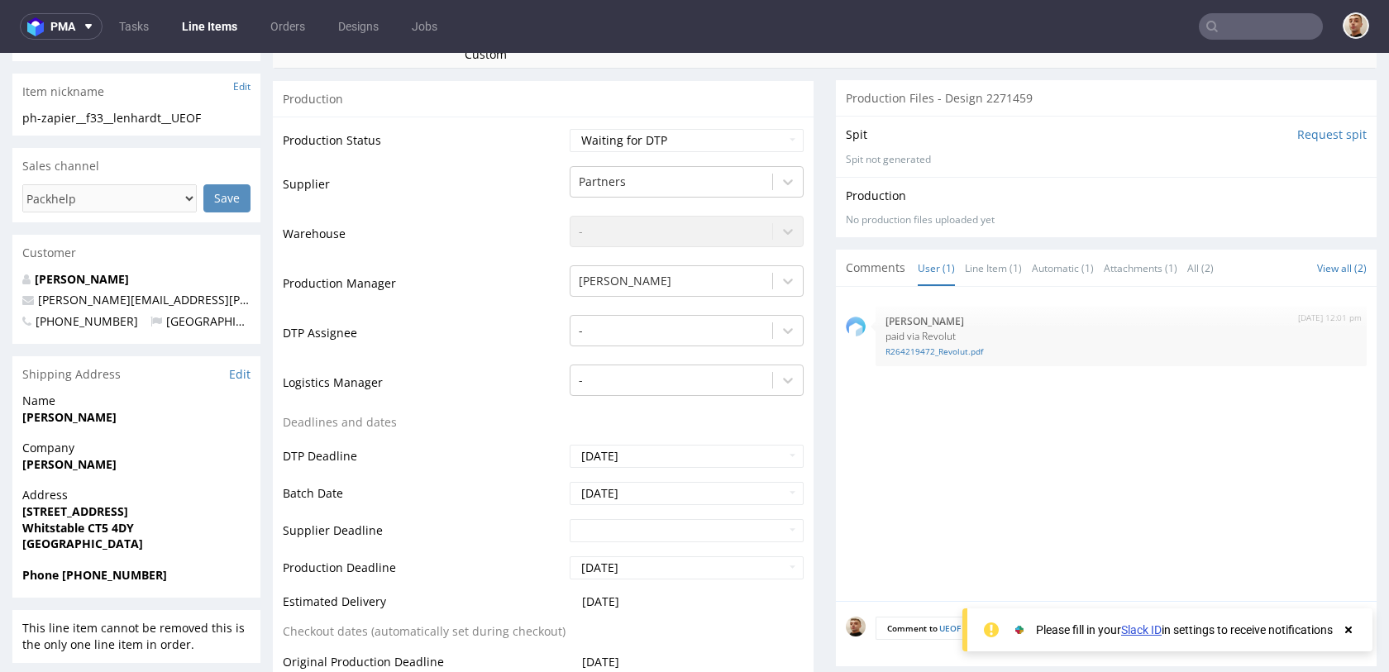
scroll to position [377, 0]
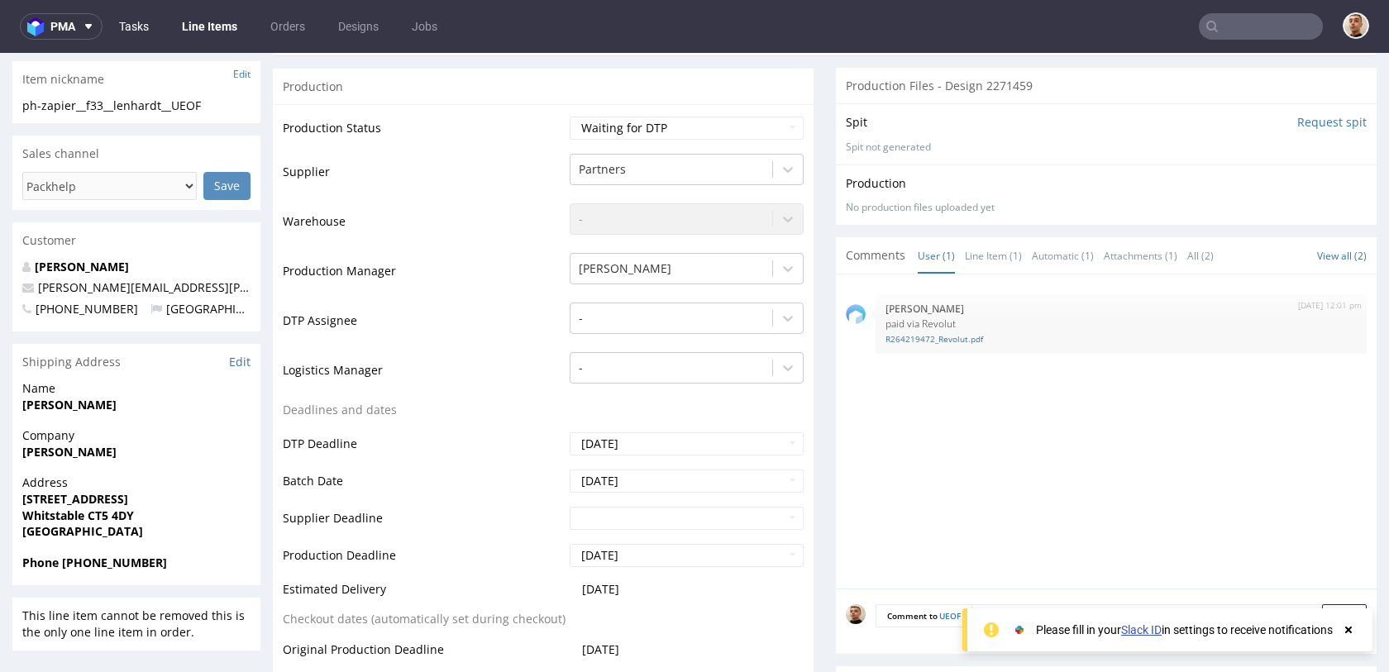
click at [141, 30] on link "Tasks" at bounding box center [134, 26] width 50 height 26
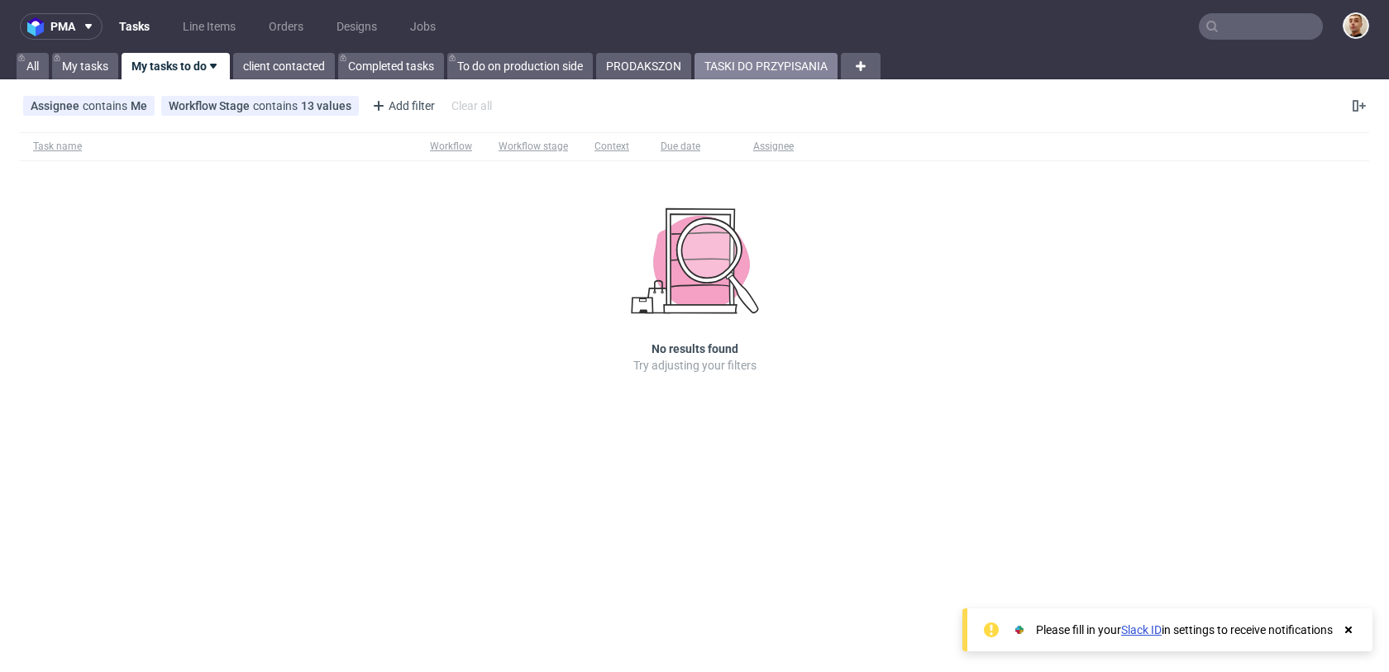
click at [723, 77] on link "TASKI DO PRZYPISANIA" at bounding box center [765, 66] width 143 height 26
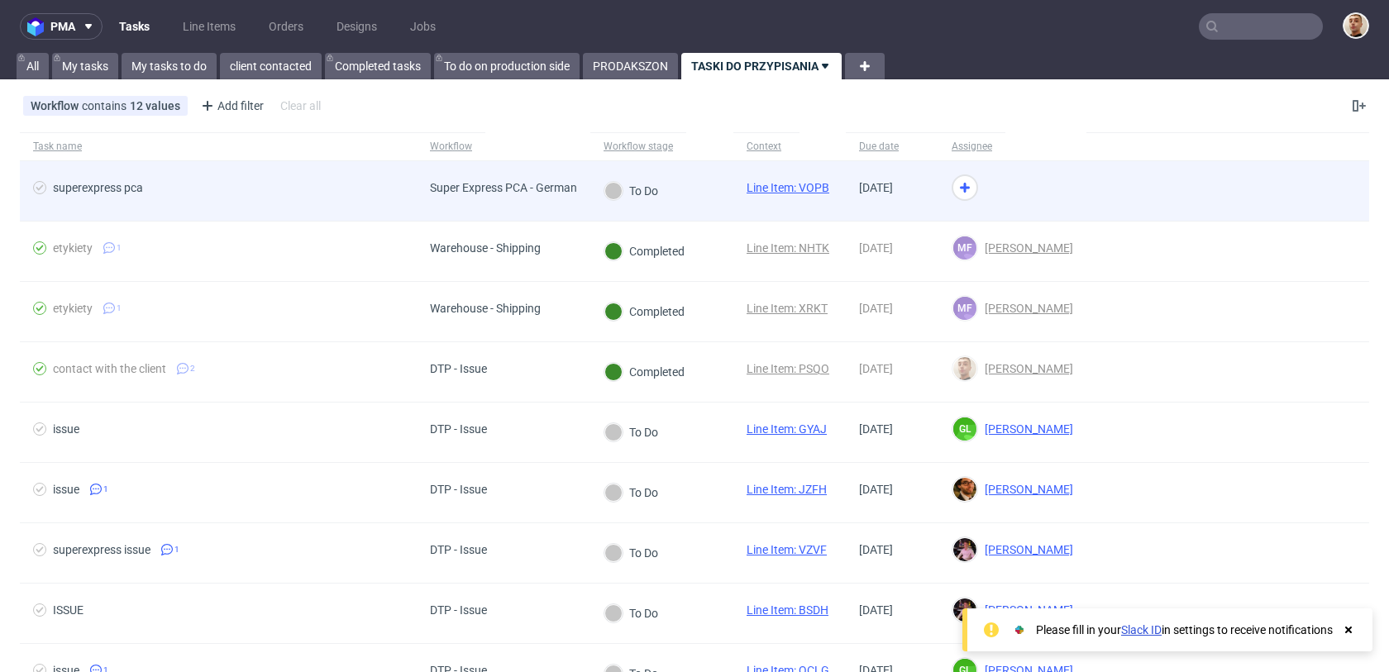
click at [693, 188] on div "To Do" at bounding box center [661, 191] width 143 height 60
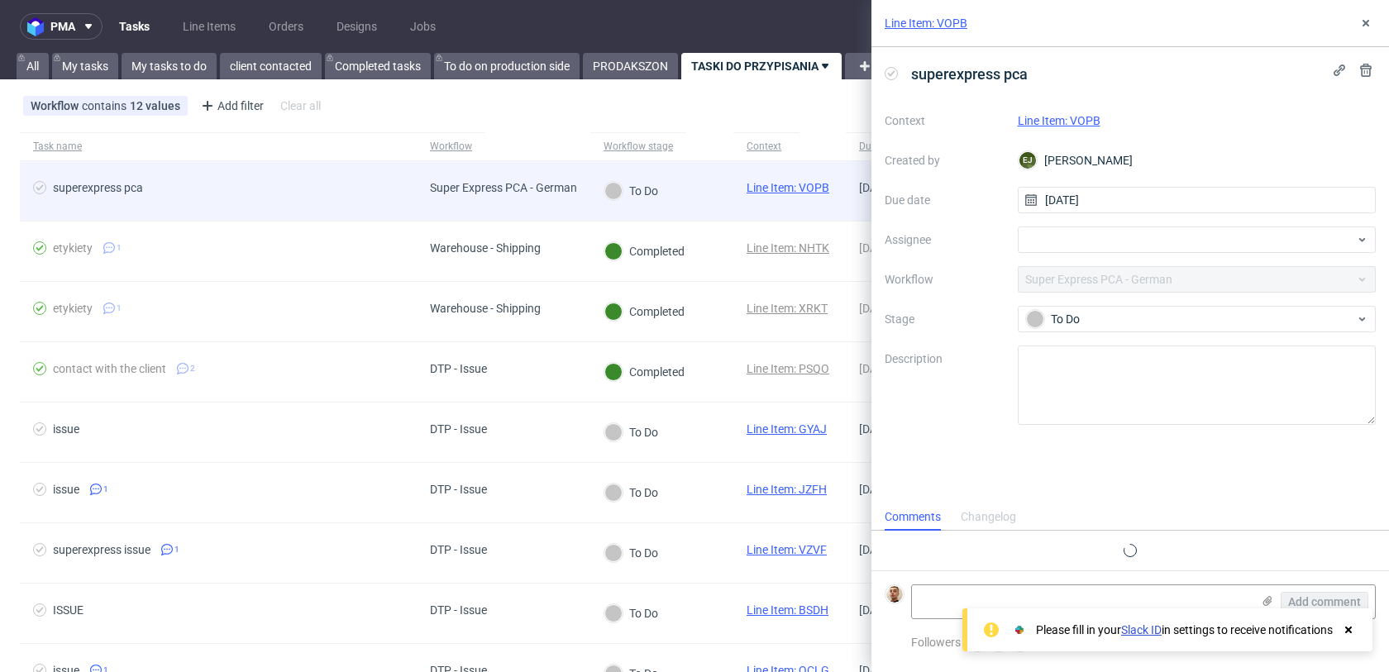
scroll to position [13, 0]
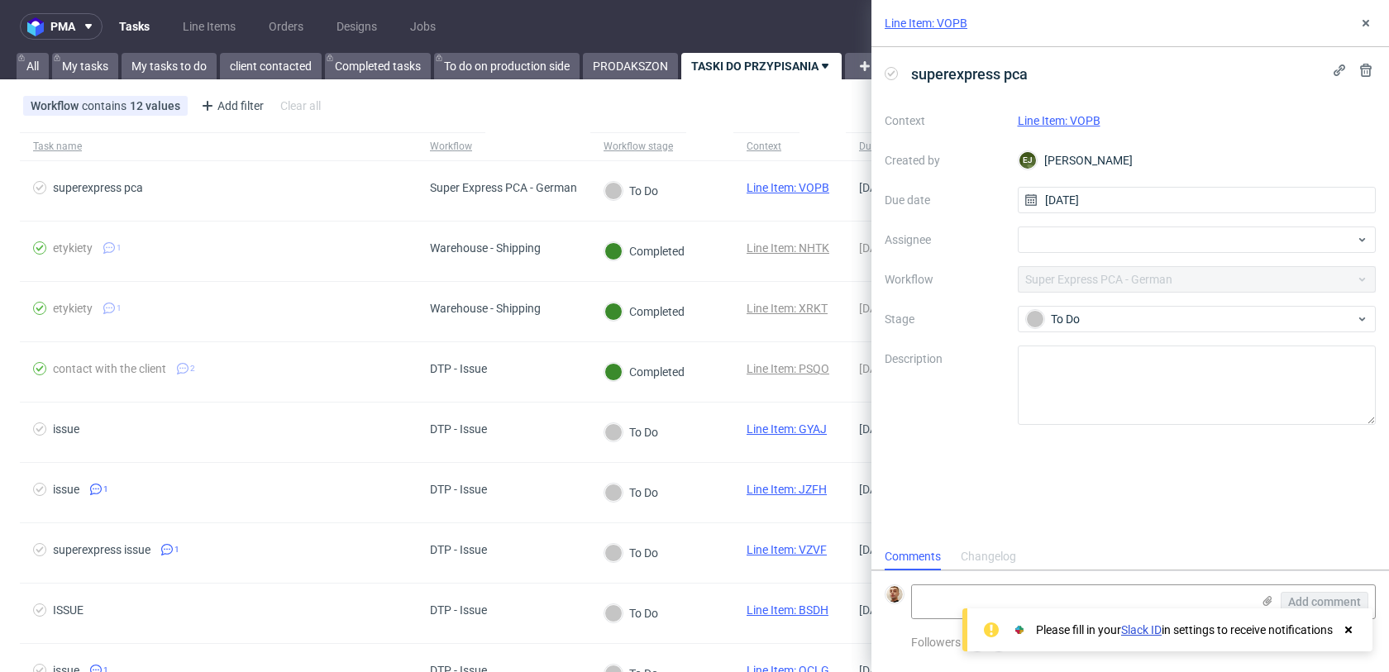
click at [1071, 124] on link "Line Item: VOPB" at bounding box center [1059, 120] width 83 height 13
click at [1050, 234] on div at bounding box center [1197, 239] width 359 height 26
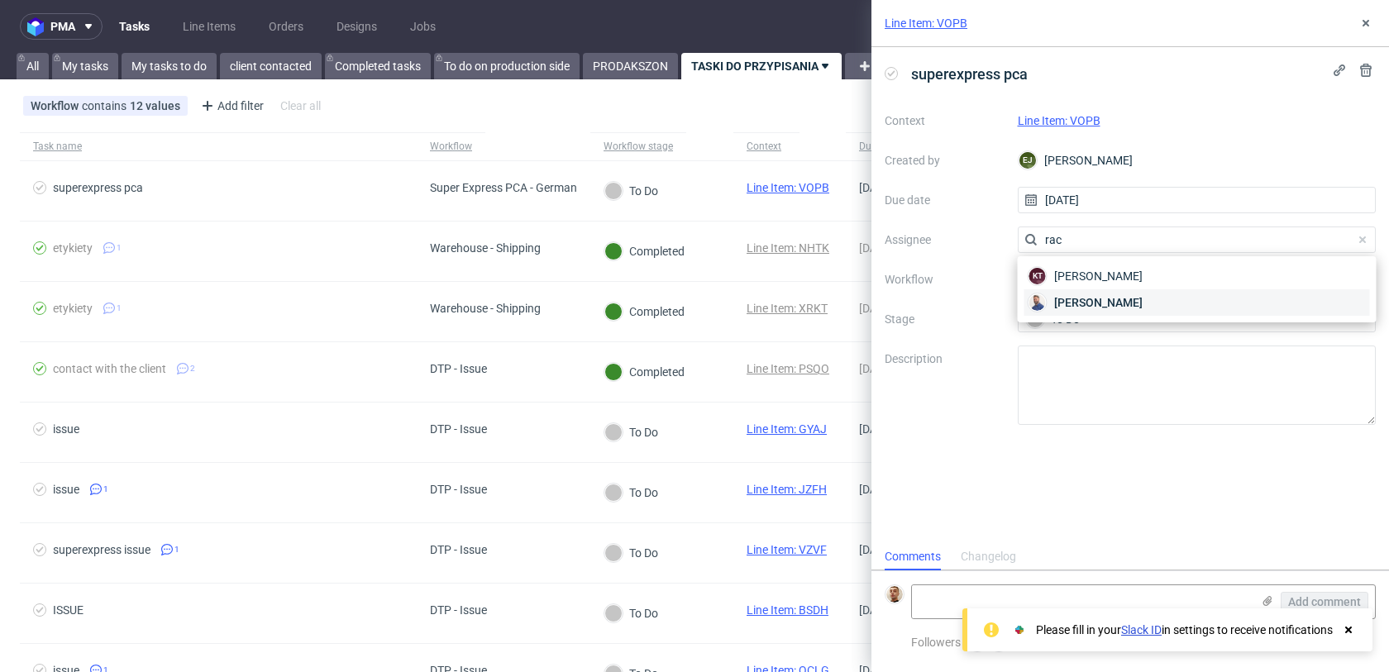
type input "rac"
click at [1057, 294] on span "Michał Rachański" at bounding box center [1098, 302] width 88 height 17
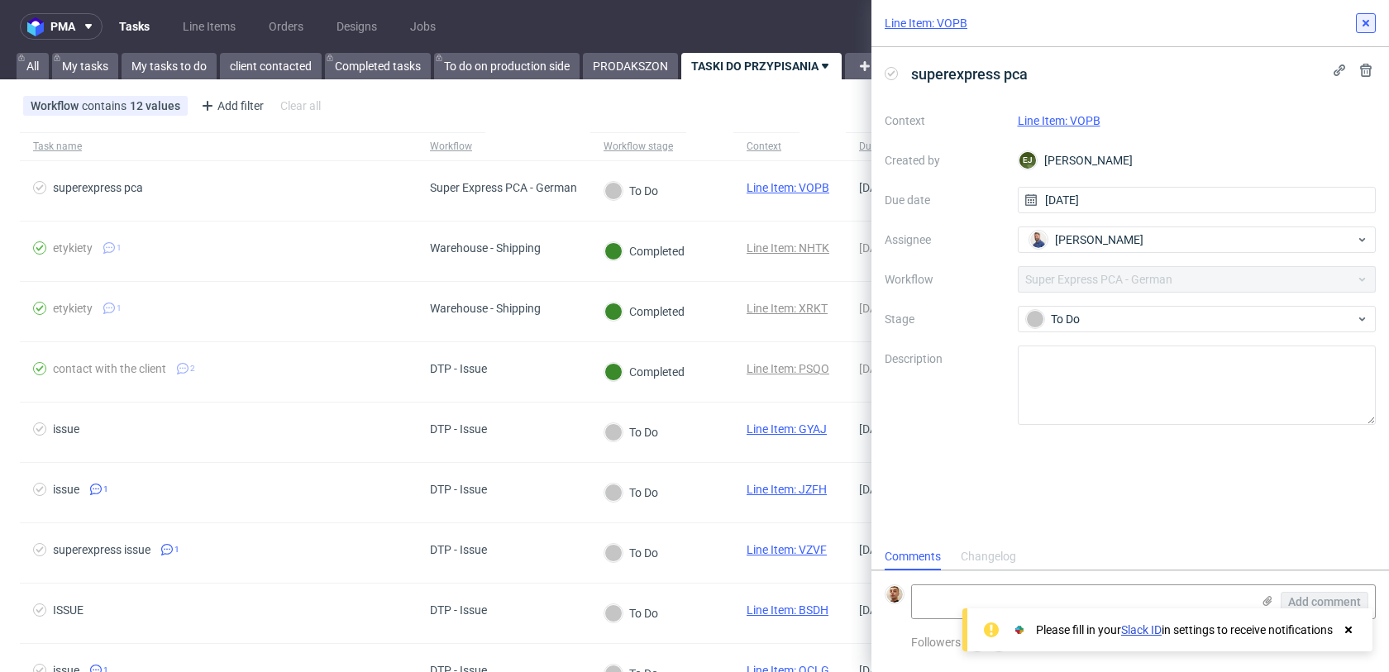
click at [1372, 27] on button at bounding box center [1366, 23] width 20 height 20
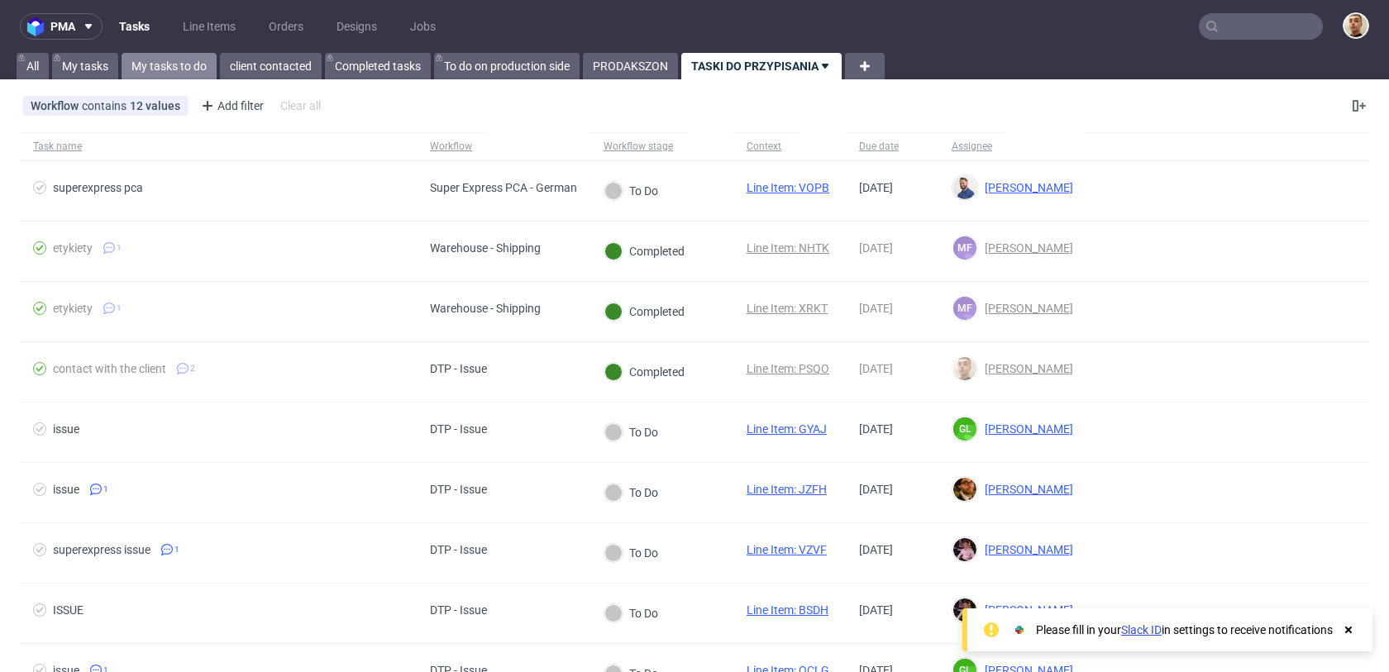
click at [194, 61] on link "My tasks to do" at bounding box center [169, 66] width 95 height 26
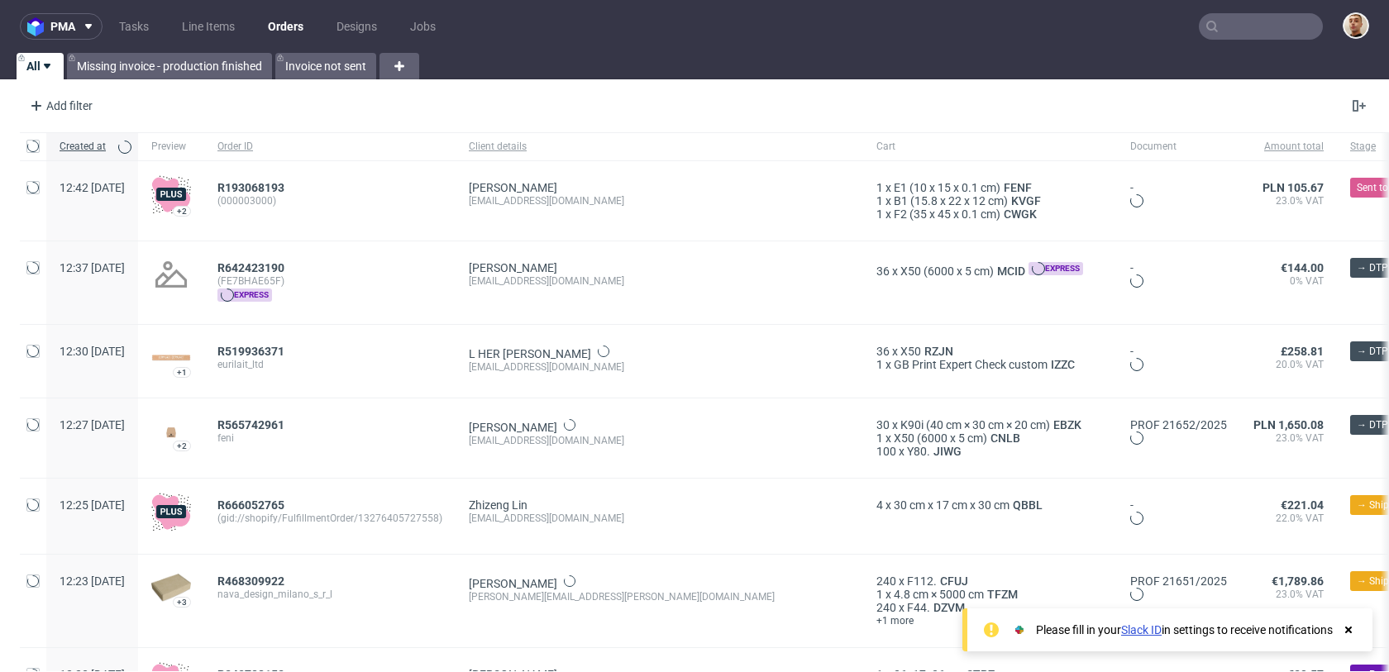
click at [1284, 21] on input "text" at bounding box center [1261, 26] width 124 height 26
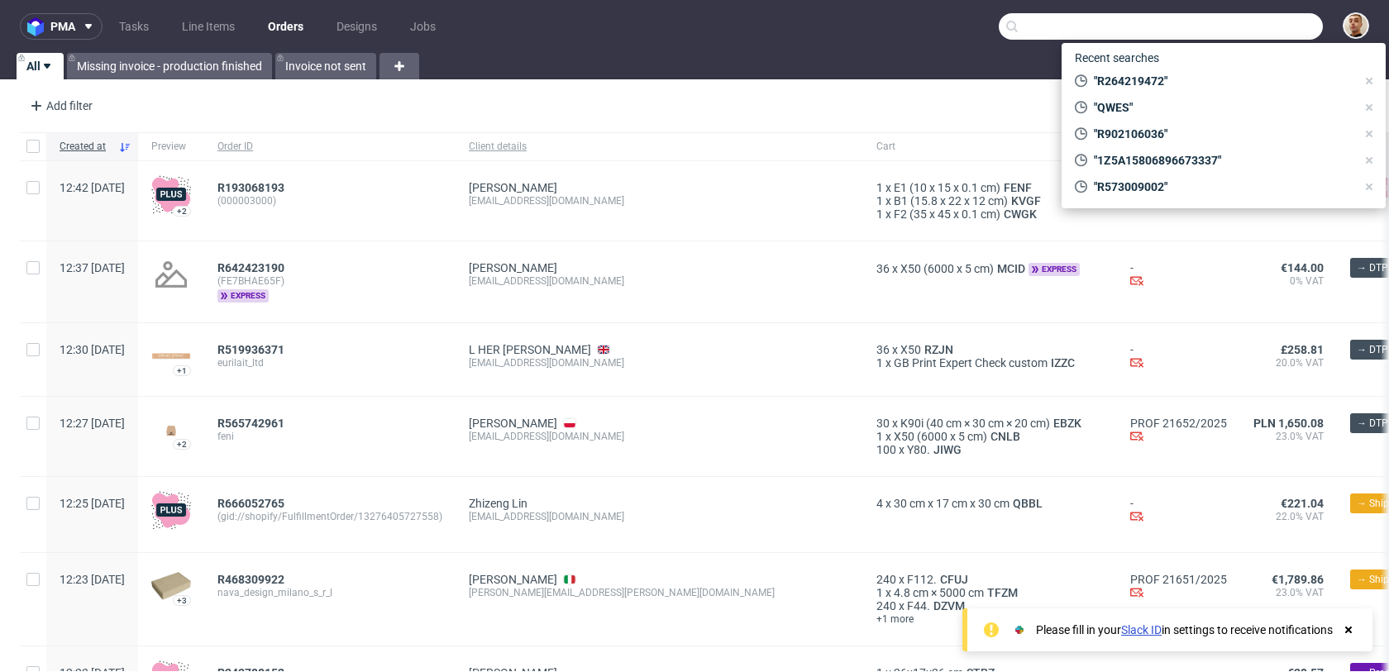
paste input "R252306538"
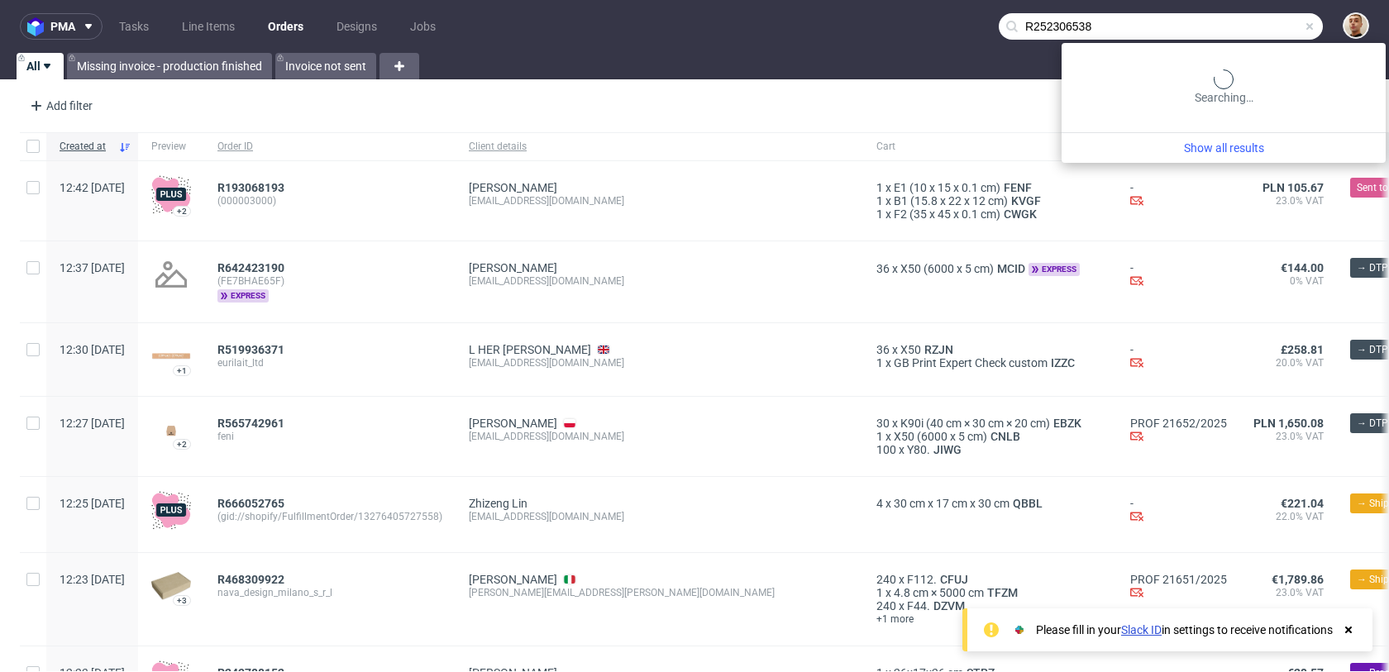
type input "R252306538"
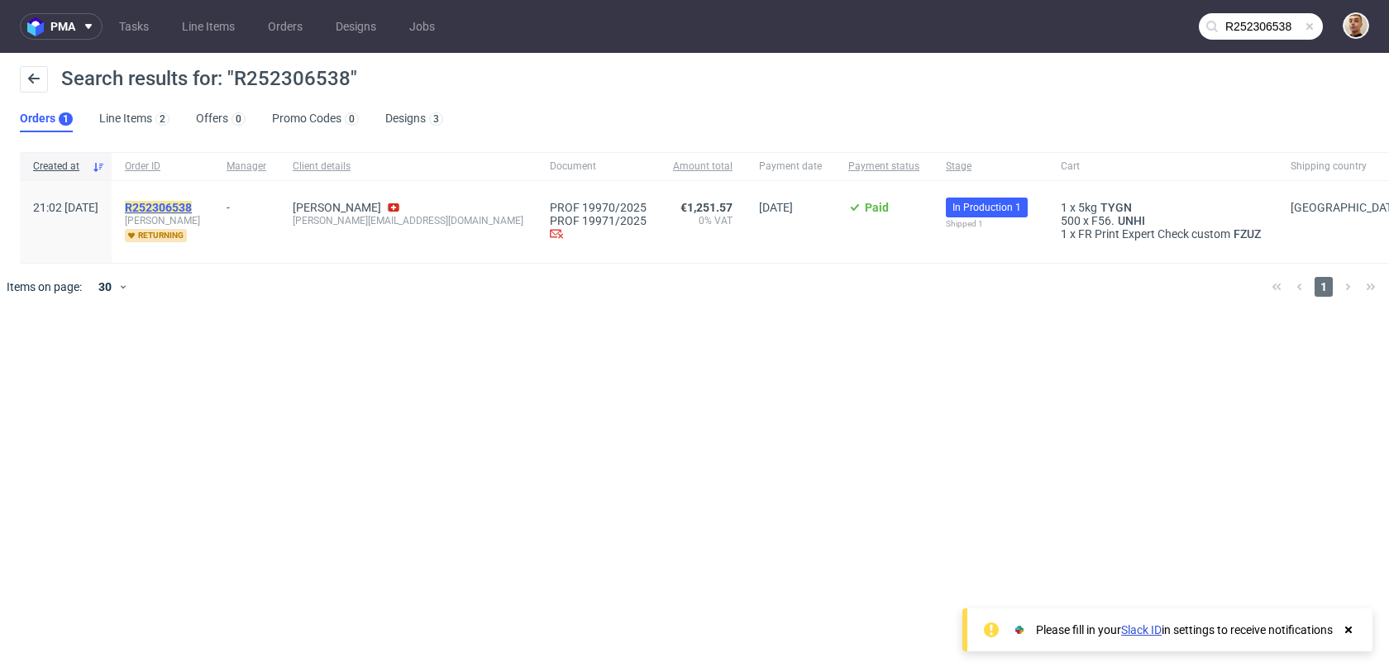
click at [192, 212] on mark "R252306538" at bounding box center [158, 207] width 67 height 13
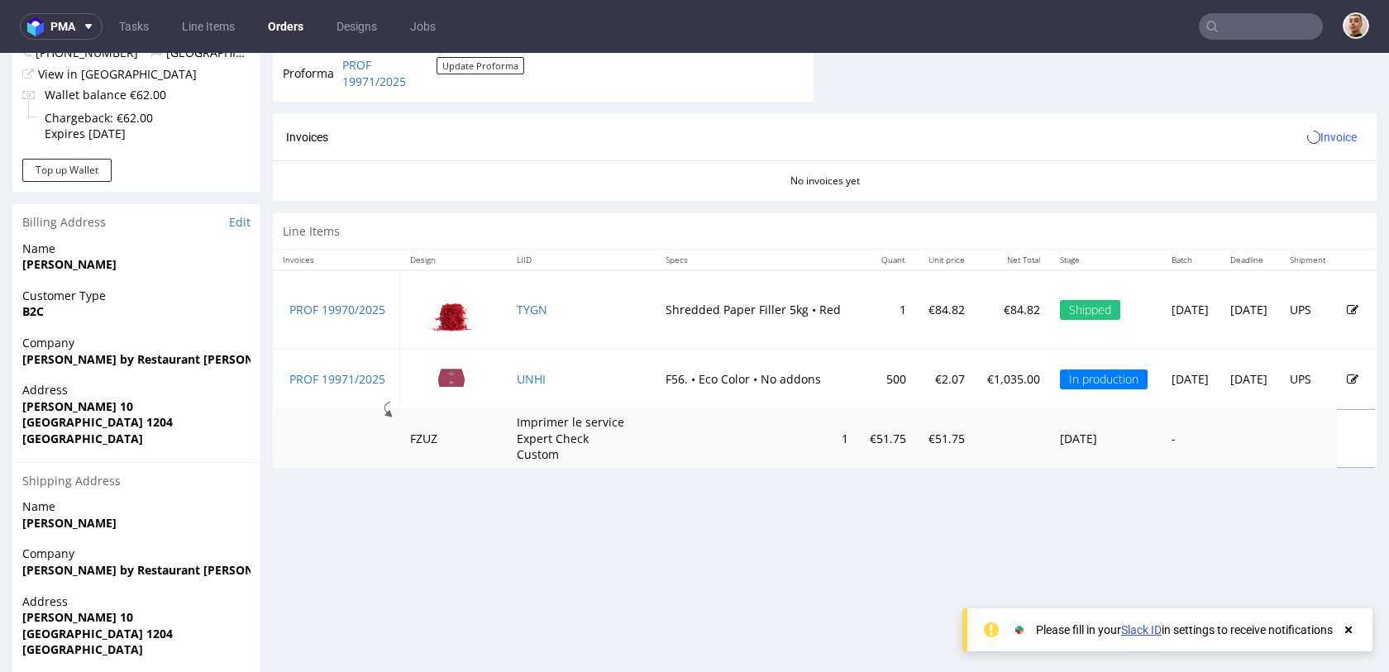
scroll to position [788, 0]
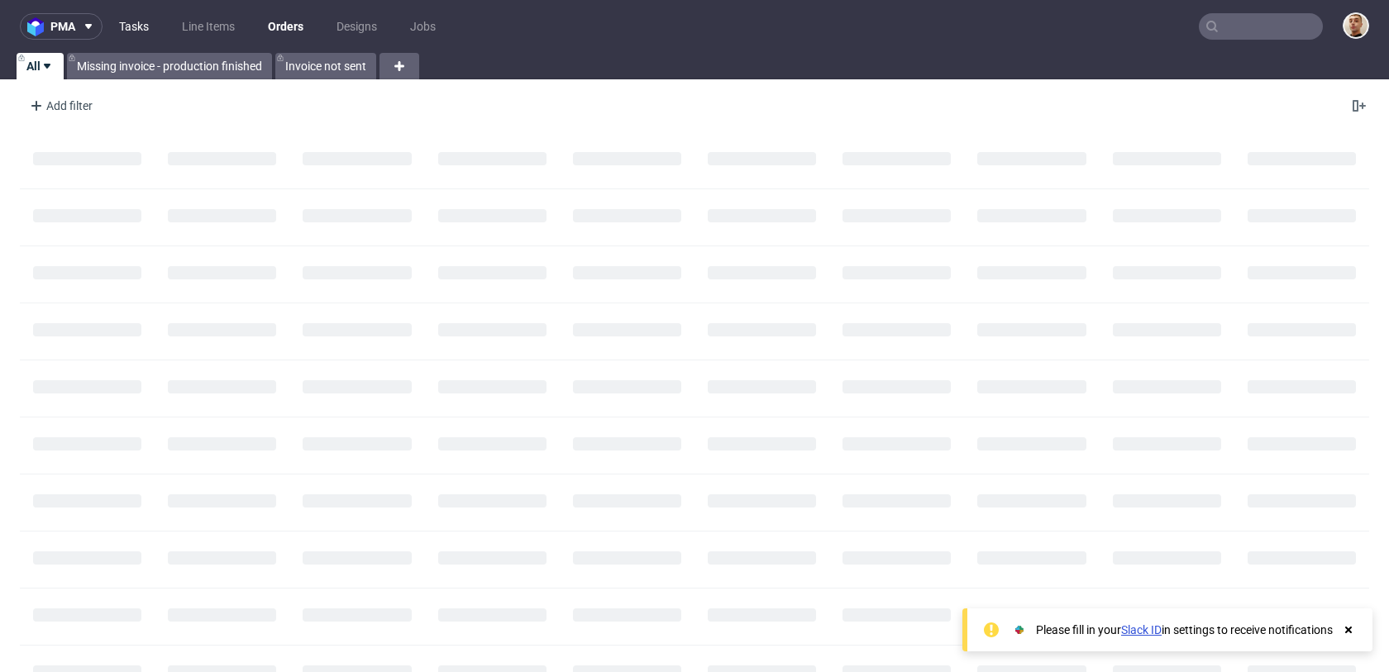
click at [145, 23] on link "Tasks" at bounding box center [134, 26] width 50 height 26
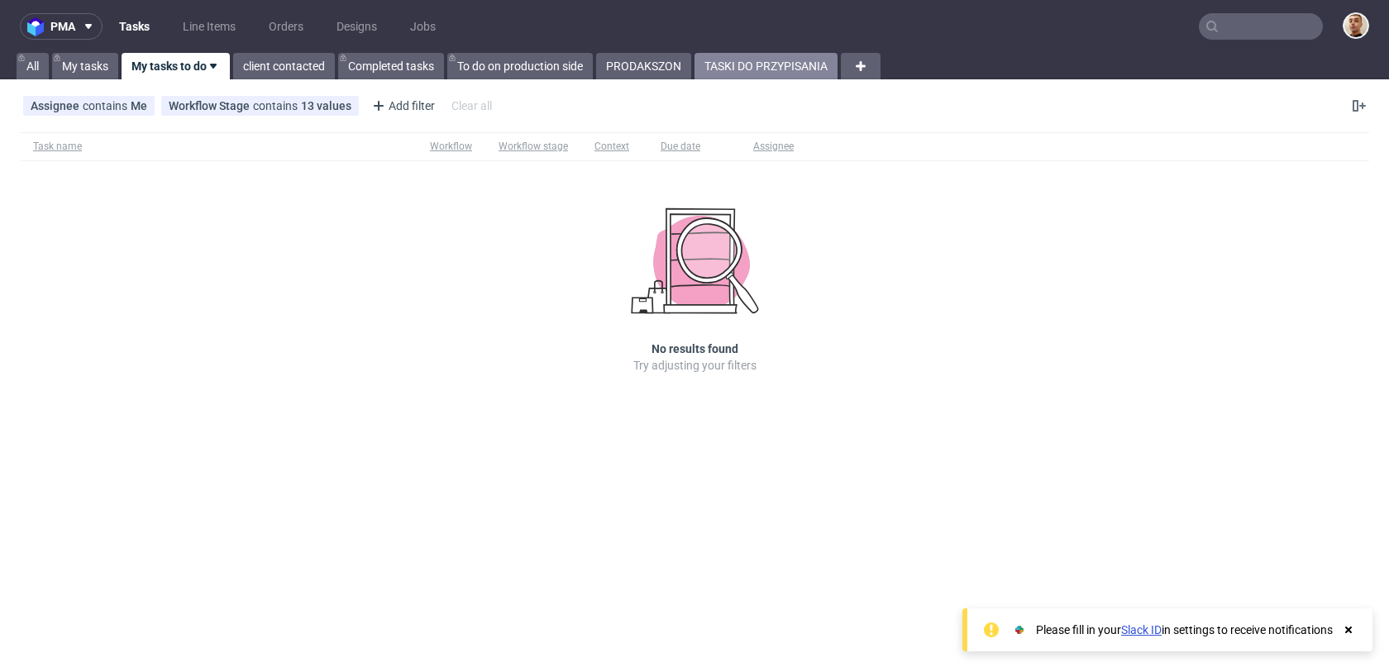
click at [733, 74] on link "TASKI DO PRZYPISANIA" at bounding box center [765, 66] width 143 height 26
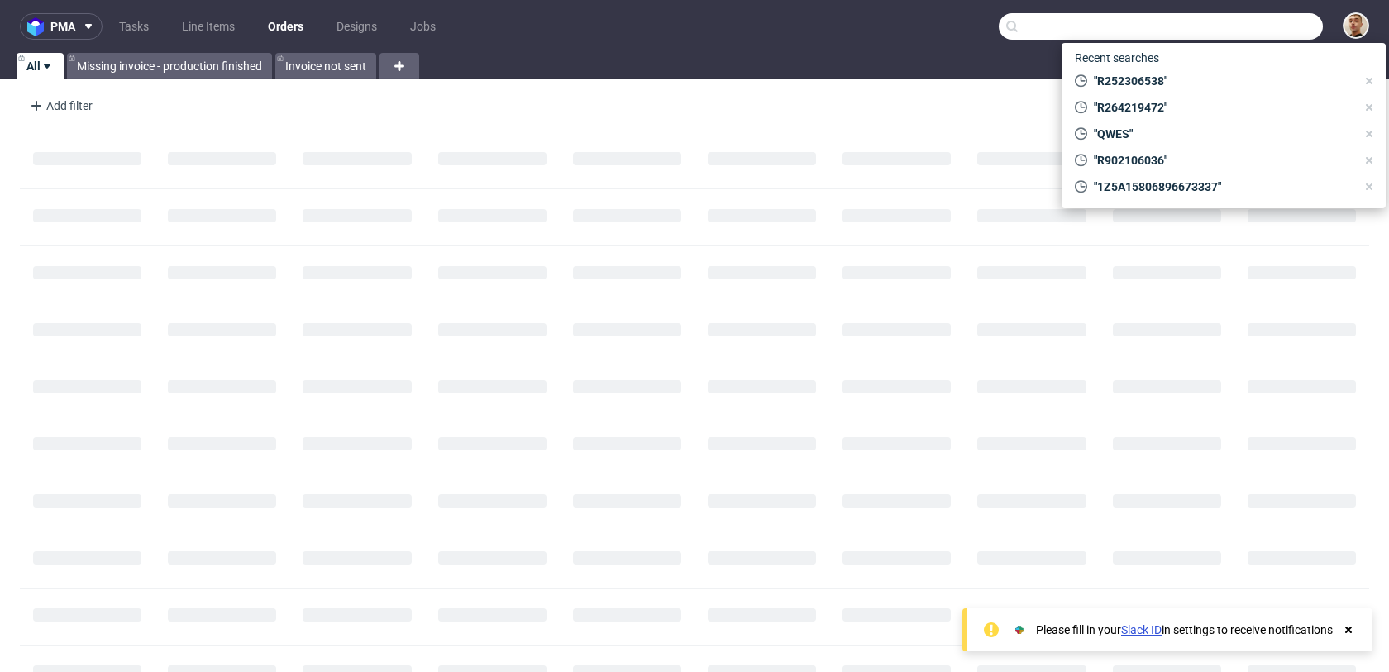
click at [1304, 30] on input "text" at bounding box center [1161, 26] width 324 height 26
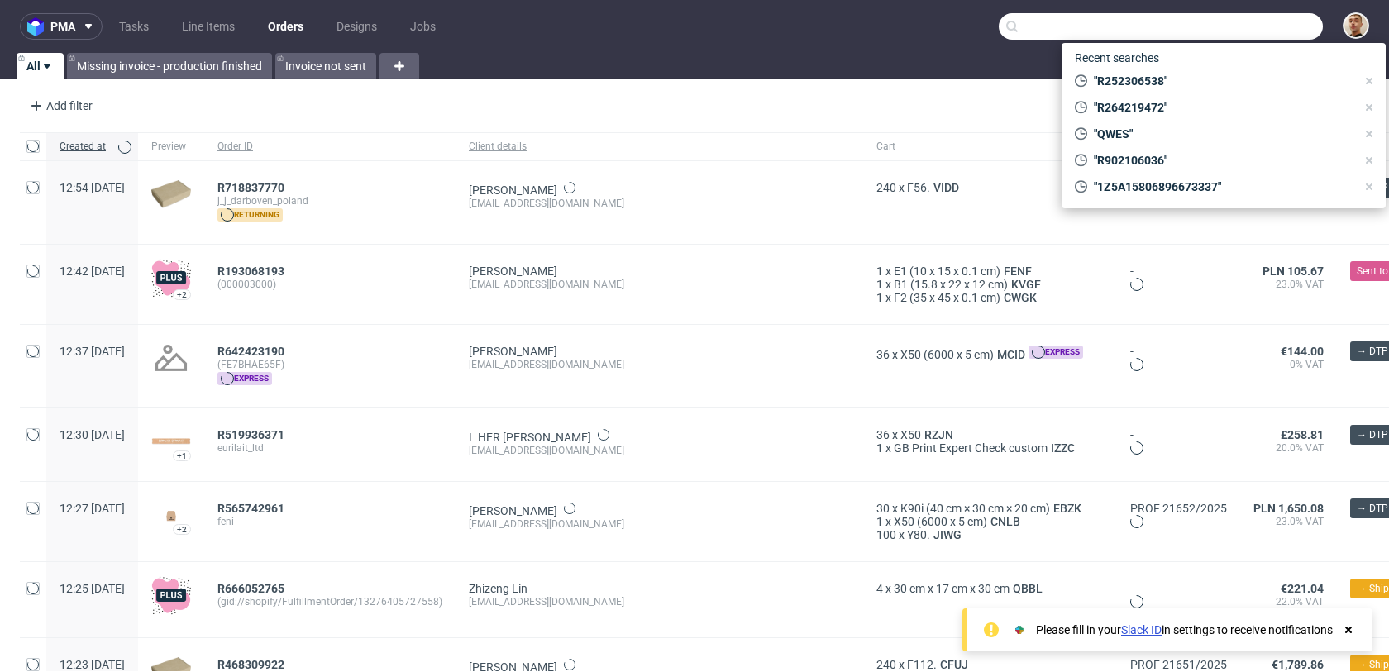
paste input "R739945722"
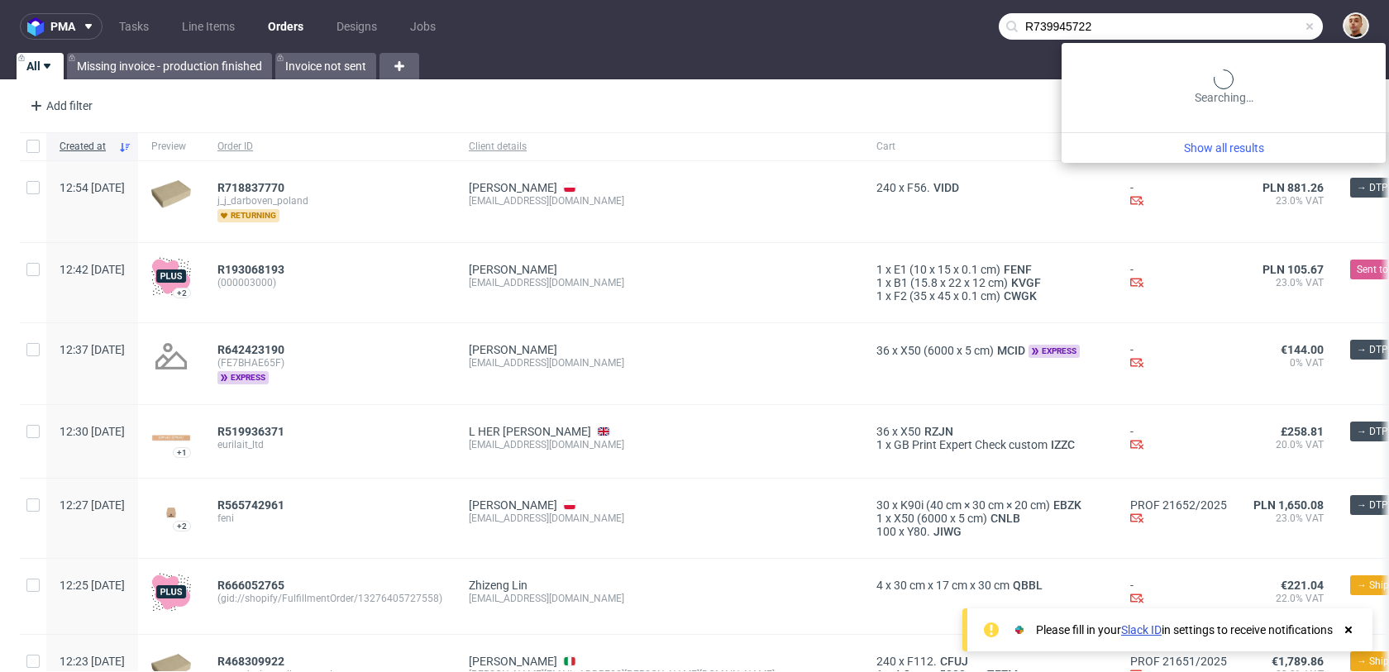
type input "R739945722"
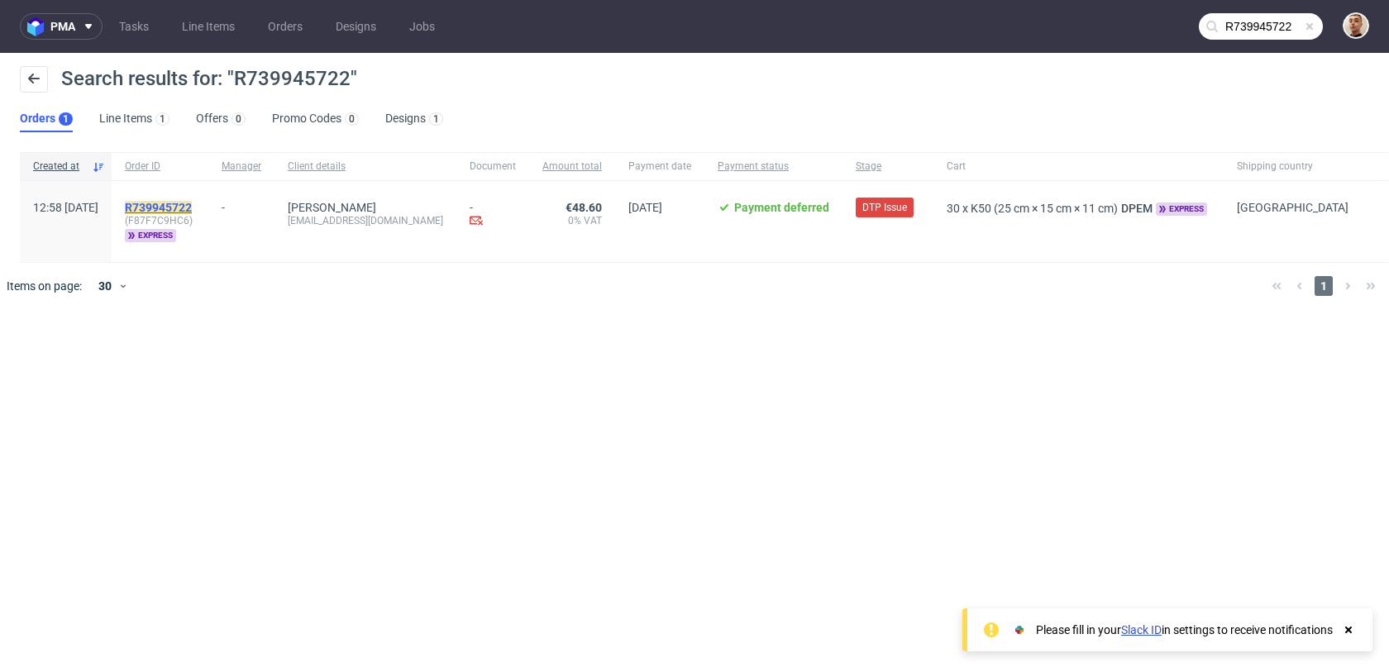
click at [192, 204] on mark "R739945722" at bounding box center [158, 207] width 67 height 13
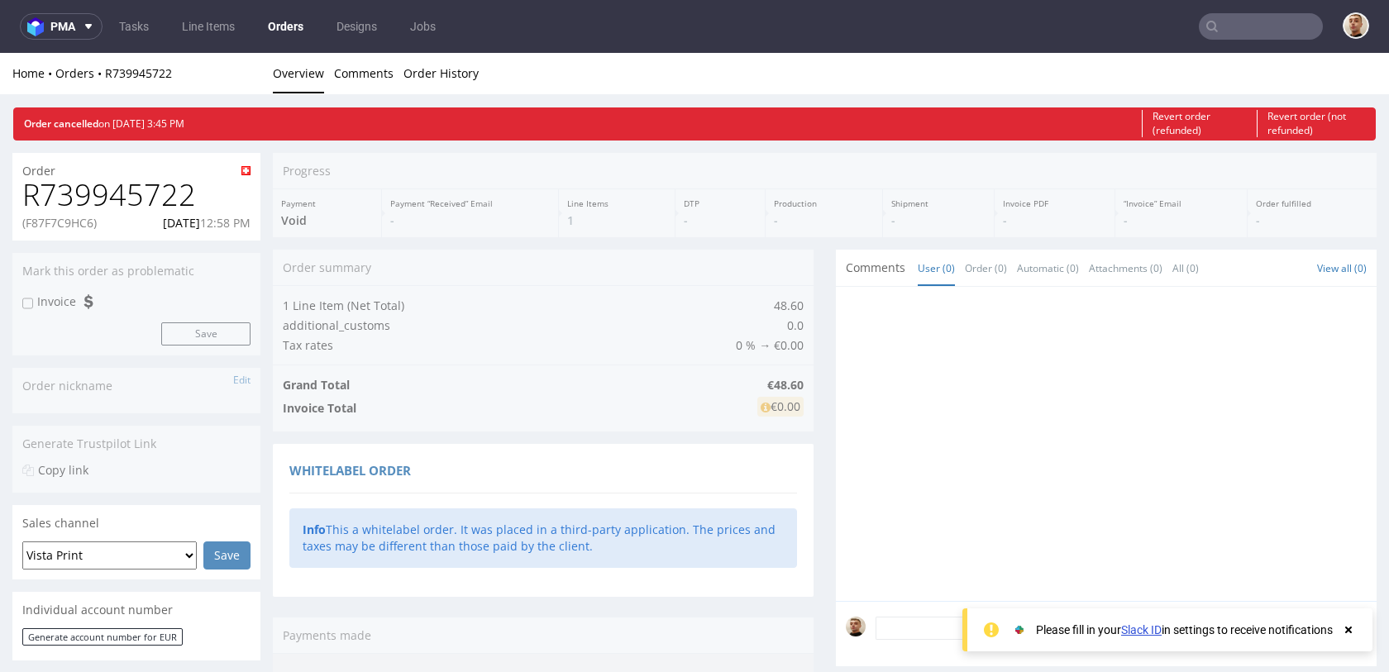
scroll to position [777, 0]
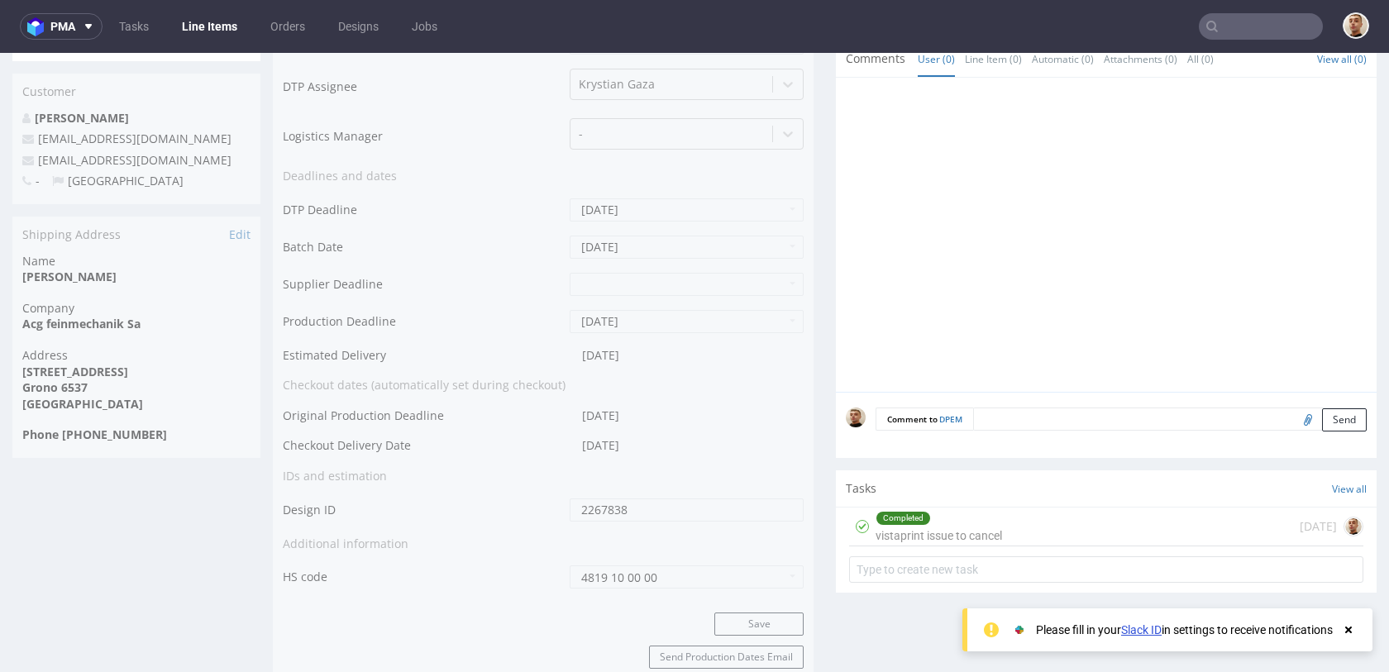
scroll to position [783, 0]
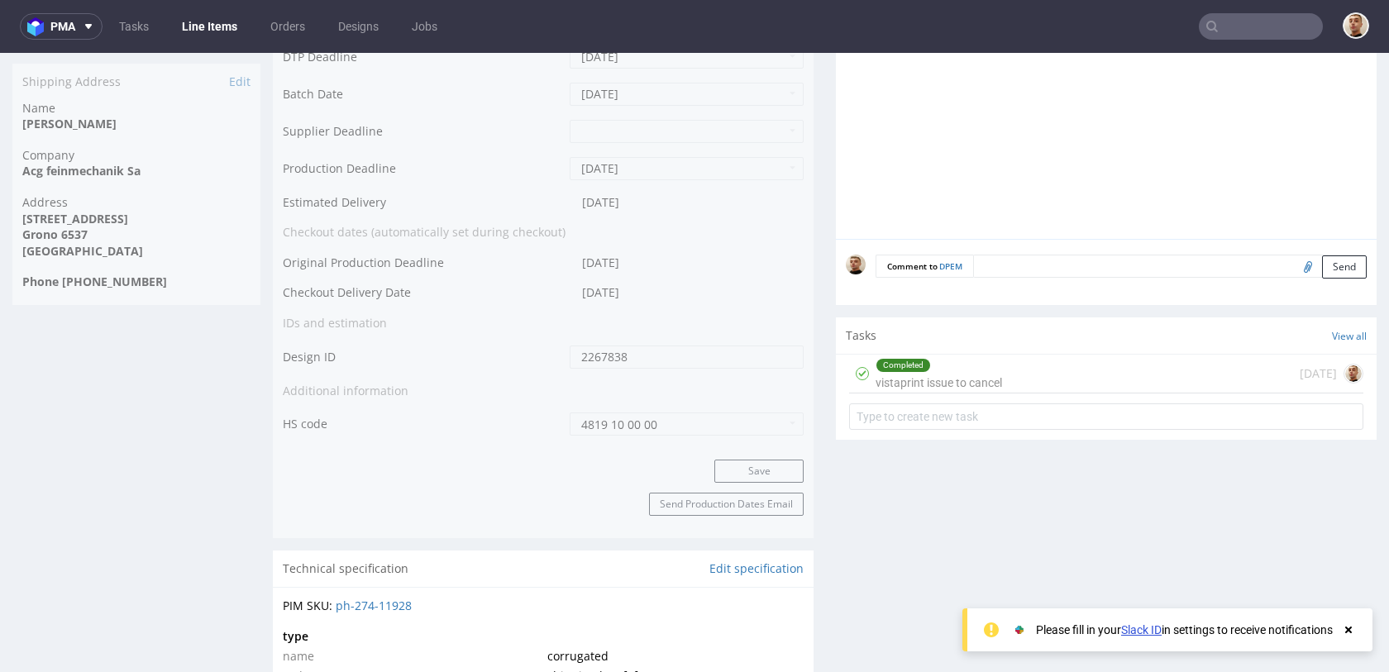
click at [974, 378] on div "Completed vistaprint issue to cancel" at bounding box center [938, 374] width 126 height 38
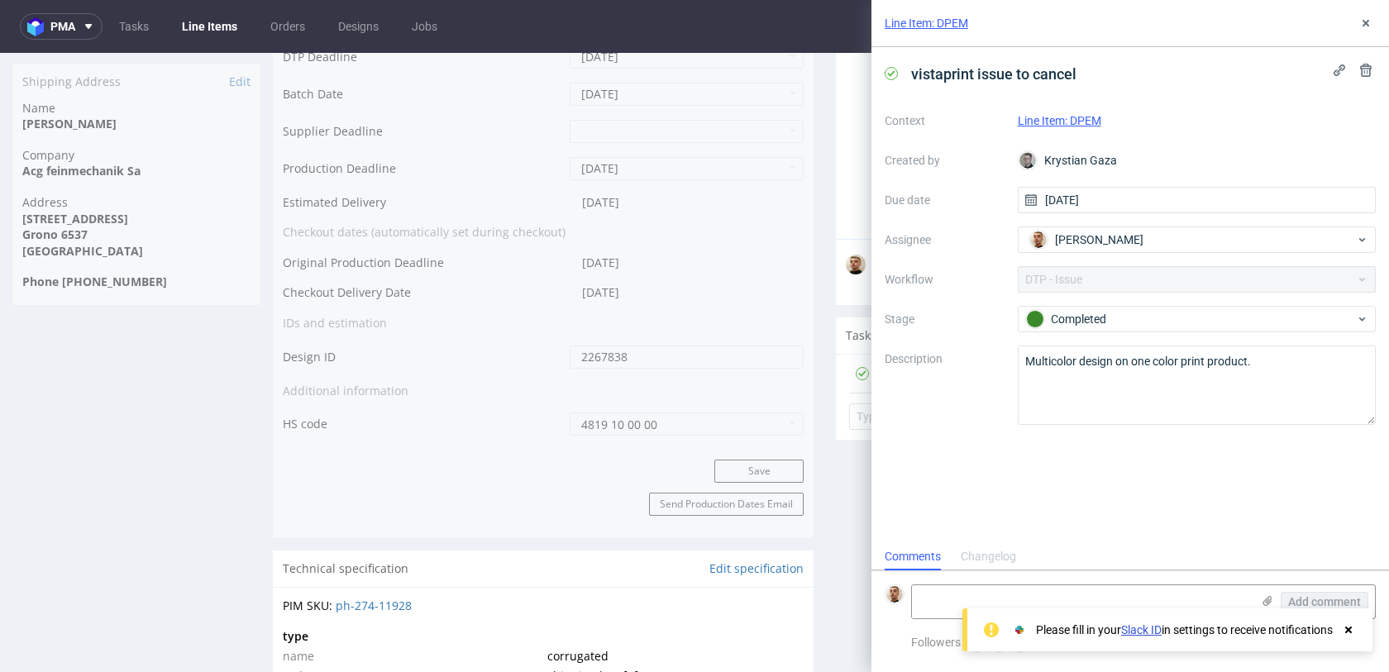
scroll to position [13, 0]
